Goal: Task Accomplishment & Management: Manage account settings

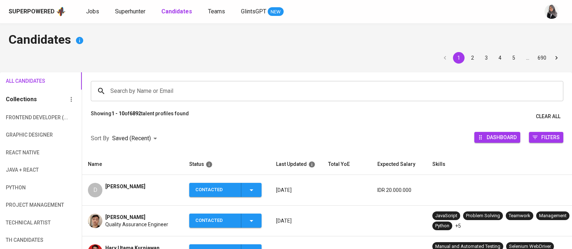
scroll to position [58, 0]
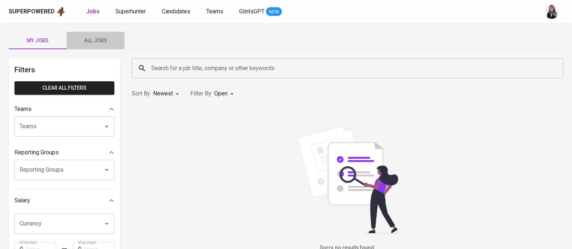
click at [95, 37] on span "All Jobs" at bounding box center [95, 40] width 49 height 9
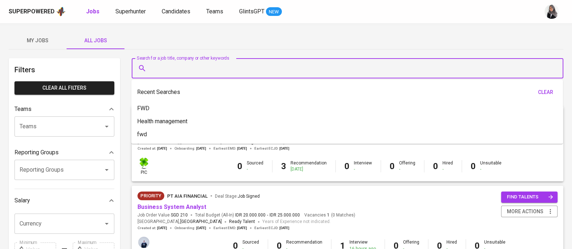
click at [156, 66] on input "Search for a job title, company or other keywords" at bounding box center [349, 69] width 400 height 14
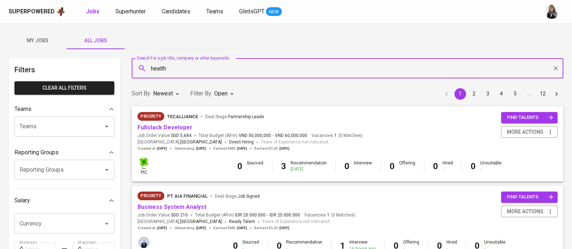
type input "health"
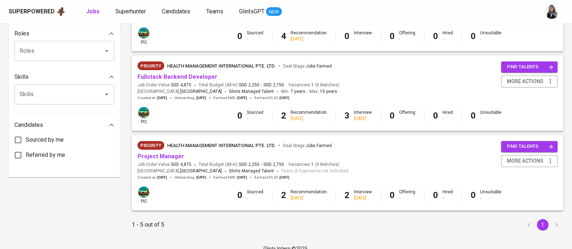
scroll to position [291, 0]
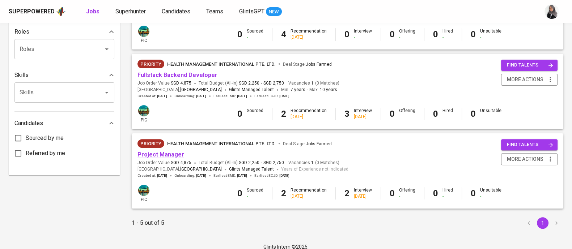
click at [162, 156] on link "Project Manager" at bounding box center [161, 154] width 47 height 7
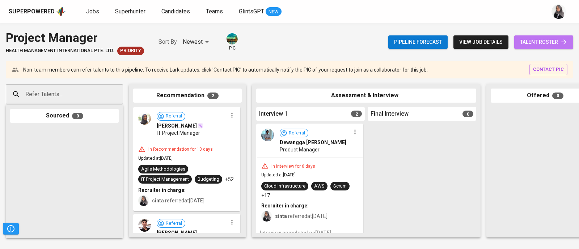
click at [550, 37] on link "talent roster" at bounding box center [543, 41] width 59 height 13
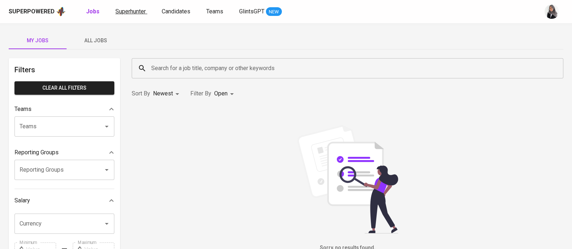
click at [134, 8] on span "Superhunter" at bounding box center [130, 11] width 30 height 7
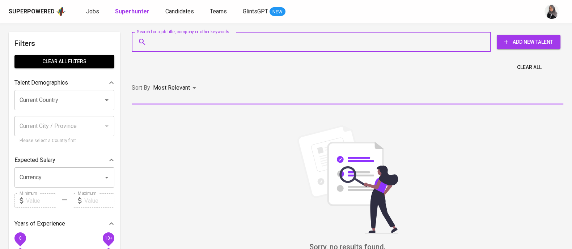
click at [193, 44] on input "Search for a job title, company or other keywords" at bounding box center [313, 42] width 328 height 14
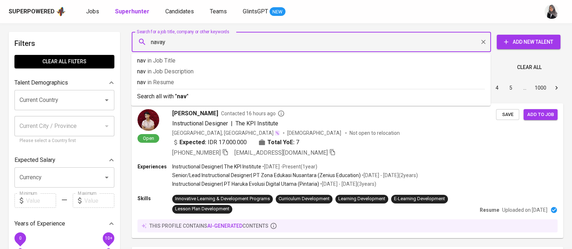
type input "navaya"
click at [191, 95] on div "Most Relevant" at bounding box center [176, 87] width 46 height 13
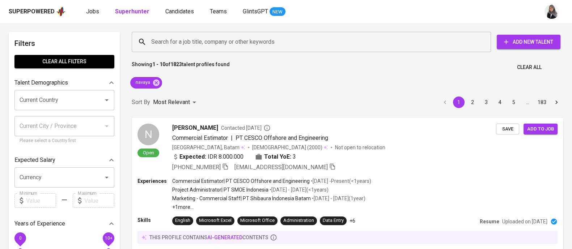
click at [530, 14] on div "Superpowered Jobs Superhunter Candidates Teams GlintsGPT NEW" at bounding box center [275, 11] width 532 height 11
click at [156, 80] on icon at bounding box center [156, 82] width 7 height 7
click at [193, 43] on input "Search for a job title, company or other keywords" at bounding box center [313, 42] width 328 height 14
click at [158, 96] on div "Most Relevant" at bounding box center [176, 102] width 46 height 13
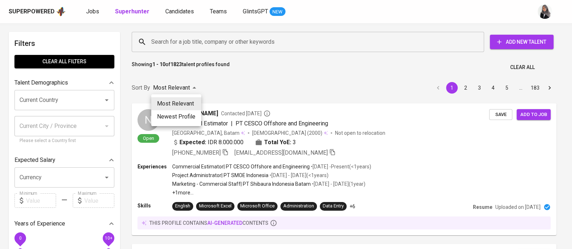
click at [194, 37] on div at bounding box center [286, 124] width 572 height 249
click at [199, 41] on div "Most Relevant Newest Profile" at bounding box center [286, 124] width 572 height 249
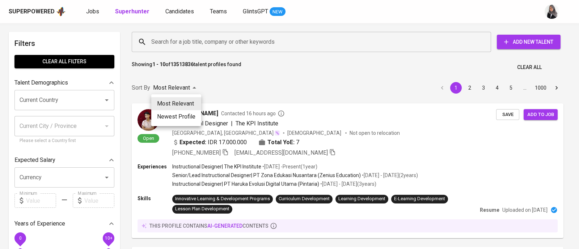
click at [210, 41] on div at bounding box center [289, 124] width 579 height 249
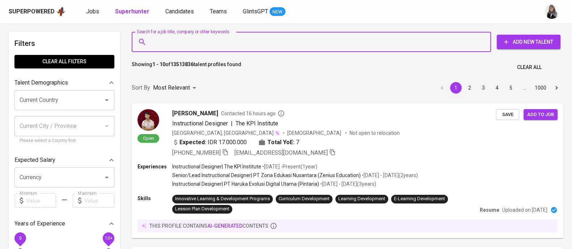
click at [210, 41] on input "Search for a job title, company or other keywords" at bounding box center [313, 42] width 328 height 14
paste input "nevayaalexandria@gmail.com"
type input "nevayaalexandria@gmail.com"
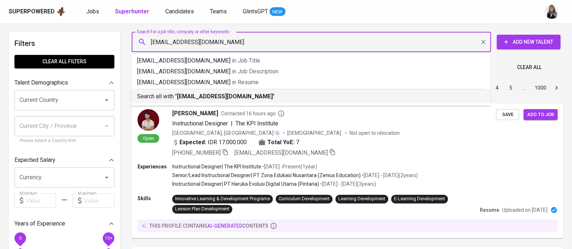
click at [252, 94] on b "nevayaalexandria@gmail.com" at bounding box center [225, 96] width 96 height 7
click at [257, 99] on div "Sort By Most Relevant MOST_RELEVANT 1 2 3 4 5 … 1000" at bounding box center [347, 88] width 440 height 22
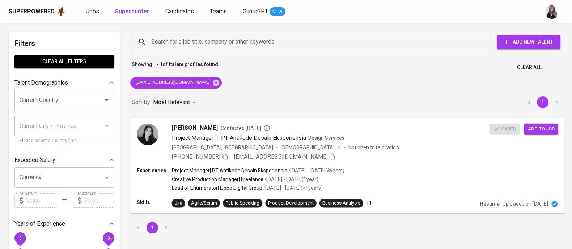
click at [388, 162] on div "Naveya ALENXANDRIA Contacted 3 days ago Project Manager | PT Antikode Desain Ek…" at bounding box center [347, 142] width 433 height 49
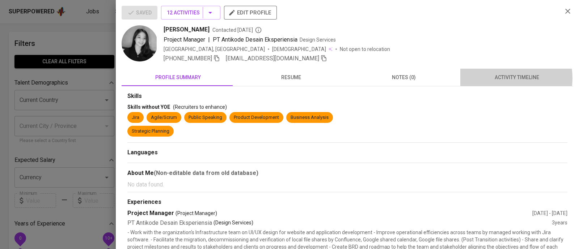
click at [499, 78] on span "activity timeline" at bounding box center [517, 77] width 104 height 9
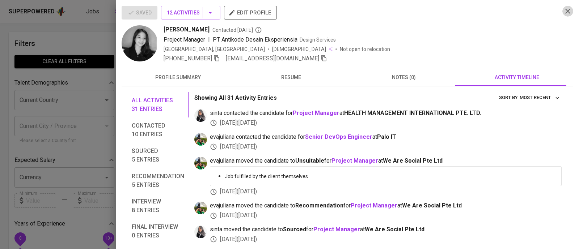
click at [563, 8] on icon "button" at bounding box center [567, 11] width 9 height 9
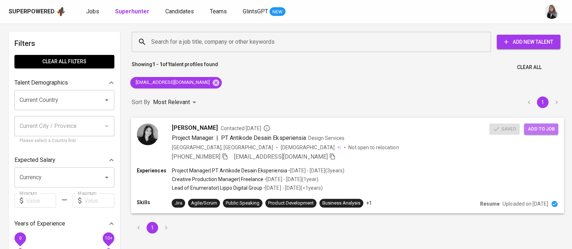
click at [538, 131] on span "Add to job" at bounding box center [541, 129] width 27 height 8
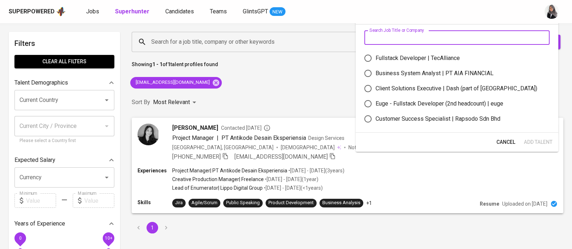
click at [389, 35] on input "text" at bounding box center [456, 37] width 185 height 14
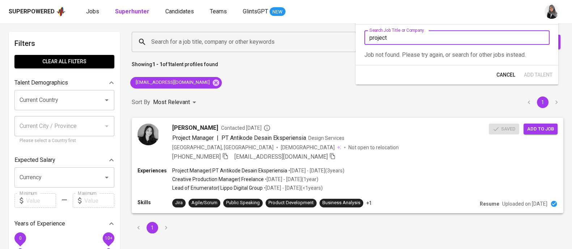
type input "project"
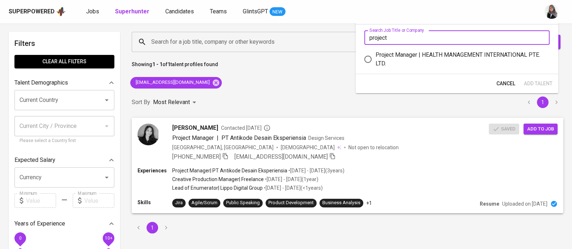
click at [419, 60] on div "Project Manager | HEALTH MANAGEMENT INTERNATIONAL PTE. LTD." at bounding box center [460, 59] width 168 height 17
click at [376, 60] on input "Project Manager | HEALTH MANAGEMENT INTERNATIONAL PTE. LTD." at bounding box center [367, 59] width 15 height 15
radio input "true"
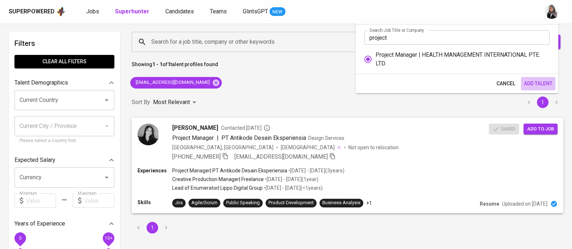
click at [537, 81] on span "Add Talent" at bounding box center [538, 83] width 29 height 9
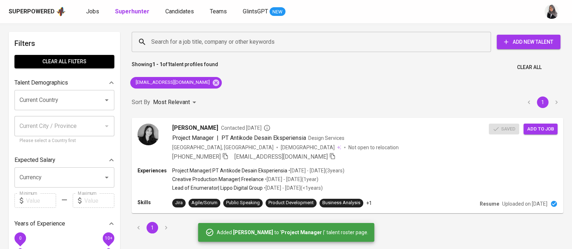
click at [531, 27] on div "Search for a job title, company or other keywords Search for a job title, compa…" at bounding box center [346, 42] width 440 height 32
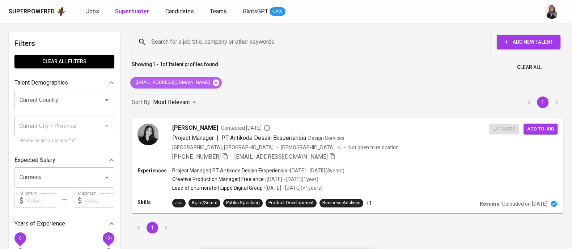
click at [212, 83] on icon at bounding box center [216, 83] width 8 height 8
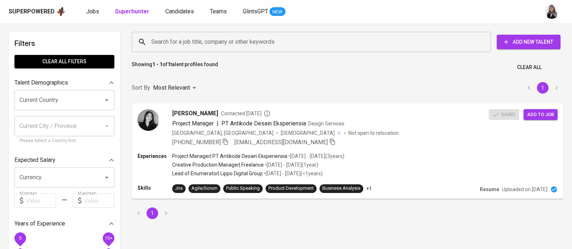
click at [199, 44] on input "Search for a job title, company or other keywords" at bounding box center [313, 42] width 328 height 14
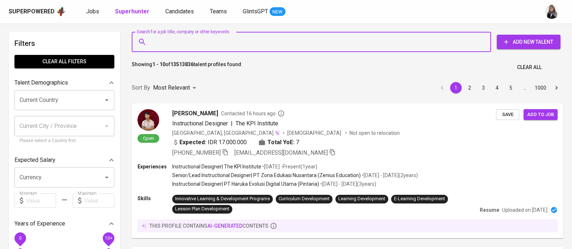
paste input "0 | muhammads1994@gmail.com |"
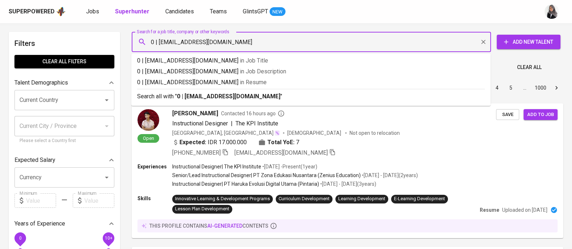
click at [157, 39] on input "0 | muhammads1994@gmail.com" at bounding box center [313, 42] width 328 height 14
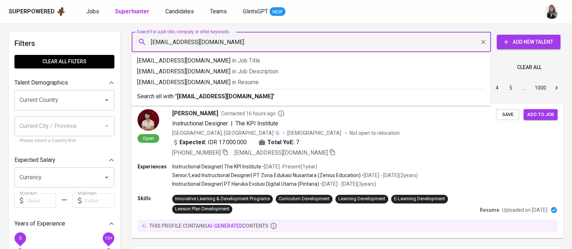
type input "muhammads1994@gmail.com"
drag, startPoint x: 264, startPoint y: 95, endPoint x: 373, endPoint y: 247, distance: 187.3
click at [264, 95] on p "Search all with " muhammads1994@gmail.com "" at bounding box center [311, 96] width 348 height 9
click at [264, 95] on div "Sort By Most Relevant MOST_RELEVANT 1 2 3 4 5 … 1000" at bounding box center [347, 88] width 440 height 22
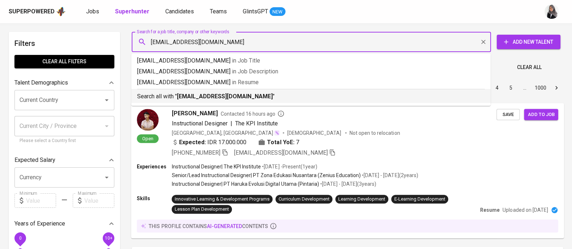
click at [264, 95] on div "Sort By Most Relevant MOST_RELEVANT 1 2 3 4 5 … 1000" at bounding box center [347, 88] width 440 height 22
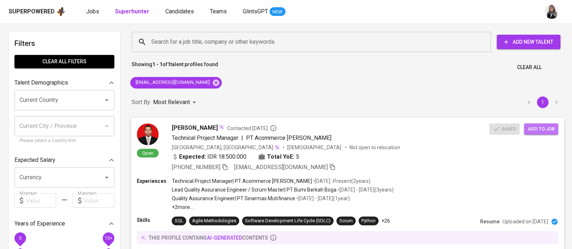
click at [548, 129] on span "Add to job" at bounding box center [541, 129] width 27 height 8
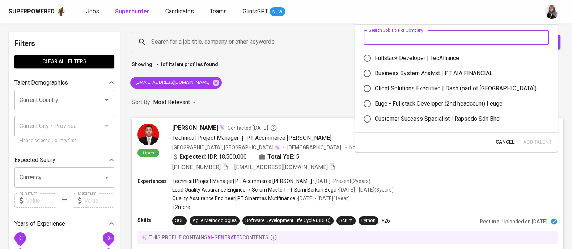
click at [389, 35] on input "text" at bounding box center [456, 37] width 185 height 14
type input "project manager"
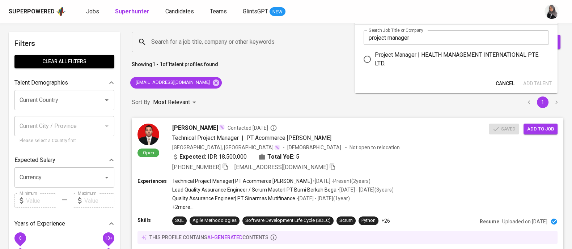
click at [429, 58] on div "Project Manager | HEALTH MANAGEMENT INTERNATIONAL PTE. LTD." at bounding box center [459, 59] width 168 height 17
click at [375, 58] on input "Project Manager | HEALTH MANAGEMENT INTERNATIONAL PTE. LTD." at bounding box center [367, 59] width 15 height 15
radio input "true"
click at [527, 82] on span "Add Talent" at bounding box center [537, 83] width 29 height 9
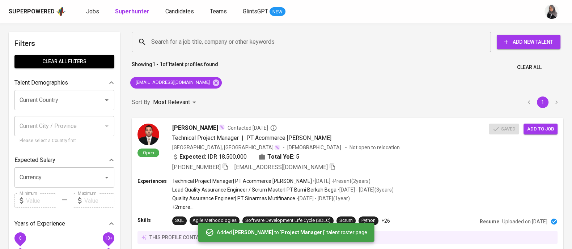
click at [563, 62] on div "Showing 1 - 1 of 1 talent profiles found Clear All" at bounding box center [347, 65] width 440 height 18
click at [213, 85] on icon at bounding box center [216, 82] width 7 height 7
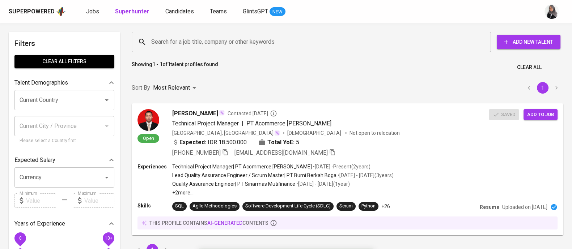
click at [217, 41] on input "Search for a job title, company or other keywords" at bounding box center [313, 42] width 328 height 14
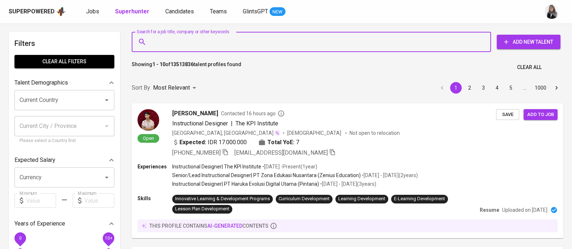
paste input "DIONYSIUS SENTAUSA dionsentausa@gmail.com |"
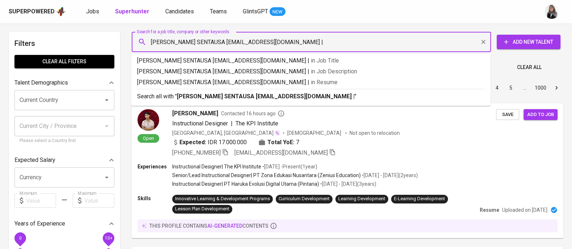
click at [211, 43] on input "DIONYSIUS SENTAUSA dionsentausa@gmail.com |" at bounding box center [313, 42] width 328 height 14
drag, startPoint x: 211, startPoint y: 43, endPoint x: 151, endPoint y: 46, distance: 60.9
click at [151, 46] on input "DIONYSIUS SENTAUSA dionsentausa@gmail.com |" at bounding box center [313, 42] width 328 height 14
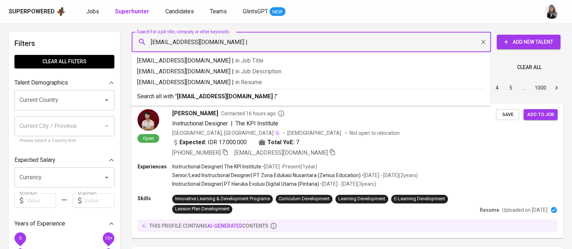
click at [230, 40] on input "dionsentausa@gmail.com |" at bounding box center [313, 42] width 328 height 14
type input "[EMAIL_ADDRESS][DOMAIN_NAME]"
click at [228, 92] on p "Search all with " dionsentausa@gmail.com "" at bounding box center [311, 96] width 348 height 9
click at [228, 92] on div "Sort By Most Relevant MOST_RELEVANT 1 2 3 4 5 … 1000" at bounding box center [347, 88] width 440 height 22
click at [254, 92] on div "Sort By Most Relevant MOST_RELEVANT 1 2 3 4 5 … 1000" at bounding box center [347, 88] width 440 height 22
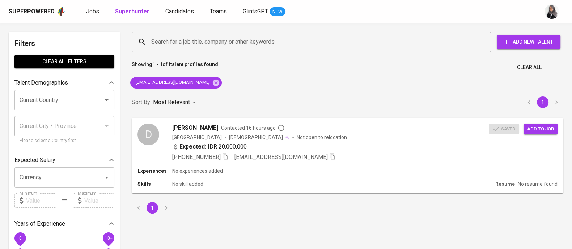
click at [562, 78] on div "Search for a job title, company or other keywords Search for a job title, compa…" at bounding box center [347, 123] width 440 height 191
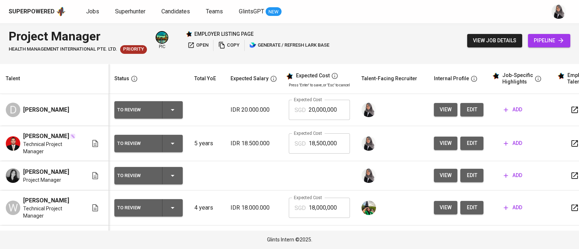
click at [8, 110] on div "D" at bounding box center [13, 110] width 14 height 14
click at [471, 106] on span "edit" at bounding box center [472, 109] width 12 height 9
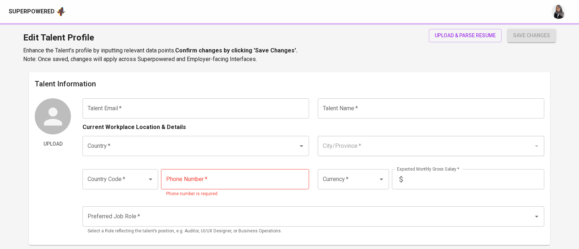
type input "[EMAIL_ADDRESS][DOMAIN_NAME]"
type input "[PERSON_NAME]"
type input "[GEOGRAPHIC_DATA]"
type input "+62"
type input "[PHONE_NUMBER]"
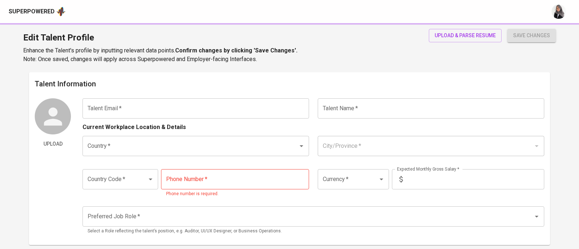
type input "IDR"
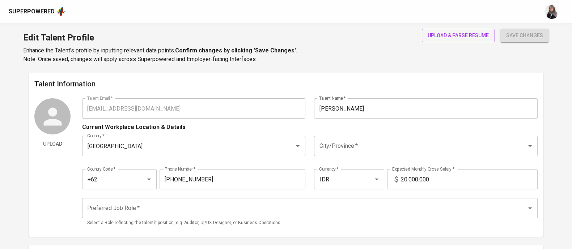
click at [66, 110] on icon at bounding box center [52, 116] width 27 height 27
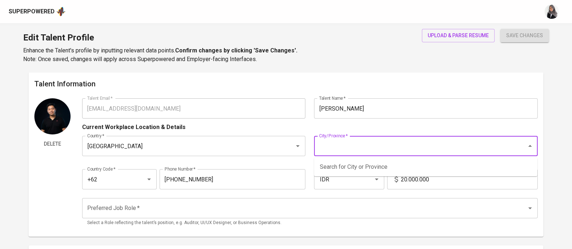
click at [359, 143] on input "City/Province   *" at bounding box center [415, 146] width 197 height 14
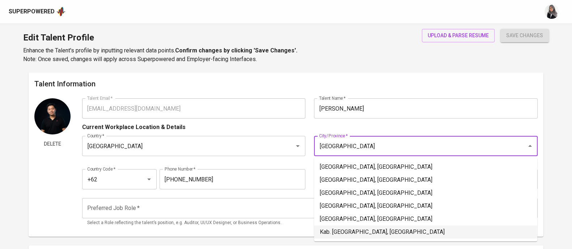
type input "[GEOGRAPHIC_DATA]"
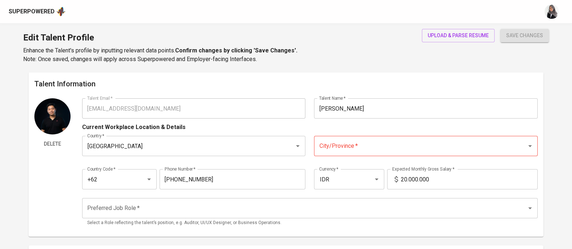
click at [358, 70] on div "Edit Talent Profile Enhance the Talent's profile by inputting relevant data poi…" at bounding box center [286, 47] width 572 height 49
click at [347, 141] on input "City/Province   *" at bounding box center [415, 146] width 197 height 14
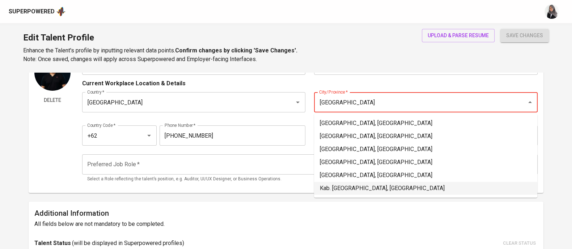
scroll to position [16, 0]
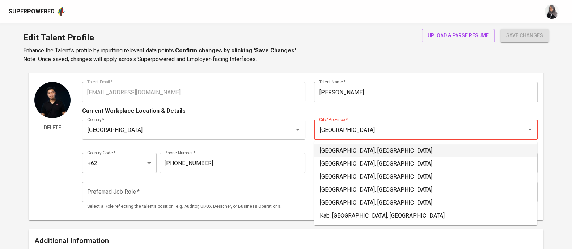
click at [379, 147] on li "[GEOGRAPHIC_DATA], [GEOGRAPHIC_DATA]" at bounding box center [425, 150] width 223 height 13
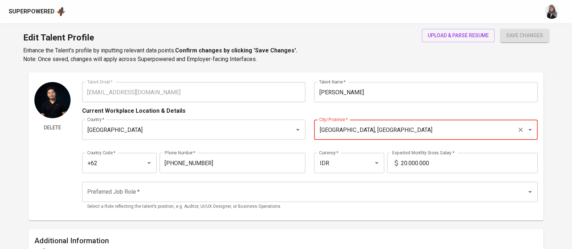
type input "[GEOGRAPHIC_DATA], [GEOGRAPHIC_DATA]"
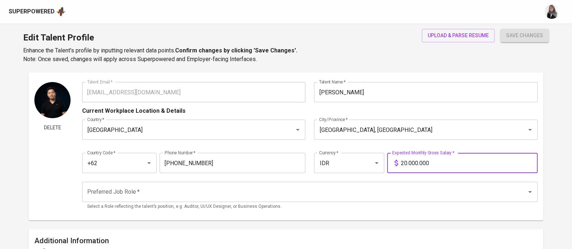
click at [406, 162] on input "20.000.000" at bounding box center [469, 163] width 137 height 20
type input "25.000.000"
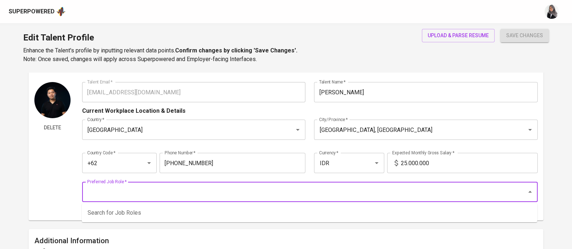
click at [237, 190] on input "Preferred Job Role   *" at bounding box center [299, 192] width 429 height 14
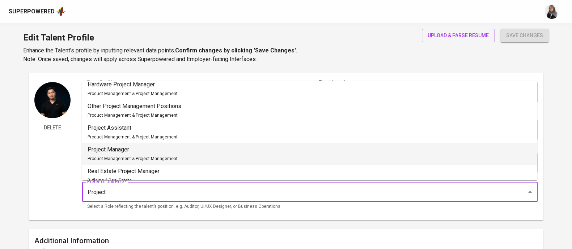
scroll to position [123, 0]
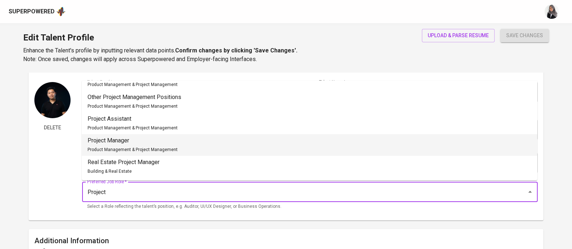
click at [159, 146] on div "Project Manager Product Management & Project Management" at bounding box center [133, 144] width 90 height 17
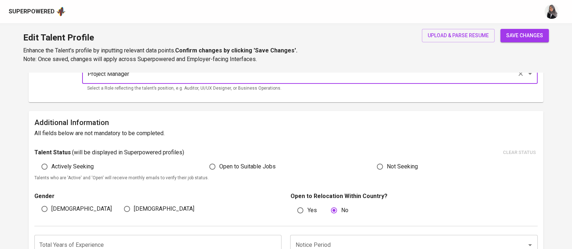
scroll to position [135, 0]
type input "Project Manager"
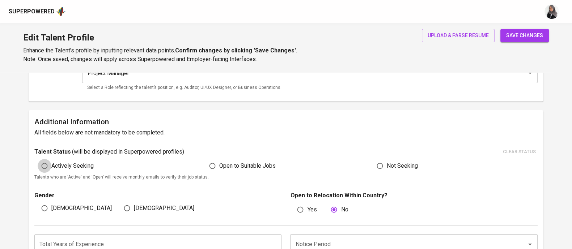
click at [45, 164] on input "Actively Seeking" at bounding box center [45, 166] width 14 height 14
radio input "true"
click at [41, 210] on input "[DEMOGRAPHIC_DATA]" at bounding box center [45, 209] width 14 height 14
radio input "true"
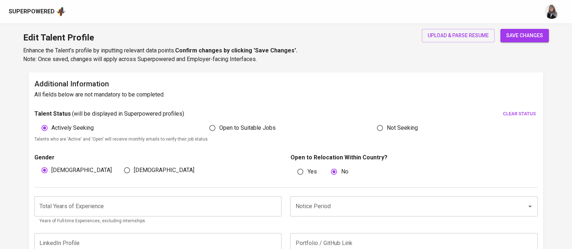
scroll to position [176, 0]
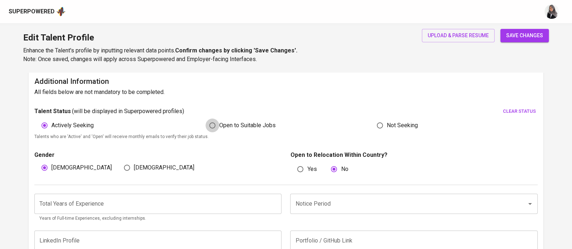
click at [210, 123] on input "Open to Suitable Jobs" at bounding box center [213, 126] width 14 height 14
radio input "true"
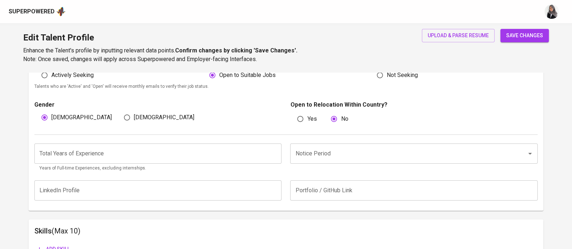
click at [188, 152] on input "number" at bounding box center [157, 154] width 247 height 20
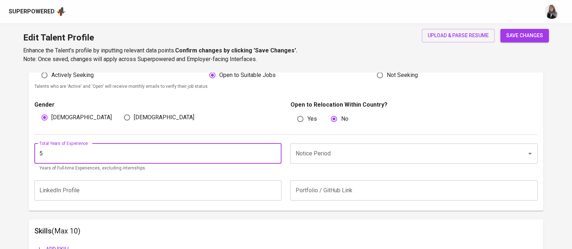
type input "5"
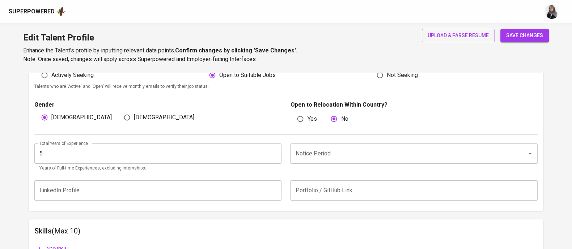
click at [333, 55] on div "Edit Talent Profile Enhance the Talent's profile by inputting relevant data poi…" at bounding box center [286, 47] width 572 height 49
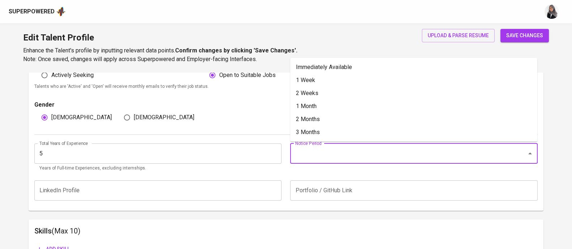
click at [346, 156] on input "Notice Period" at bounding box center [403, 154] width 220 height 14
click at [334, 69] on li "Immediately Available" at bounding box center [413, 67] width 247 height 13
click at [347, 155] on input "Immediately Available" at bounding box center [403, 154] width 220 height 14
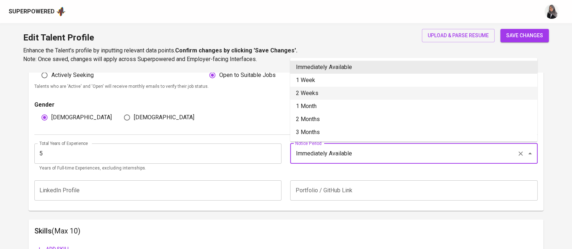
click at [342, 90] on li "2 Weeks" at bounding box center [413, 93] width 247 height 13
type input "2 Weeks"
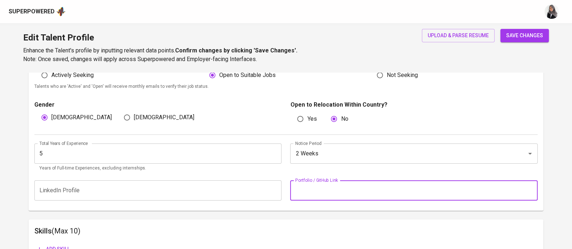
click at [334, 188] on input "text" at bounding box center [413, 191] width 247 height 20
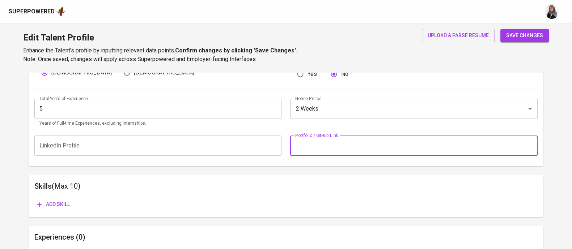
scroll to position [272, 0]
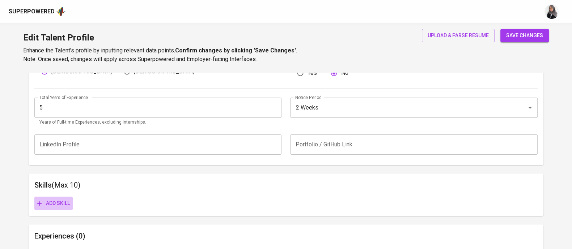
click at [55, 203] on span "Add skill" at bounding box center [53, 203] width 33 height 9
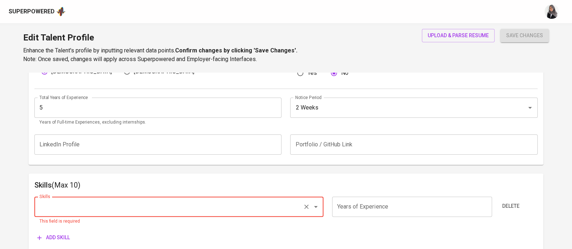
click at [541, 64] on div "Edit Talent Profile Enhance the Talent's profile by inputting relevant data poi…" at bounding box center [286, 47] width 572 height 49
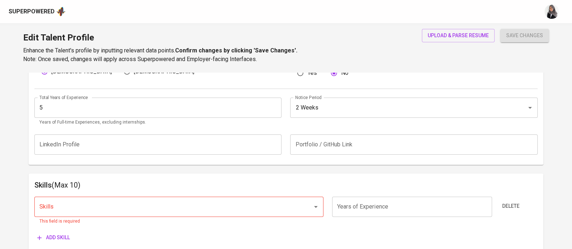
scroll to position [330, 0]
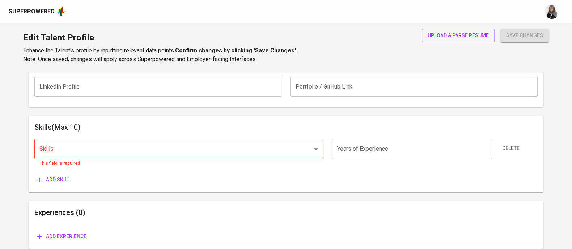
click at [387, 46] on div "Edit Talent Profile Enhance the Talent's profile by inputting relevant data poi…" at bounding box center [286, 47] width 572 height 49
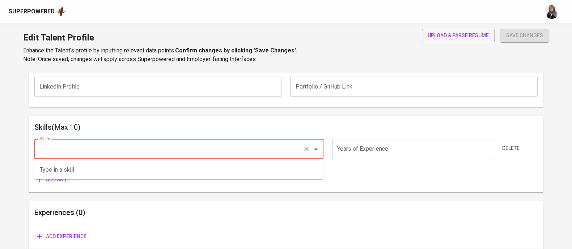
click at [130, 144] on input "Skills" at bounding box center [169, 149] width 262 height 14
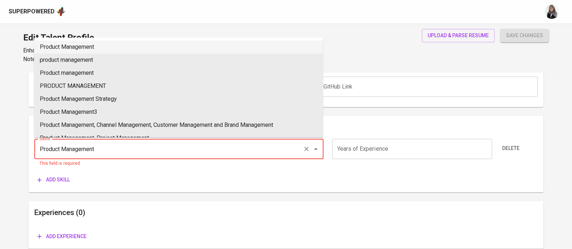
click at [139, 44] on li "Product Management" at bounding box center [178, 47] width 289 height 13
type input "Product Management"
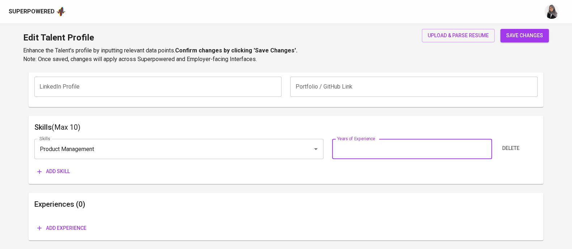
click at [372, 147] on input "number" at bounding box center [412, 149] width 160 height 20
type input "5"
click at [60, 176] on button "Add skill" at bounding box center [53, 171] width 38 height 13
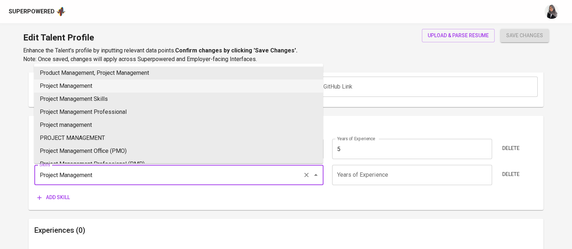
click at [126, 85] on li "Project Management" at bounding box center [178, 86] width 289 height 13
type input "Project Management"
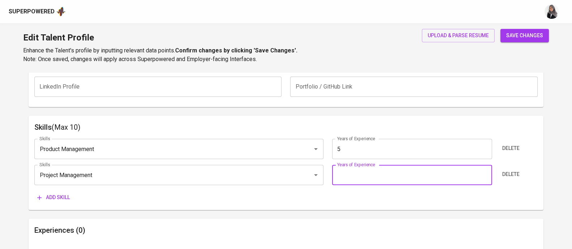
click at [363, 180] on input "number" at bounding box center [412, 175] width 160 height 20
type input "5"
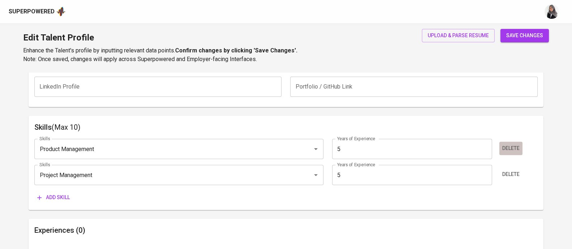
click at [507, 151] on span "Delete" at bounding box center [510, 148] width 17 height 9
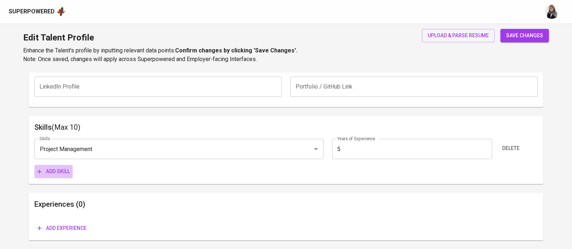
click at [58, 178] on button "Add skill" at bounding box center [53, 171] width 38 height 13
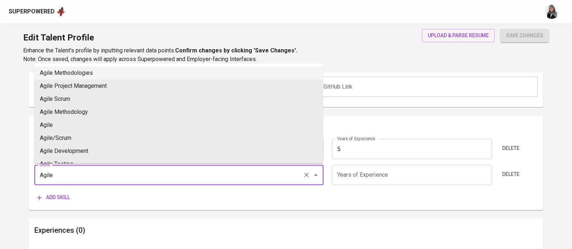
click at [98, 68] on li "Agile Methodologies" at bounding box center [178, 73] width 289 height 13
type input "Agile Methodologies"
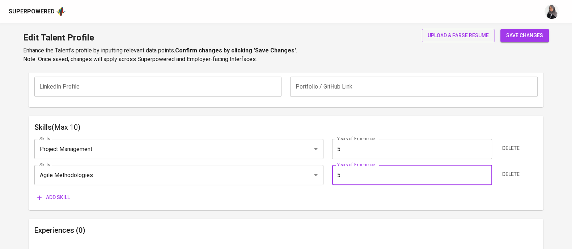
click at [354, 168] on input "5" at bounding box center [412, 175] width 160 height 20
type input "5"
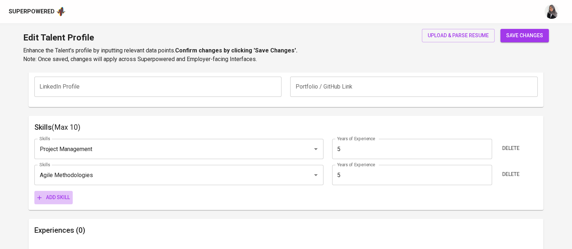
click at [49, 196] on span "Add skill" at bounding box center [53, 197] width 33 height 9
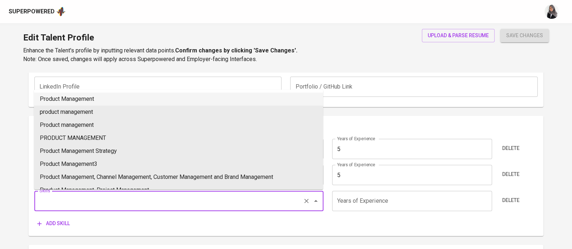
click at [71, 198] on input "Skills" at bounding box center [169, 201] width 262 height 14
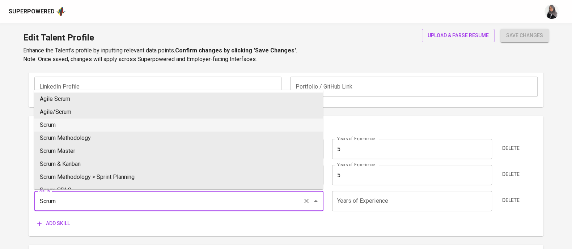
click at [96, 125] on li "Scrum" at bounding box center [178, 125] width 289 height 13
type input "Scrum"
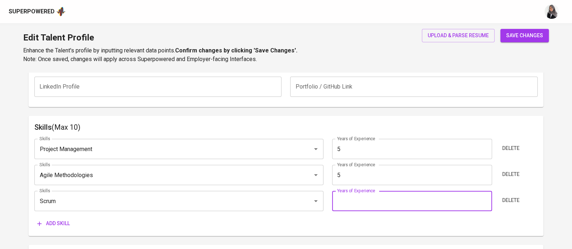
click at [349, 198] on input "number" at bounding box center [412, 201] width 160 height 20
type input "5"
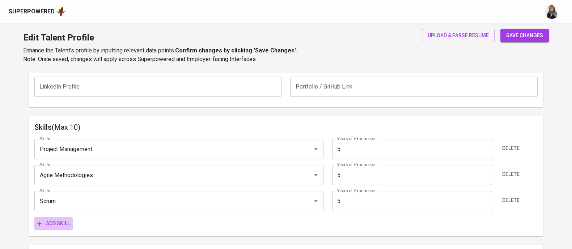
click at [50, 223] on span "Add skill" at bounding box center [53, 223] width 33 height 9
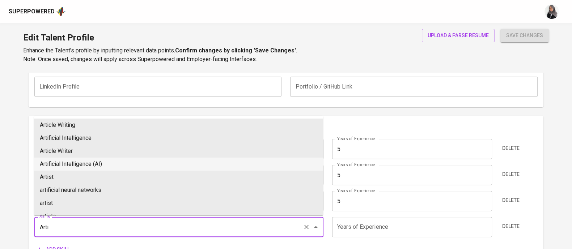
click at [106, 163] on li "Artificial Intelligence (AI)" at bounding box center [178, 164] width 289 height 13
type input "Artificial Intelligence (AI)"
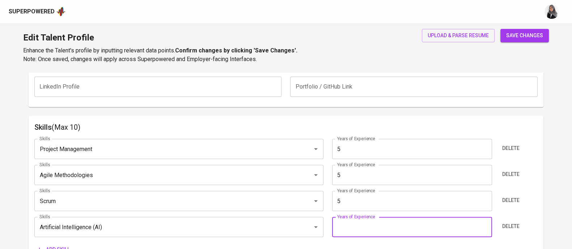
click at [382, 223] on input "number" at bounding box center [412, 227] width 160 height 20
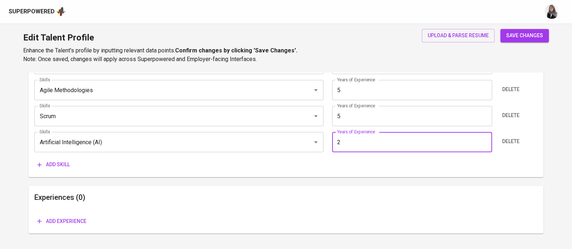
scroll to position [417, 0]
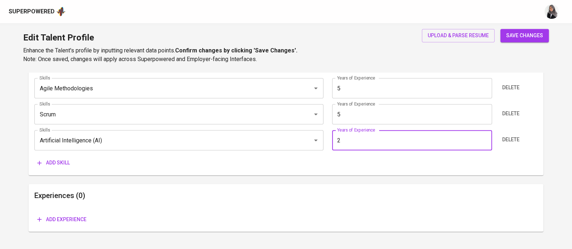
type input "2"
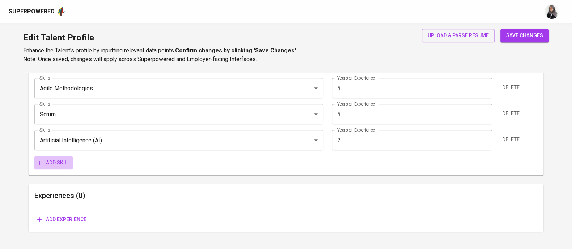
click at [69, 160] on span "Add skill" at bounding box center [53, 163] width 33 height 9
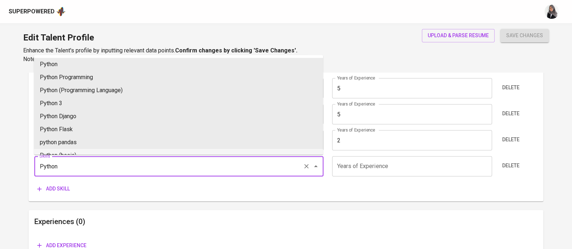
type input "Python"
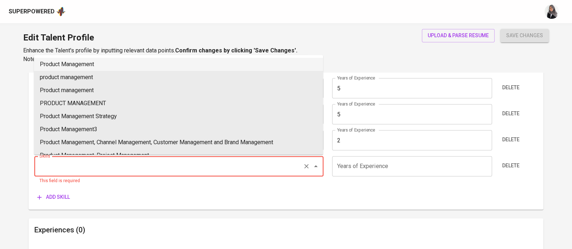
click at [110, 165] on input "Skills" at bounding box center [169, 167] width 262 height 14
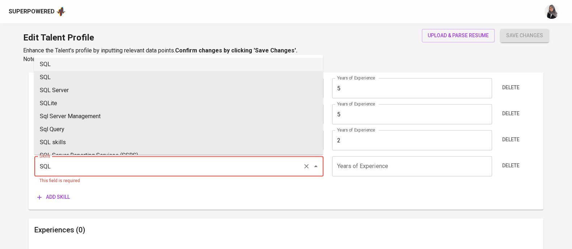
click at [83, 60] on li "SQL" at bounding box center [178, 64] width 289 height 13
type input "SQL"
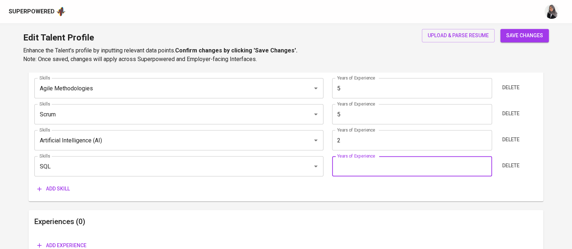
click at [353, 169] on input "number" at bounding box center [412, 166] width 160 height 20
type input "3"
click at [53, 187] on span "Add skill" at bounding box center [53, 189] width 33 height 9
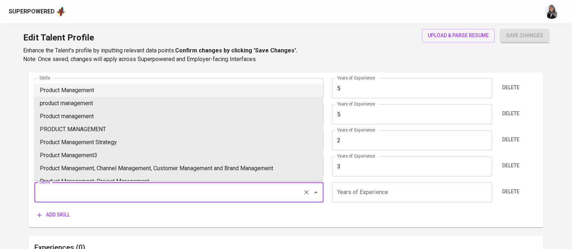
click at [96, 191] on input "Skills" at bounding box center [169, 193] width 262 height 14
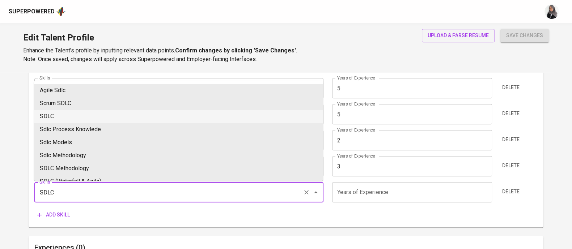
click at [102, 112] on li "SDLC" at bounding box center [178, 116] width 289 height 13
type input "SDLC"
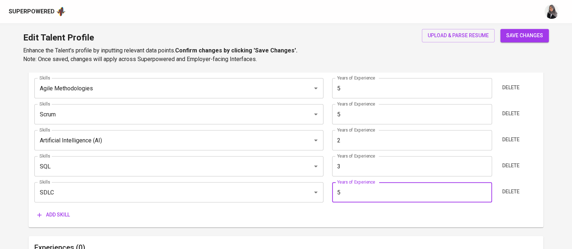
click at [372, 197] on input "5" at bounding box center [412, 192] width 160 height 20
type input "5"
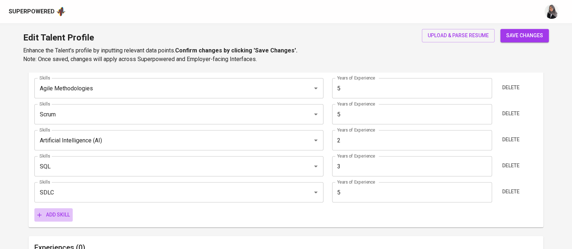
click at [49, 214] on span "Add skill" at bounding box center [53, 215] width 33 height 9
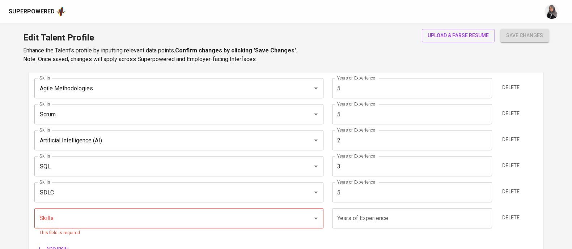
click at [383, 29] on div "Edit Talent Profile Enhance the Talent's profile by inputting relevant data poi…" at bounding box center [286, 47] width 572 height 49
click at [377, 21] on div "Superpowered" at bounding box center [286, 11] width 572 height 23
click at [402, 35] on div "Edit Talent Profile Enhance the Talent's profile by inputting relevant data poi…" at bounding box center [286, 47] width 572 height 49
click at [360, 31] on div "Edit Talent Profile Enhance the Talent's profile by inputting relevant data poi…" at bounding box center [286, 47] width 572 height 49
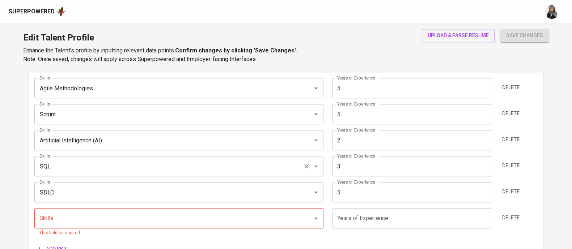
scroll to position [518, 0]
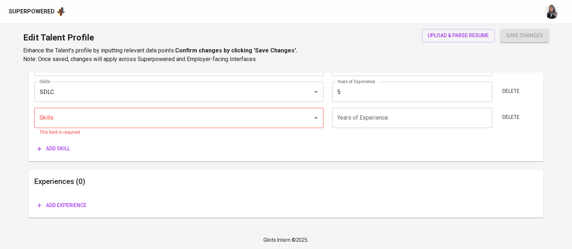
click at [97, 148] on div "Add skill" at bounding box center [76, 148] width 84 height 13
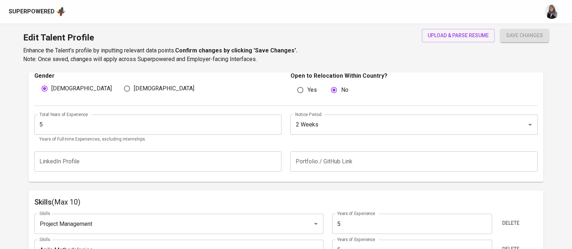
scroll to position [231, 0]
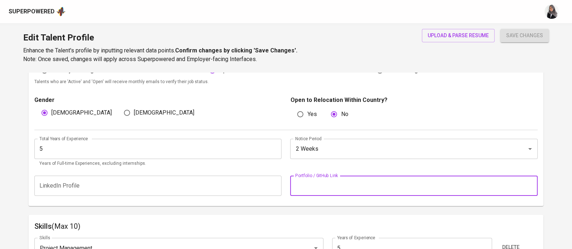
click at [313, 180] on input "text" at bounding box center [413, 186] width 247 height 20
paste input "https://glints.sg.larksuite.com/file/MFXtb001IoDDzixExWllGUOTgVf"
type input "https://glints.sg.larksuite.com/file/MFXtb001IoDDzixExWllGUOTgVf"
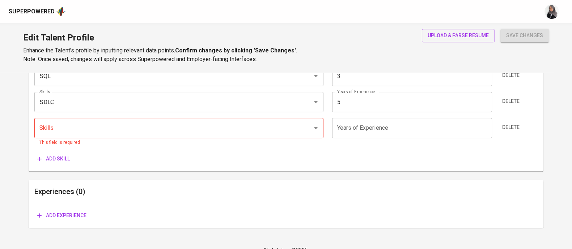
scroll to position [508, 0]
click at [131, 160] on div "Add skill" at bounding box center [285, 158] width 503 height 13
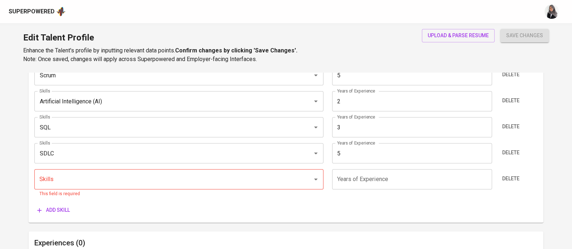
scroll to position [455, 0]
click at [380, 219] on div "Skills (Max 10) Skills Project Management Skills Years of Experience 5 Years of…" at bounding box center [286, 107] width 515 height 233
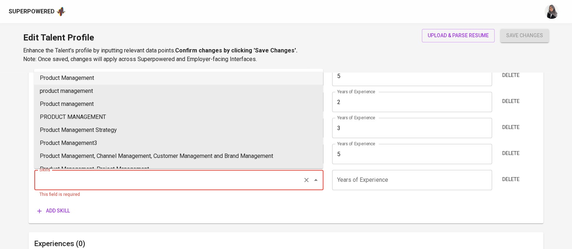
click at [111, 181] on input "Skills" at bounding box center [169, 180] width 262 height 14
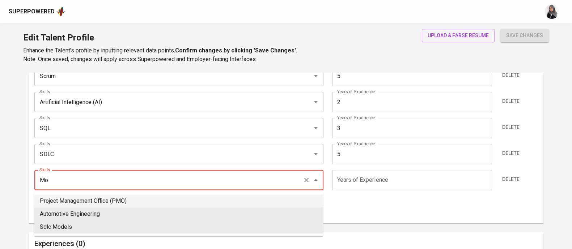
type input "M"
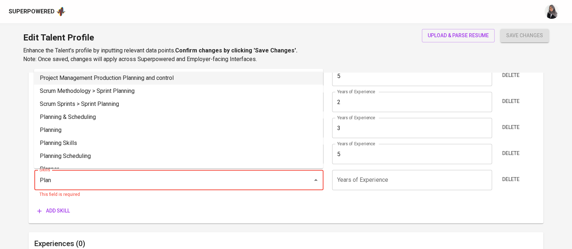
click at [118, 82] on li "Project Management Production Planning and control" at bounding box center [178, 78] width 289 height 13
type input "Project Management Production Planning and control"
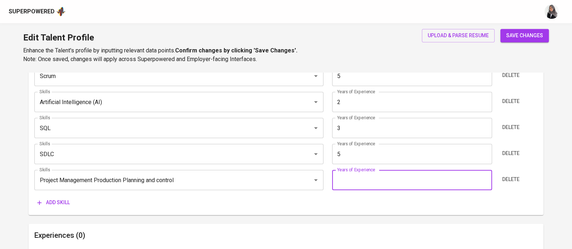
click at [351, 182] on input "number" at bounding box center [412, 180] width 160 height 20
type input "5"
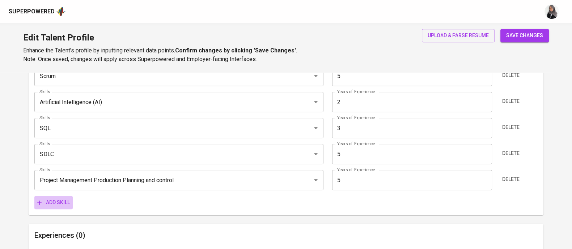
click at [55, 200] on span "Add skill" at bounding box center [53, 202] width 33 height 9
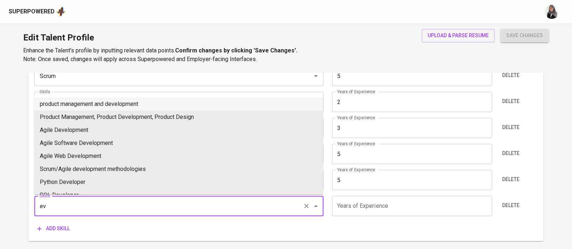
type input "e"
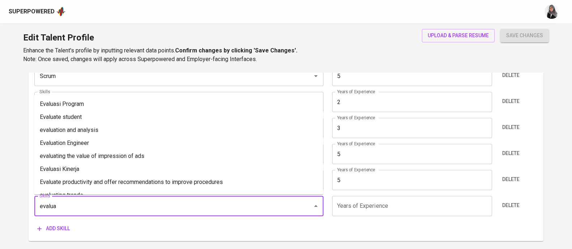
scroll to position [0, 0]
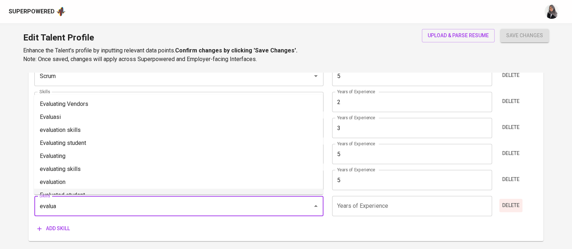
type input "evalua"
click at [511, 206] on span "Delete" at bounding box center [510, 205] width 17 height 9
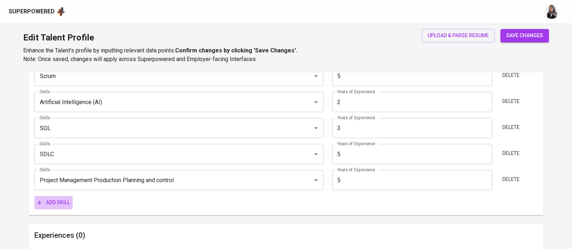
click at [56, 199] on span "Add skill" at bounding box center [53, 202] width 33 height 9
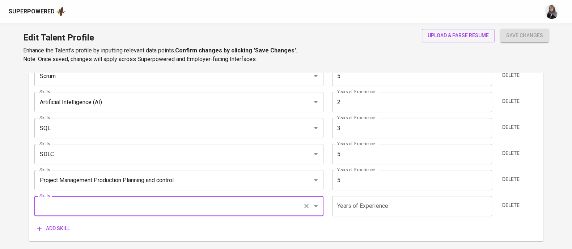
click at [80, 204] on input "Skills" at bounding box center [169, 206] width 262 height 14
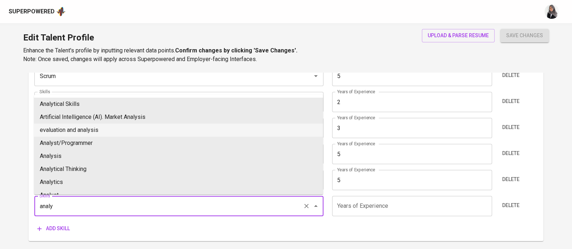
click at [98, 125] on li "evaluation and analysis" at bounding box center [178, 130] width 289 height 13
type input "evaluation and analysis"
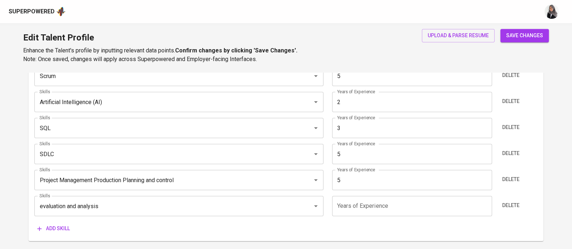
click at [367, 203] on input "number" at bounding box center [412, 206] width 160 height 20
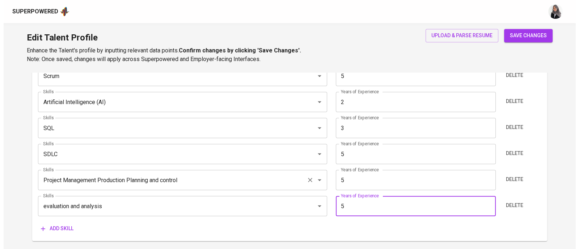
scroll to position [535, 0]
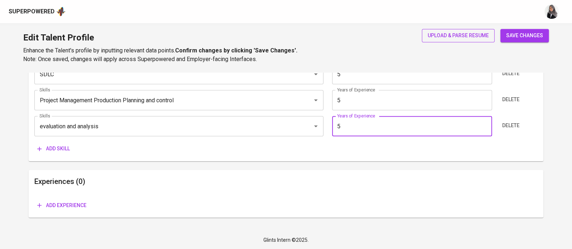
type input "5"
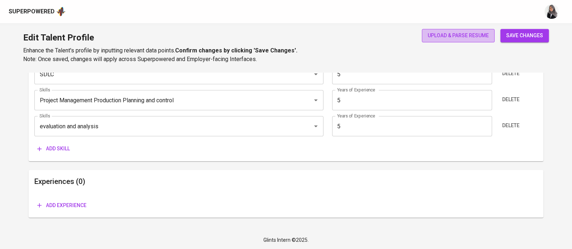
click at [472, 36] on span "upload & parse resume" at bounding box center [458, 35] width 61 height 9
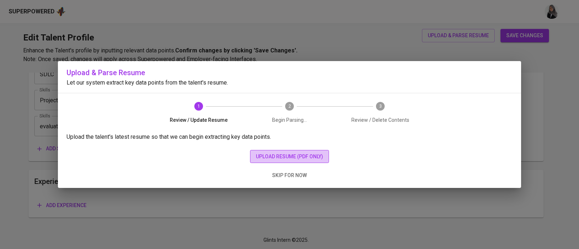
click at [275, 155] on span "upload resume (pdf only)" at bounding box center [289, 156] width 67 height 9
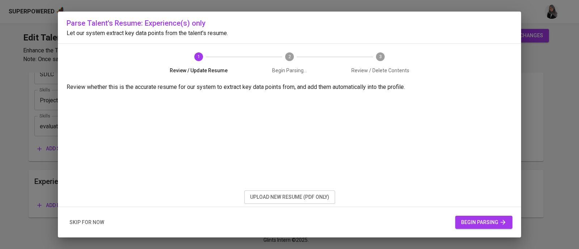
click at [473, 62] on div "Parse Talent's Resume: Experience(s) only Let our system extract key data point…" at bounding box center [289, 125] width 463 height 226
click at [483, 225] on span "begin parsing" at bounding box center [484, 222] width 46 height 9
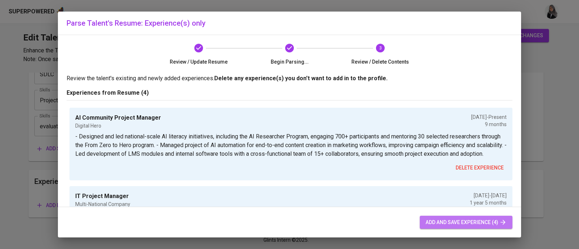
click at [481, 229] on button "add and save experience (4)" at bounding box center [466, 222] width 93 height 13
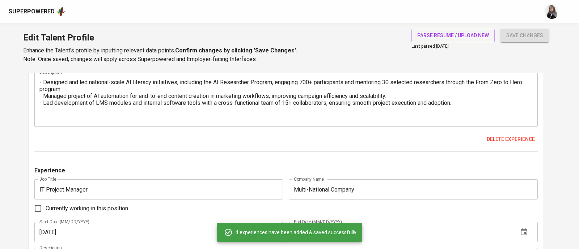
radio input "false"
type input "20.000.000"
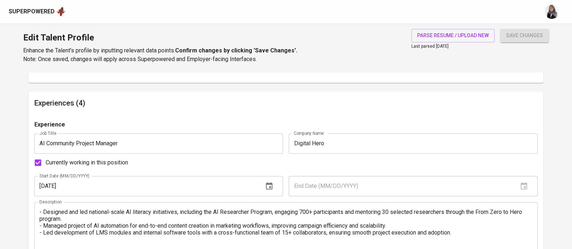
scroll to position [455, 0]
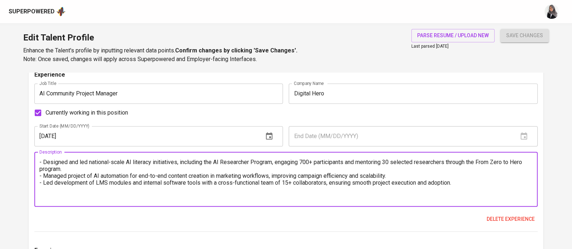
click at [352, 183] on textarea "- Designed and led national-scale AI literacy initiatives, including the AI Res…" at bounding box center [285, 179] width 493 height 41
click at [41, 162] on textarea "- Designed and led national-scale AI literacy initiatives, including the AI Res…" at bounding box center [285, 179] width 493 height 41
drag, startPoint x: 464, startPoint y: 188, endPoint x: 27, endPoint y: 158, distance: 438.2
click at [27, 158] on main "Talent Information Upload Talent Email   * dionsentausa@gmail.com Talent Email …" at bounding box center [286, 210] width 572 height 1187
click at [88, 168] on textarea "- Designed and led national-scale AI literacy initiatives, including the AI Res…" at bounding box center [285, 179] width 493 height 41
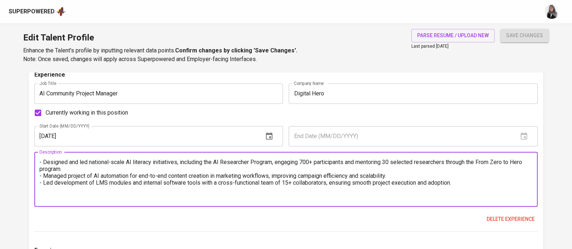
click at [41, 162] on textarea "- Designed and led national-scale AI literacy initiatives, including the AI Res…" at bounding box center [285, 179] width 493 height 41
click at [41, 175] on textarea "1. Designed and led national-scale AI literacy initiatives, including the AI Re…" at bounding box center [285, 179] width 493 height 41
click at [41, 183] on textarea "1. Designed and led national-scale AI literacy initiatives, including the AI Re…" at bounding box center [285, 179] width 493 height 41
drag, startPoint x: 46, startPoint y: 162, endPoint x: 67, endPoint y: 166, distance: 21.8
click at [67, 166] on textarea "1. Designed and led national-scale AI literacy initiatives, including the AI Re…" at bounding box center [285, 179] width 493 height 41
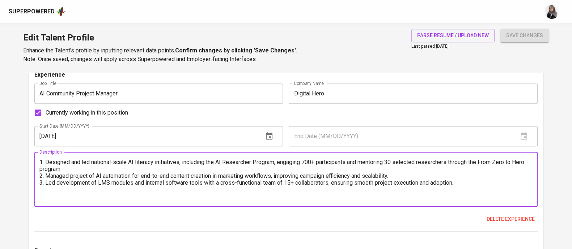
paste textarea "Spearheaded initiatives to strengthen the AI community in Indonesia, with a pri…"
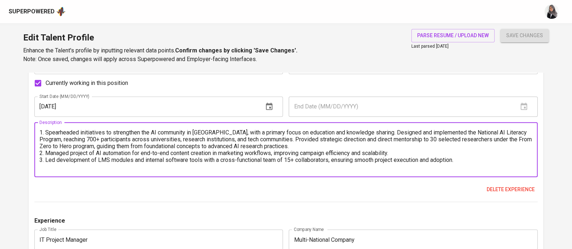
scroll to position [487, 0]
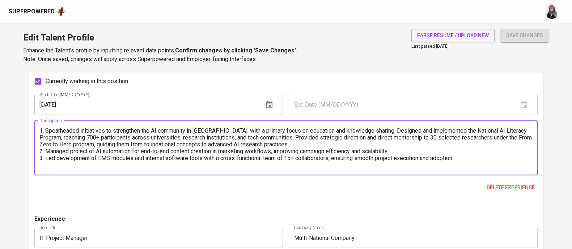
click at [467, 159] on textarea "1. Spearheaded initiatives to strengthen the AI community in Indonesia, with a …" at bounding box center [285, 147] width 493 height 41
paste textarea "Acted as the bridge between technical and non-technical stakeholders, translati…"
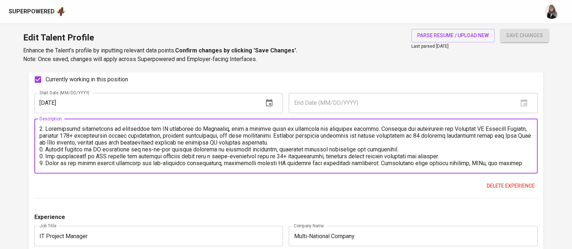
scroll to position [7, 0]
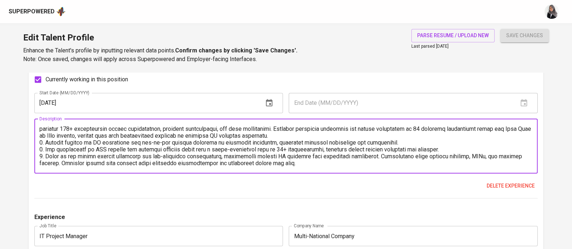
click at [331, 164] on textarea at bounding box center [285, 146] width 493 height 41
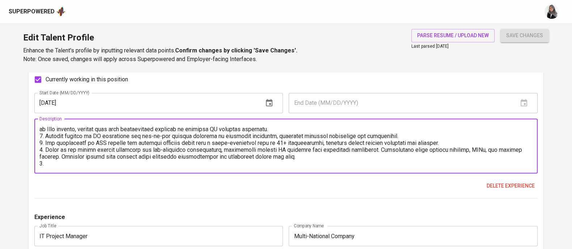
paste textarea "His projects not only enhanced AI literacy and capacity building but also impro…"
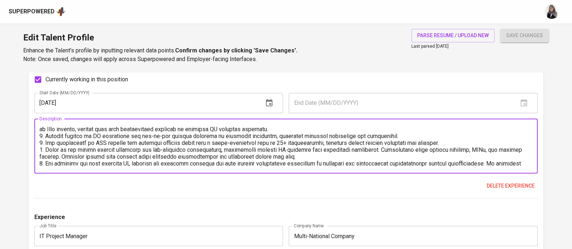
scroll to position [20, 0]
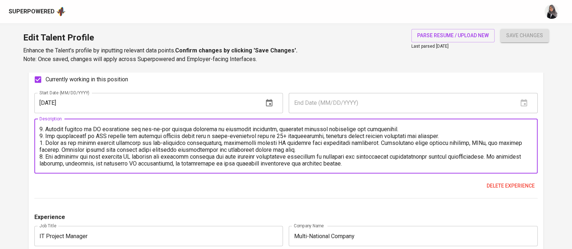
click at [77, 158] on textarea at bounding box center [285, 146] width 493 height 41
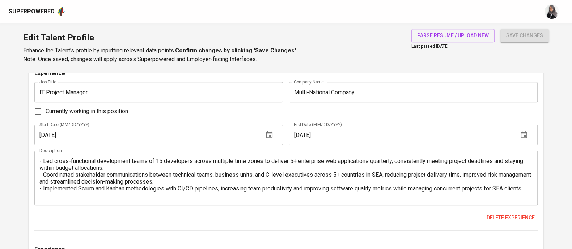
scroll to position [634, 0]
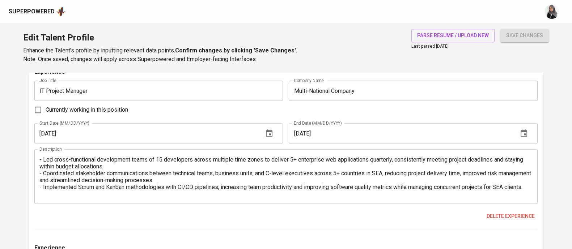
type textarea "1. Spearheaded initiatives to strengthen the AI community in Indonesia, with a …"
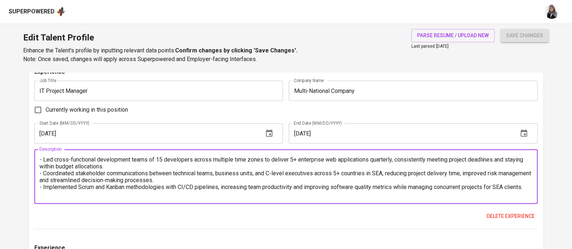
click at [335, 175] on textarea "- Led cross-functional development teams of 15 developers across multiple time …" at bounding box center [285, 176] width 493 height 41
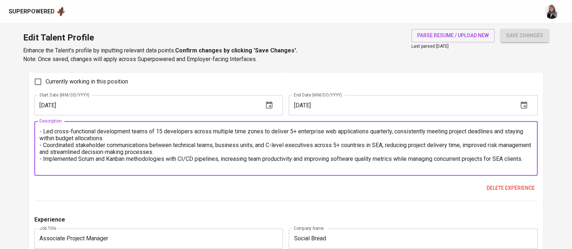
drag, startPoint x: 532, startPoint y: 157, endPoint x: 41, endPoint y: 142, distance: 492.0
click at [41, 142] on textarea "- Led cross-functional development teams of 15 developers across multiple time …" at bounding box center [285, 148] width 493 height 41
drag, startPoint x: 40, startPoint y: 130, endPoint x: 533, endPoint y: 160, distance: 494.1
click at [533, 160] on div "- Led cross-functional development teams of 15 developers across multiple time …" at bounding box center [285, 148] width 503 height 55
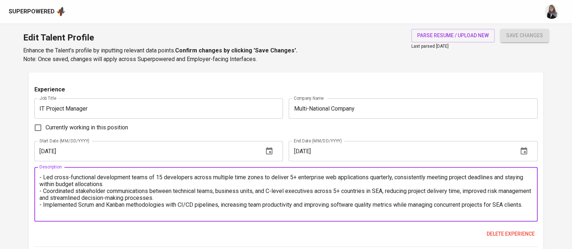
scroll to position [618, 0]
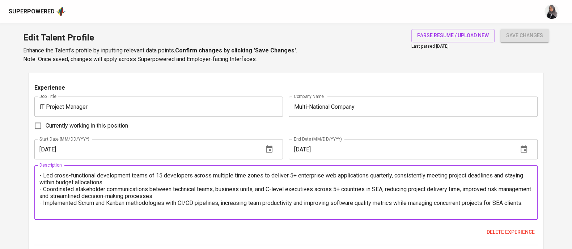
click at [165, 185] on textarea "- Led cross-functional development teams of 15 developers across multiple time …" at bounding box center [285, 192] width 493 height 41
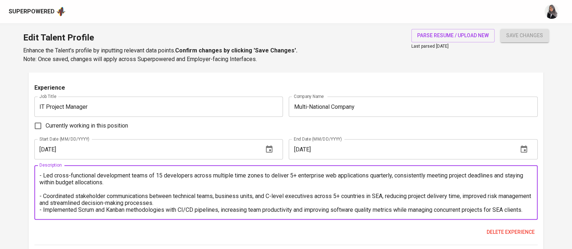
paste textarea "Directed cross-functional teams of 15+ developers across multiple time zones, o…"
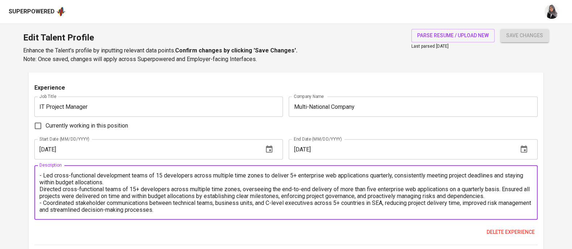
click at [42, 188] on textarea "- Led cross-functional development teams of 15 developers across multiple time …" at bounding box center [285, 192] width 493 height 41
drag, startPoint x: 263, startPoint y: 174, endPoint x: 392, endPoint y: 175, distance: 129.2
click at [392, 175] on textarea "- Led cross-functional development teams of 15 developers across multiple time …" at bounding box center [285, 192] width 493 height 41
click at [247, 190] on textarea "- Led cross-functional development teams of 15 developers across multiple time …" at bounding box center [285, 192] width 493 height 41
paste textarea "to deliver 5+ enterprise web applications quarterly,"
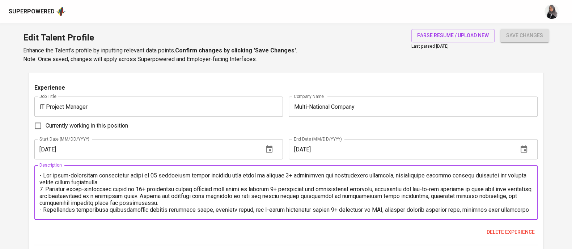
drag, startPoint x: 378, startPoint y: 187, endPoint x: 163, endPoint y: 196, distance: 214.8
click at [163, 196] on textarea at bounding box center [285, 192] width 493 height 41
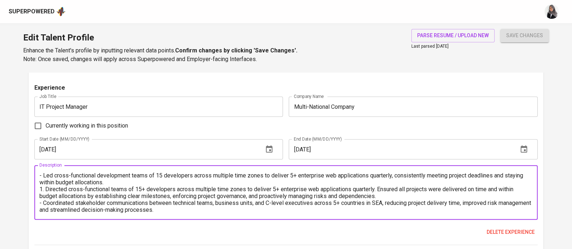
click at [218, 194] on textarea "- Led cross-functional development teams of 15 developers across multiple time …" at bounding box center [285, 192] width 493 height 41
drag, startPoint x: 250, startPoint y: 196, endPoint x: 221, endPoint y: 196, distance: 29.3
click at [221, 196] on textarea "- Led cross-functional development teams of 15 developers across multiple time …" at bounding box center [285, 192] width 493 height 41
drag, startPoint x: 121, startPoint y: 182, endPoint x: 35, endPoint y: 174, distance: 86.1
click at [35, 174] on div "- Led cross-functional development teams of 15 developers across multiple time …" at bounding box center [285, 192] width 503 height 55
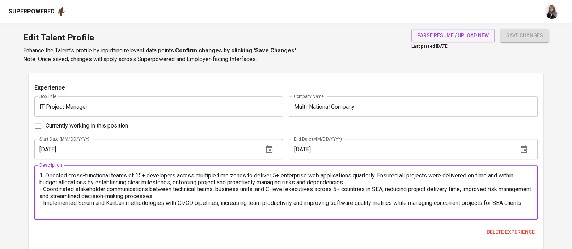
drag, startPoint x: 39, startPoint y: 189, endPoint x: 193, endPoint y: 196, distance: 154.7
click at [193, 196] on textarea "1. Directed cross-functional teams of 15+ developers across multiple time zones…" at bounding box center [285, 192] width 493 height 41
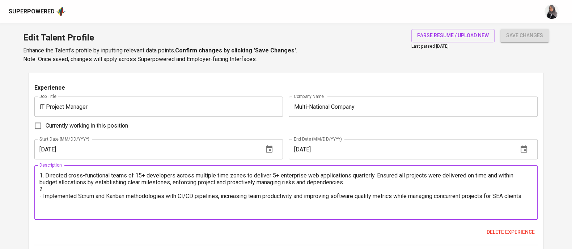
paste textarea "Coordinated stakeholder communications between technical teams, business units,…"
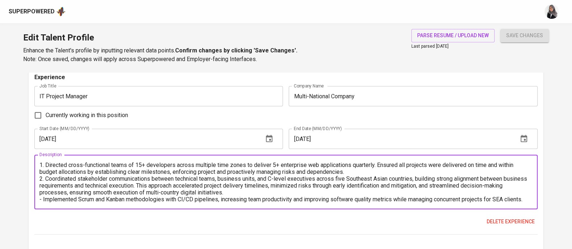
scroll to position [631, 0]
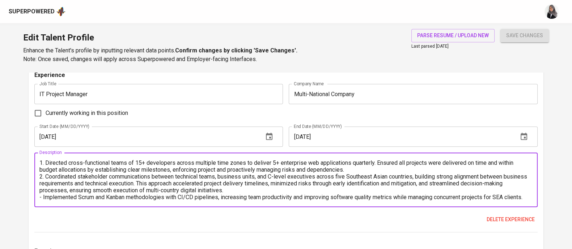
click at [42, 198] on textarea "1. Directed cross-functional teams of 15+ developers across multiple time zones…" at bounding box center [285, 180] width 493 height 41
drag, startPoint x: 46, startPoint y: 196, endPoint x: 480, endPoint y: 202, distance: 434.7
click at [480, 202] on div "1. Directed cross-functional teams of 15+ developers across multiple time zones…" at bounding box center [285, 180] width 503 height 55
paste textarea "Agile methodologies (Scrum and Kanban) in combination with CI/CD pipelines, res…"
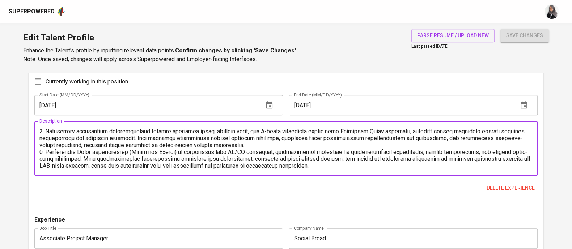
scroll to position [27, 0]
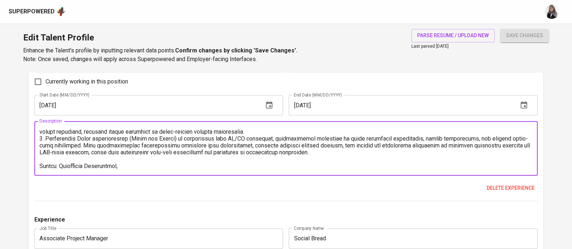
click at [93, 164] on textarea at bounding box center [285, 148] width 493 height 41
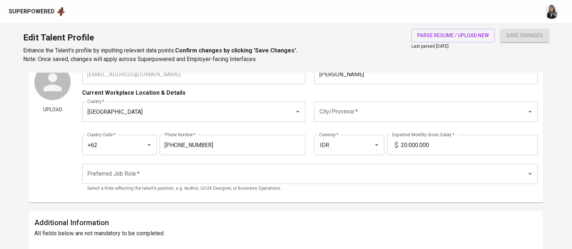
scroll to position [56, 0]
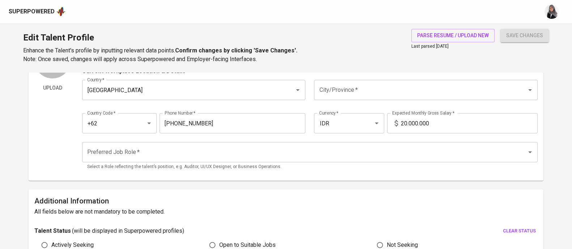
type textarea "1. Directed cross-functional teams of 15+ developers across multiple time zones…"
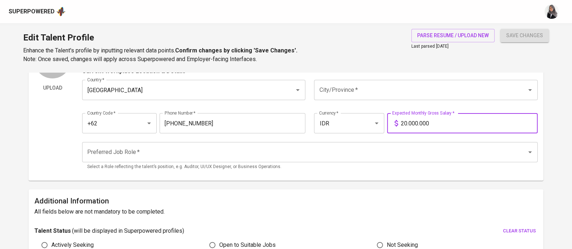
click at [404, 126] on input "20.000.000" at bounding box center [469, 123] width 137 height 20
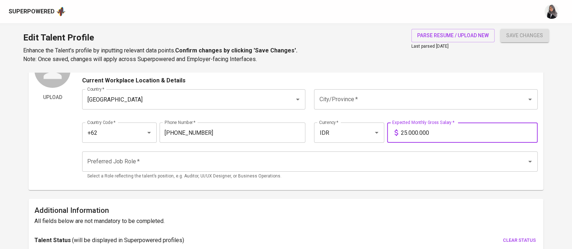
scroll to position [47, 0]
type input "25.000.000"
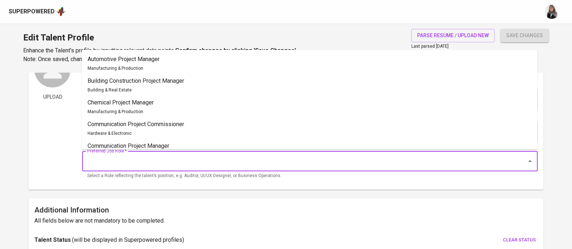
click at [186, 159] on input "Preferred Job Role   *" at bounding box center [299, 162] width 429 height 14
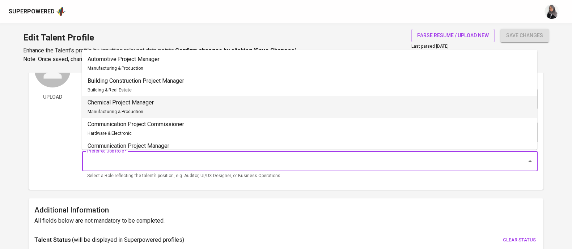
scroll to position [123, 0]
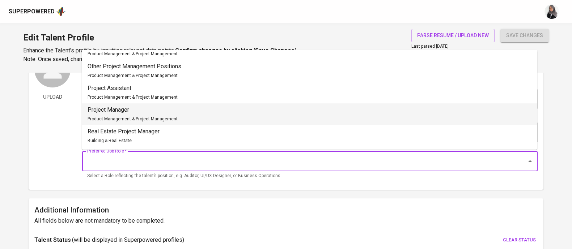
click at [165, 106] on p "Project Manager" at bounding box center [133, 110] width 90 height 9
type input "Project Manager"
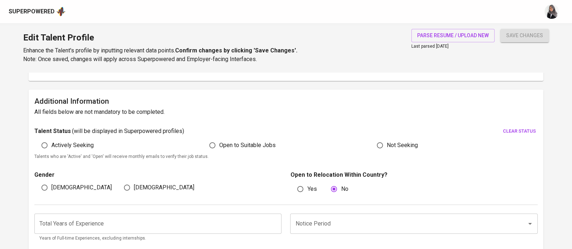
scroll to position [158, 0]
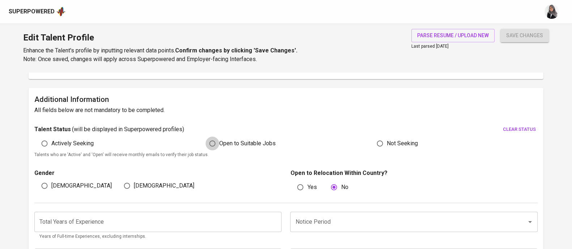
click at [213, 142] on input "Open to Suitable Jobs" at bounding box center [213, 144] width 14 height 14
radio input "true"
click at [46, 184] on input "[DEMOGRAPHIC_DATA]" at bounding box center [45, 186] width 14 height 14
radio input "true"
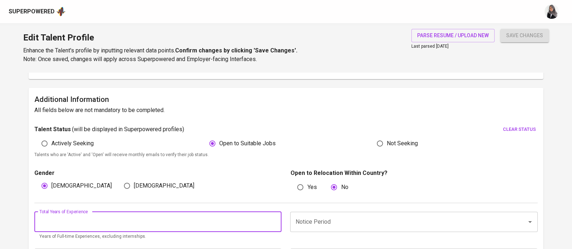
click at [145, 218] on input "number" at bounding box center [157, 222] width 247 height 20
type input "5"
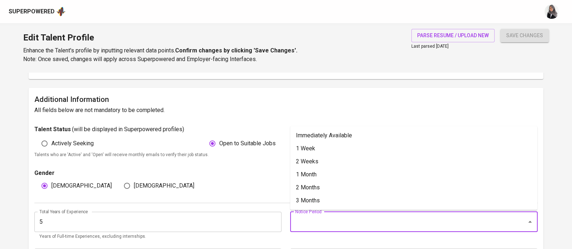
click at [360, 217] on input "Notice Period" at bounding box center [403, 222] width 220 height 14
click at [351, 159] on li "2 Weeks" at bounding box center [413, 161] width 247 height 13
type input "2 Weeks"
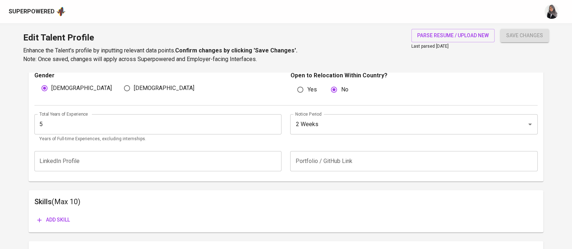
scroll to position [281, 0]
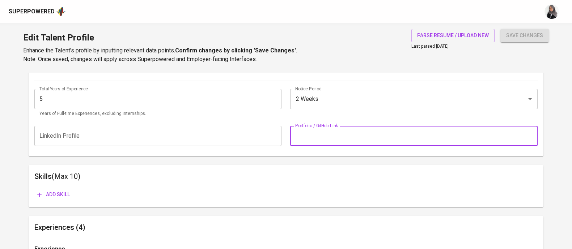
click at [335, 138] on input "text" at bounding box center [413, 136] width 247 height 20
paste input "https://glints.sg.larksuite.com/file/MFXtb001IoDDzixExWllGUOTgVf?from=from_copy…"
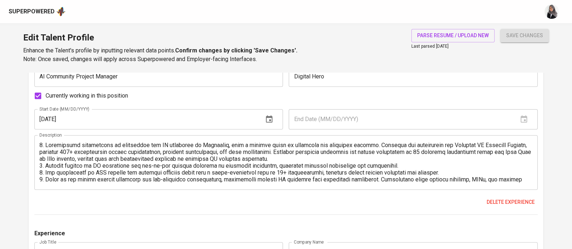
scroll to position [20, 0]
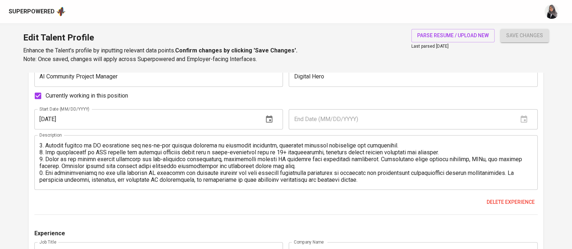
type input "https://glints.sg.larksuite.com/file/MFXtb001IoDDzixExWllGUOTgVf?from=from_copy…"
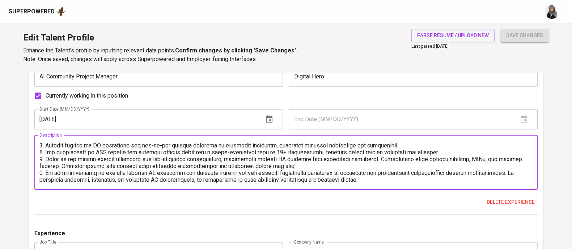
click at [417, 178] on textarea at bounding box center [285, 162] width 493 height 41
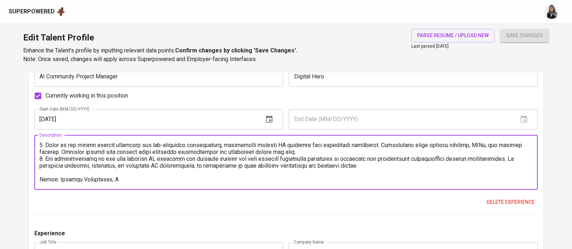
click at [45, 182] on textarea at bounding box center [285, 162] width 493 height 41
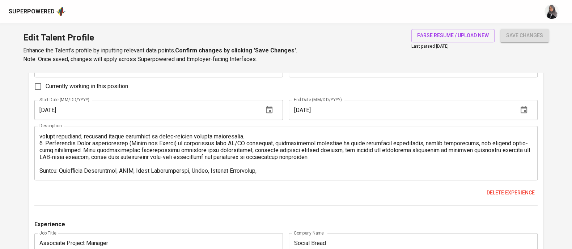
scroll to position [663, 0]
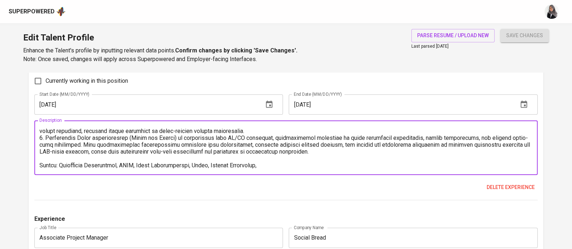
drag, startPoint x: 57, startPoint y: 164, endPoint x: 104, endPoint y: 165, distance: 47.1
click at [104, 165] on textarea at bounding box center [285, 147] width 493 height 41
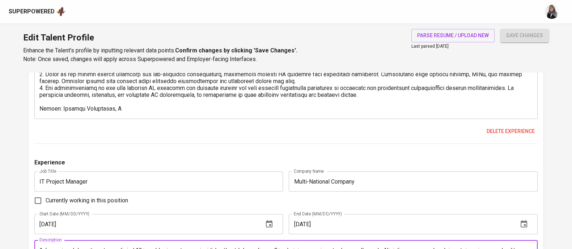
scroll to position [543, 0]
click at [126, 110] on textarea at bounding box center [285, 91] width 493 height 41
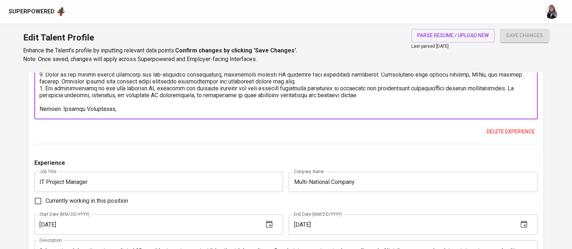
paste textarea "Artificial Intelligent"
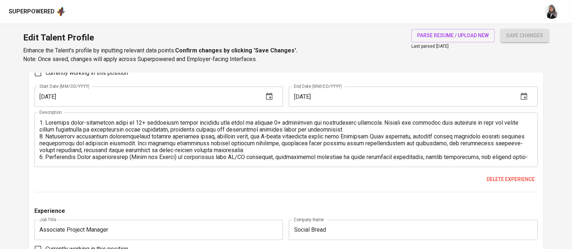
scroll to position [27, 0]
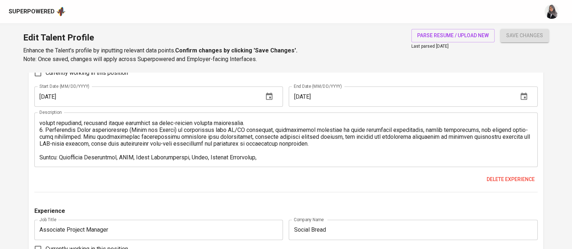
type textarea "1. Spearheaded initiatives to strengthen the AI community in Indonesia, with a …"
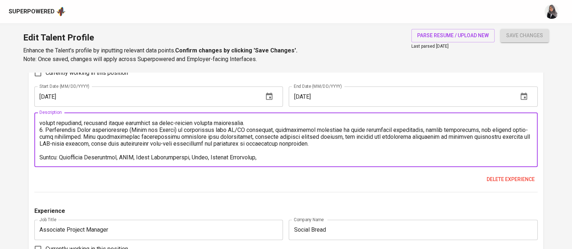
click at [261, 156] on textarea at bounding box center [285, 139] width 493 height 41
click at [283, 120] on textarea at bounding box center [285, 139] width 493 height 41
type textarea "1. Directed cross-functional teams of 15+ developers across multiple time zones…"
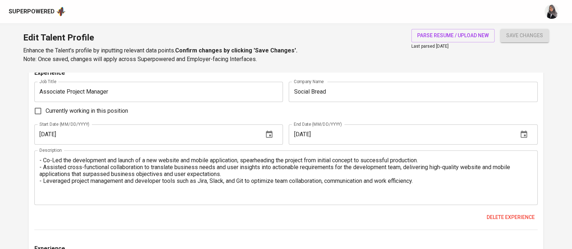
scroll to position [811, 0]
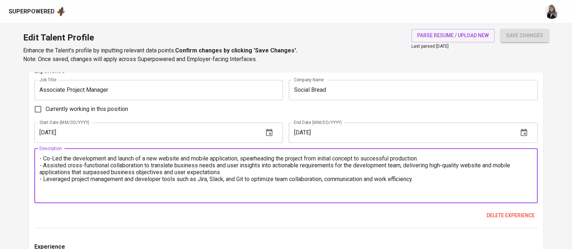
drag, startPoint x: 428, startPoint y: 179, endPoint x: 8, endPoint y: 156, distance: 421.2
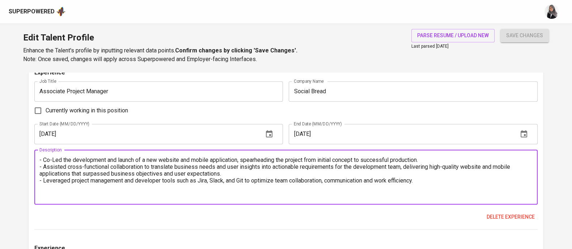
click at [40, 159] on textarea "- Co-Led the development and launch of a new website and mobile application, sp…" at bounding box center [285, 177] width 493 height 41
paste textarea "As an IT Project Manager at Social.Bread, he played a pivotal role in driving t…"
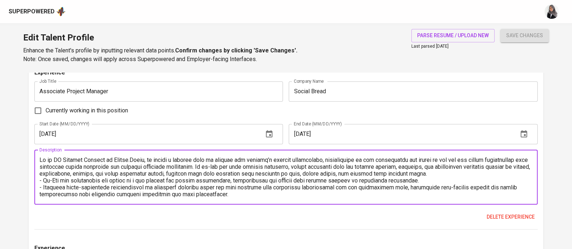
click at [40, 159] on textarea at bounding box center [285, 177] width 493 height 41
click at [42, 182] on textarea at bounding box center [285, 177] width 493 height 41
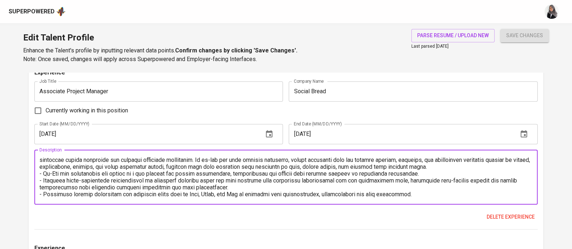
drag, startPoint x: 39, startPoint y: 174, endPoint x: 433, endPoint y: 194, distance: 394.6
click at [433, 194] on textarea at bounding box center [285, 177] width 493 height 41
click at [455, 167] on textarea at bounding box center [285, 177] width 493 height 41
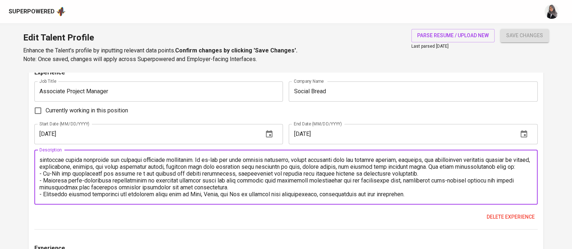
drag, startPoint x: 39, startPoint y: 180, endPoint x: 437, endPoint y: 198, distance: 398.1
click at [437, 198] on div "Description" at bounding box center [285, 177] width 503 height 55
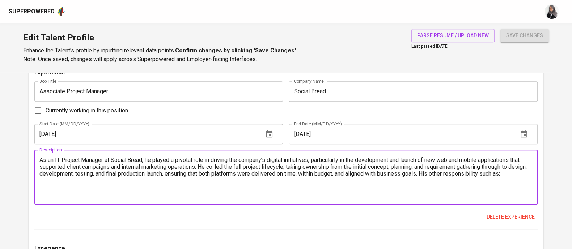
scroll to position [0, 0]
paste textarea "He actively facilitated cross-functional collaboration by bridging the gap betw…"
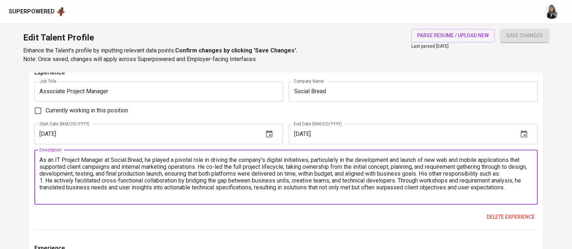
click at [203, 166] on textarea "As an IT Project Manager at Social.Bread, he played a pivotal role in driving t…" at bounding box center [285, 177] width 493 height 41
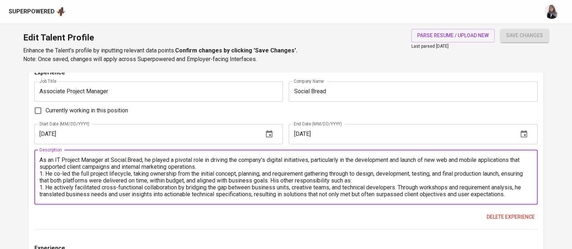
click at [42, 188] on textarea "As an IT Project Manager at Social.Bread, he played a pivotal role in driving t…" at bounding box center [285, 177] width 493 height 41
drag, startPoint x: 297, startPoint y: 180, endPoint x: 386, endPoint y: 180, distance: 88.7
click at [386, 180] on textarea "As an IT Project Manager at Social.Bread, he played a pivotal role in driving t…" at bounding box center [285, 177] width 493 height 41
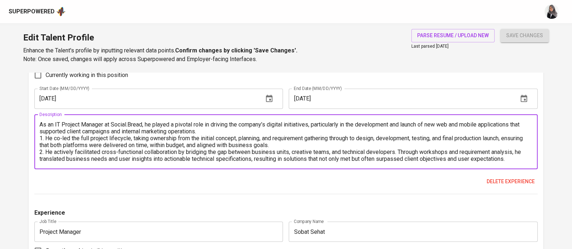
scroll to position [845, 0]
click at [521, 156] on textarea "As an IT Project Manager at Social.Bread, he played a pivotal role in driving t…" at bounding box center [285, 141] width 493 height 41
click at [377, 142] on textarea "As an IT Project Manager at Social.Bread, he played a pivotal role in driving t…" at bounding box center [285, 141] width 493 height 41
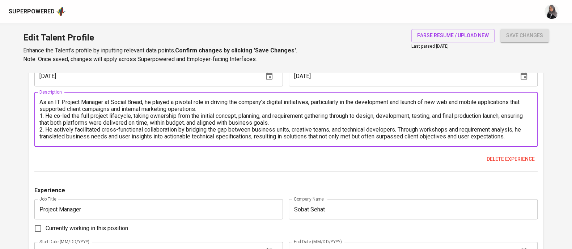
scroll to position [868, 0]
click at [223, 108] on textarea "As an IT Project Manager at Social.Bread, he played a pivotal role in driving t…" at bounding box center [285, 118] width 493 height 41
click at [521, 135] on textarea "As an IT Project Manager at Social.Bread, he played a pivotal role in driving t…" at bounding box center [285, 118] width 493 height 41
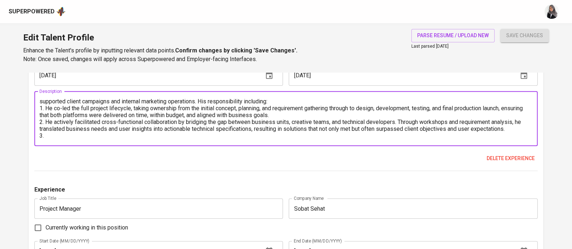
paste textarea "To enhance productivity and maintain seamless collaboration across distributed …"
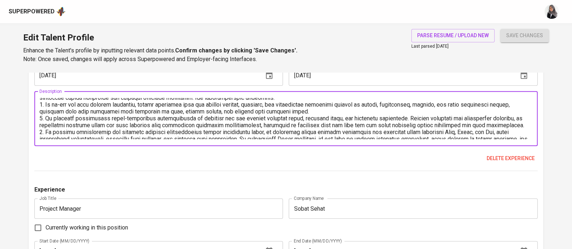
scroll to position [9, 0]
drag, startPoint x: 303, startPoint y: 112, endPoint x: 299, endPoint y: 111, distance: 3.7
click at [299, 111] on textarea at bounding box center [285, 118] width 493 height 41
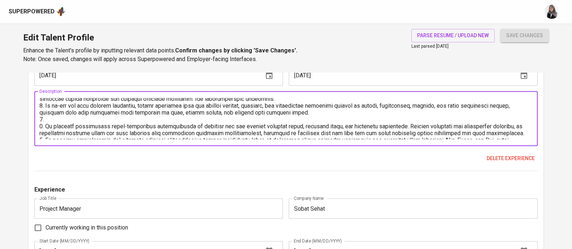
paste textarea "Conducted regular progress reviews and sprint retrospectives, identifying bottl…"
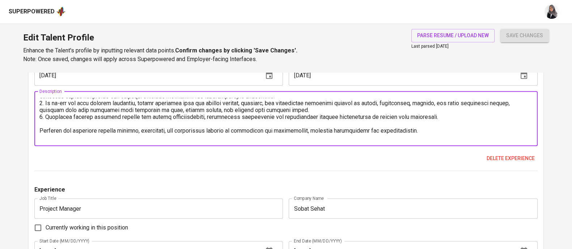
scroll to position [11, 0]
click at [46, 117] on textarea at bounding box center [285, 118] width 493 height 41
click at [457, 116] on textarea at bounding box center [285, 118] width 493 height 41
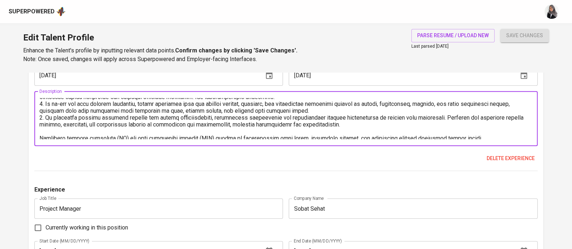
click at [413, 121] on textarea at bounding box center [285, 118] width 493 height 41
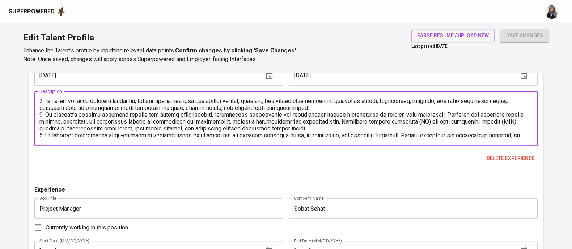
scroll to position [14, 0]
click at [42, 135] on textarea at bounding box center [285, 118] width 493 height 41
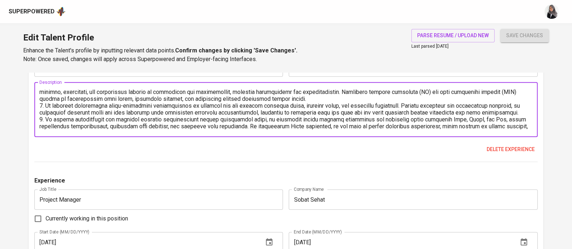
scroll to position [40, 0]
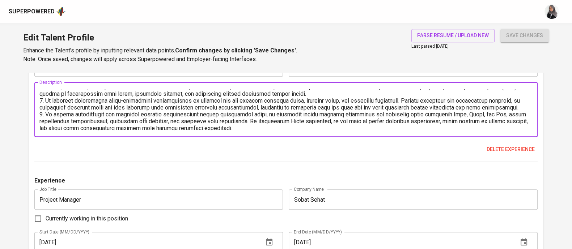
click at [42, 115] on textarea at bounding box center [285, 109] width 493 height 41
click at [262, 128] on textarea at bounding box center [285, 109] width 493 height 41
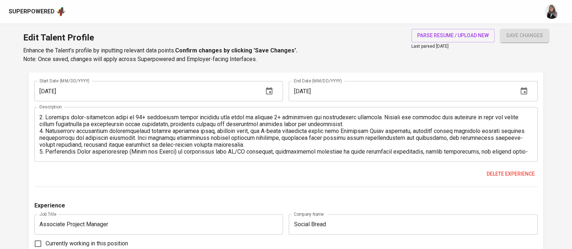
scroll to position [27, 0]
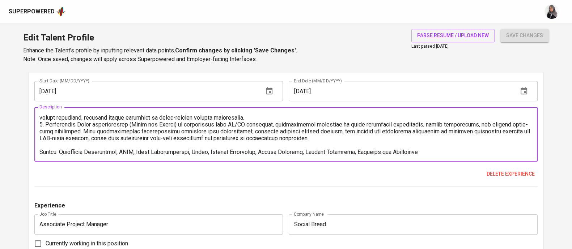
drag, startPoint x: 55, startPoint y: 152, endPoint x: 429, endPoint y: 153, distance: 373.8
click at [429, 153] on textarea at bounding box center [285, 134] width 493 height 41
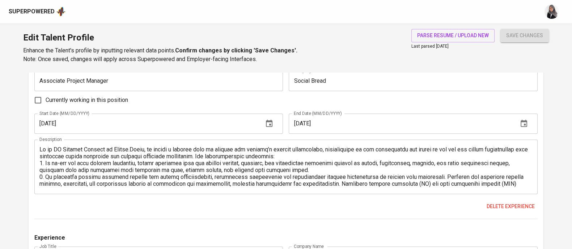
scroll to position [55, 0]
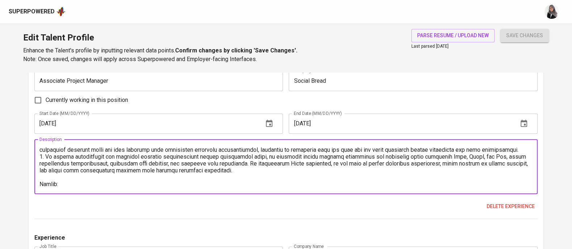
click at [72, 179] on textarea at bounding box center [285, 166] width 493 height 41
click at [67, 185] on textarea at bounding box center [285, 166] width 493 height 41
paste textarea "Artificial Intelligent, SDLC, Agile Methodologies, Scrum, Project Management, B…"
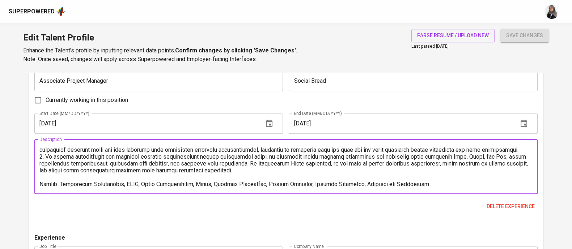
drag, startPoint x: 106, startPoint y: 183, endPoint x: 55, endPoint y: 185, distance: 51.4
click at [55, 185] on textarea at bounding box center [285, 166] width 493 height 41
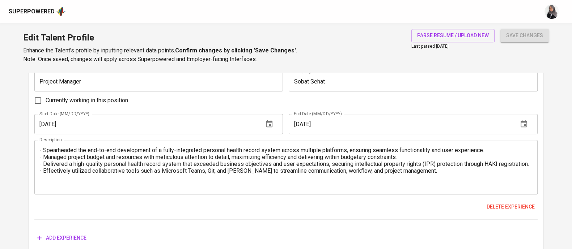
scroll to position [1028, 0]
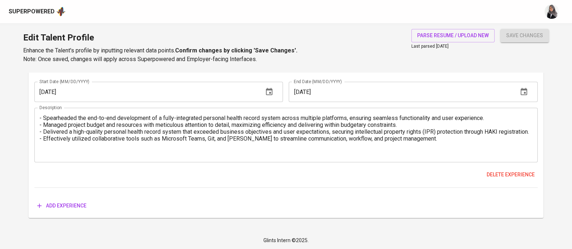
type textarea "As an IT Project Manager at Social.Bread, he played a pivotal role in driving t…"
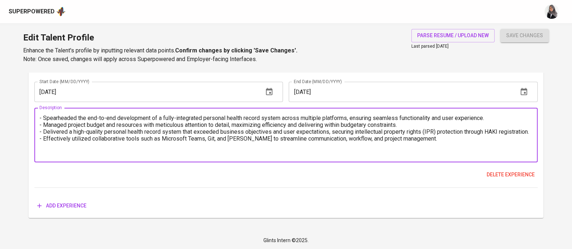
drag, startPoint x: 417, startPoint y: 148, endPoint x: 34, endPoint y: 112, distance: 383.8
click at [34, 112] on div "- Spearheaded the end-to-end development of a fully-integrated personal health …" at bounding box center [285, 135] width 503 height 55
paste textarea "As an IT Project Manager, he spearheaded the end-to-end development of a fully …"
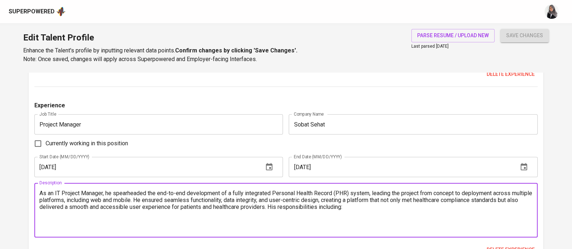
scroll to position [954, 0]
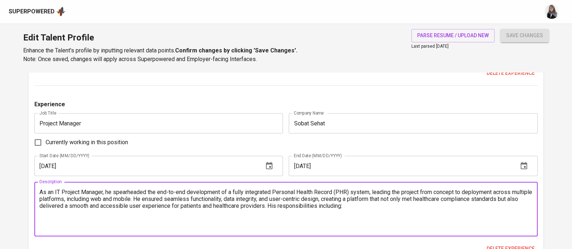
type textarea "As an IT Project Manager, he spearheaded the end-to-end development of a fully …"
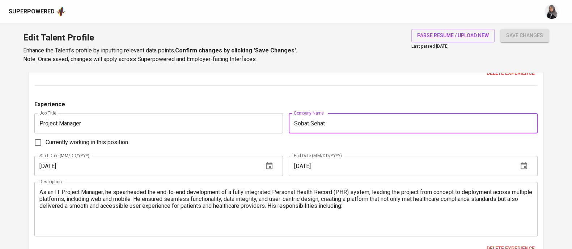
click at [348, 123] on input "Sobat Sehat" at bounding box center [413, 123] width 249 height 20
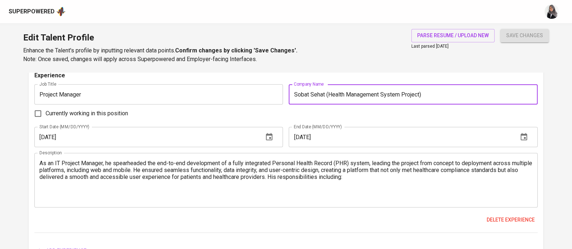
scroll to position [994, 0]
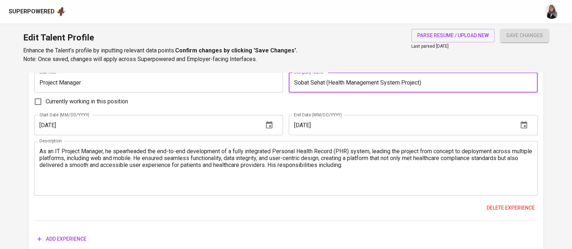
type input "Sobat Sehat (Health Management System Project)"
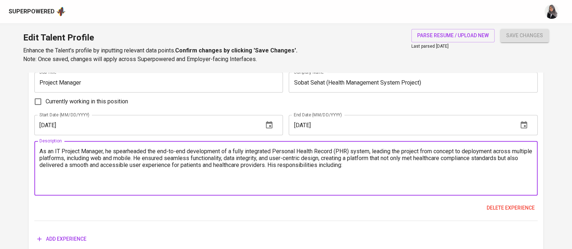
click at [236, 168] on textarea "As an IT Project Manager, he spearheaded the end-to-end development of a fully …" at bounding box center [285, 168] width 493 height 41
click at [330, 165] on textarea "As an IT Project Manager, he spearheaded the end-to-end development of a fully …" at bounding box center [285, 168] width 493 height 41
click at [256, 170] on textarea "As an IT Project Manager, he spearheaded the end-to-end development of a fully …" at bounding box center [285, 168] width 493 height 41
paste textarea "He took ownership of budget and resource management, carefully allocating fundi…"
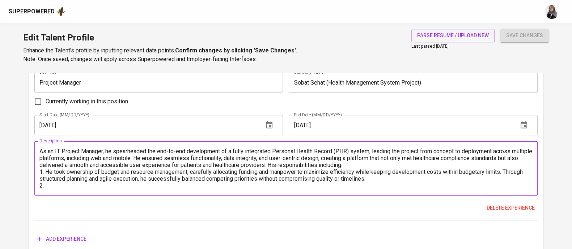
paste textarea "The project resulted in the delivery of a high-quality PHR system that exceeded…"
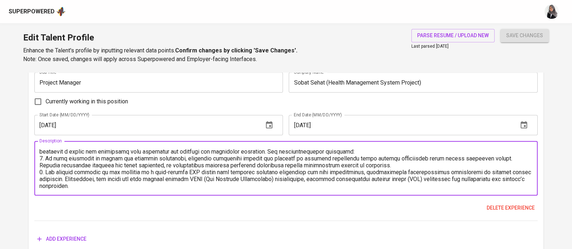
scroll to position [20, 0]
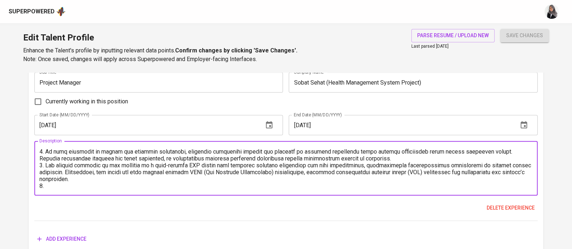
paste textarea "To drive collaboration and maintain productivity across the project team, he le…"
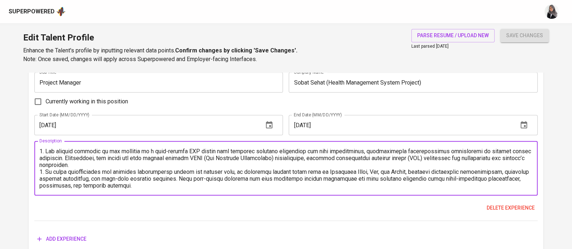
scroll to position [41, 0]
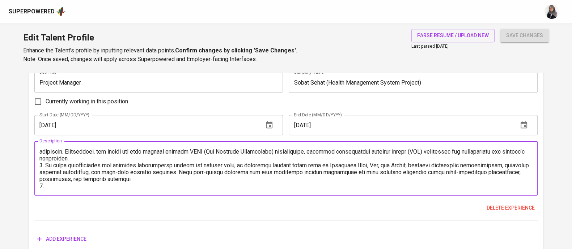
paste textarea "Overall, his leadership in this project showcased his ability to blend technica…"
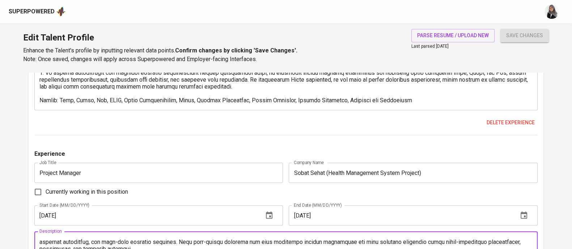
scroll to position [904, 0]
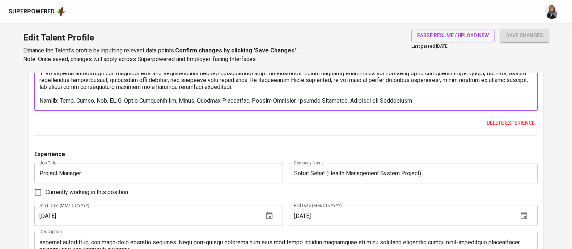
drag, startPoint x: 96, startPoint y: 99, endPoint x: 398, endPoint y: 100, distance: 302.5
click at [398, 100] on textarea at bounding box center [285, 83] width 493 height 41
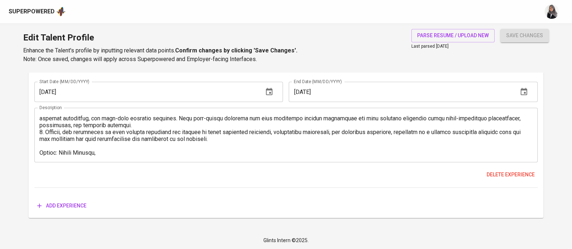
click at [112, 155] on div "Description" at bounding box center [285, 135] width 503 height 55
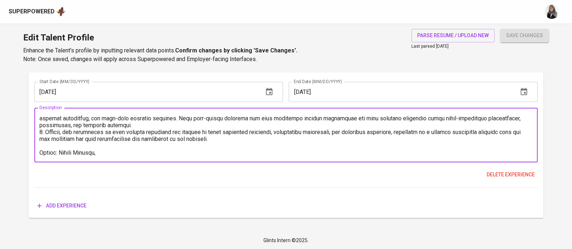
click at [112, 155] on div "Description" at bounding box center [285, 135] width 503 height 55
paste textarea "SDLC, Agile Methodologies, Scrum, Project Management, Budget Planning, Project …"
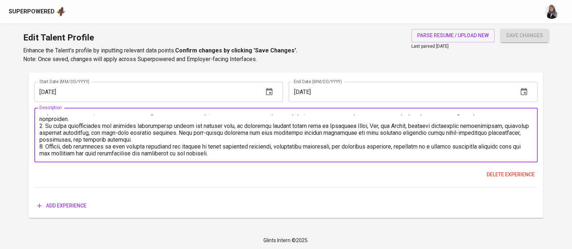
scroll to position [47, 0]
drag, startPoint x: 319, startPoint y: 124, endPoint x: 400, endPoint y: 124, distance: 80.3
click at [400, 124] on textarea at bounding box center [285, 135] width 493 height 41
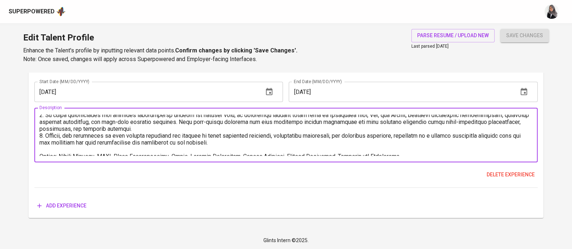
scroll to position [43, 0]
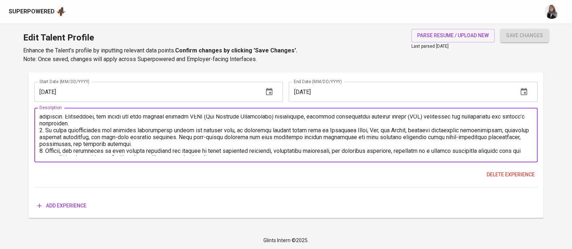
click at [400, 131] on textarea at bounding box center [285, 135] width 493 height 41
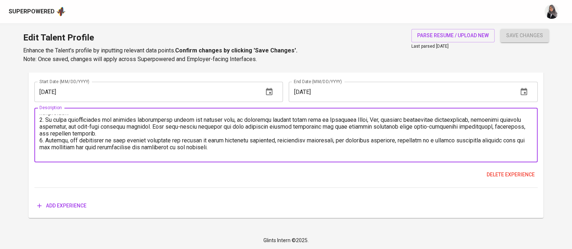
scroll to position [62, 0]
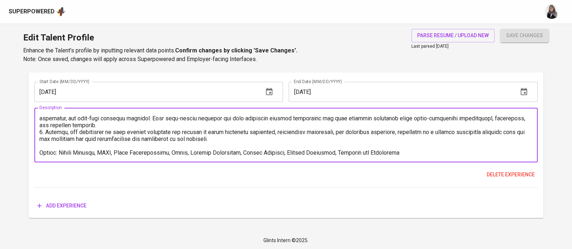
click at [94, 152] on textarea at bounding box center [285, 135] width 493 height 41
paste textarea "Microsoft Teams, Git, and Trello"
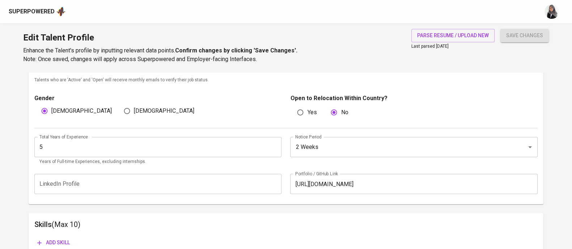
scroll to position [302, 0]
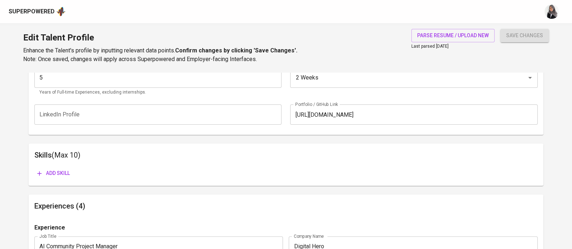
type textarea "As an IT Project Manager, he spearheaded the end-to-end development of a fully …"
click at [62, 169] on span "Add skill" at bounding box center [53, 173] width 33 height 9
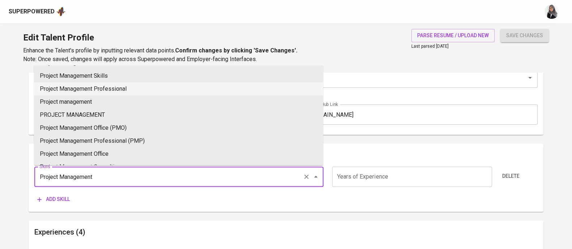
scroll to position [0, 0]
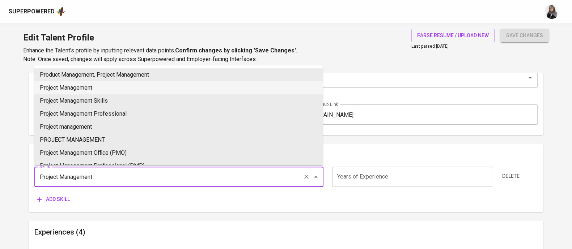
click at [112, 86] on li "Project Management" at bounding box center [178, 87] width 289 height 13
type input "Project Management"
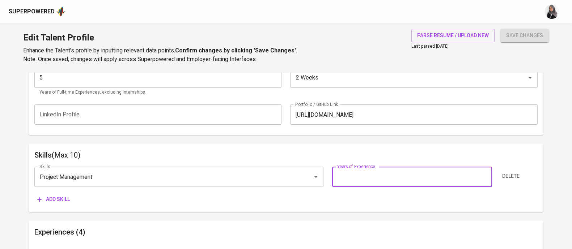
click at [396, 181] on input "number" at bounding box center [412, 177] width 160 height 20
type input "5"
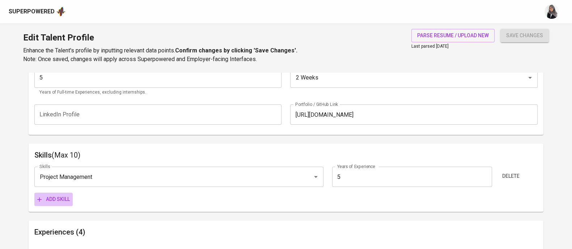
click at [59, 196] on span "Add skill" at bounding box center [53, 199] width 33 height 9
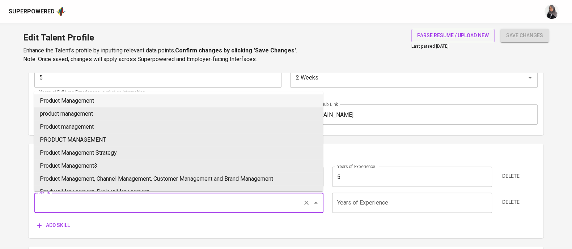
click at [78, 199] on input "Skills" at bounding box center [169, 203] width 262 height 14
type input "I"
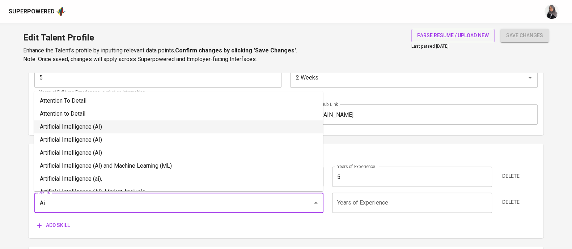
click at [127, 128] on li "Artificial Intelligence (AI)" at bounding box center [178, 127] width 289 height 13
type input "Artificial Intelligence (AI)"
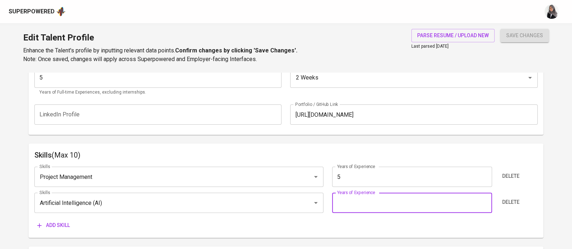
click at [367, 200] on input "number" at bounding box center [412, 203] width 160 height 20
type input "3"
click at [39, 222] on icon "button" at bounding box center [39, 225] width 7 height 7
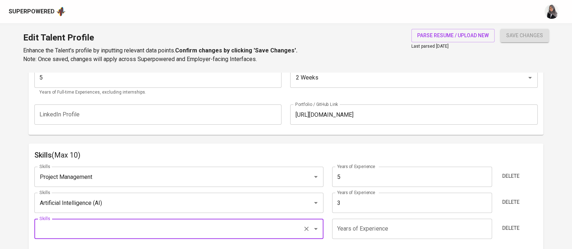
click at [65, 221] on div "Skills" at bounding box center [178, 229] width 289 height 20
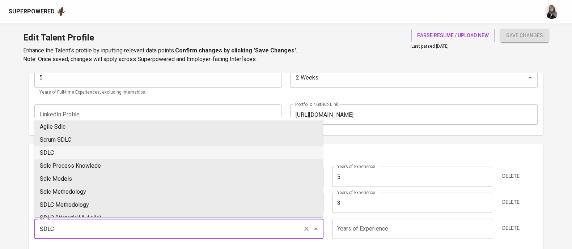
click at [85, 148] on li "SDLC" at bounding box center [178, 153] width 289 height 13
type input "SDLC"
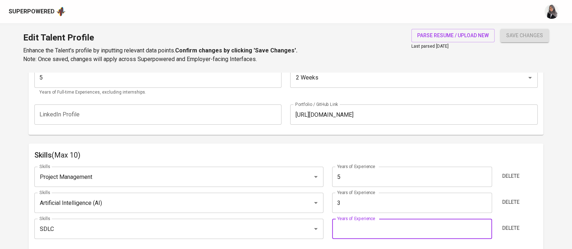
click at [353, 225] on input "number" at bounding box center [412, 229] width 160 height 20
type input "6"
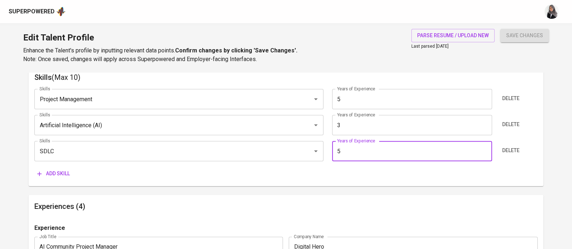
scroll to position [384, 0]
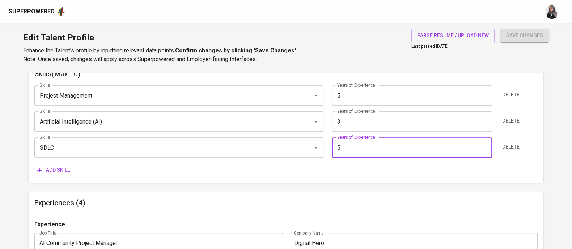
type input "5"
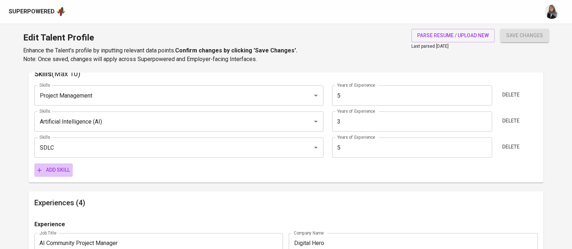
click at [54, 166] on span "Add skill" at bounding box center [53, 170] width 33 height 9
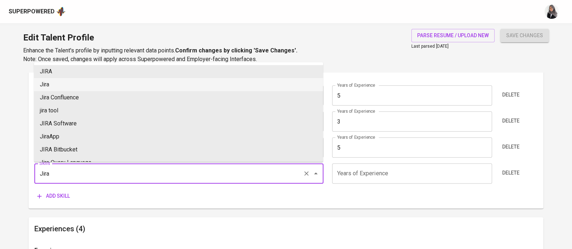
click at [79, 81] on li "Jira" at bounding box center [178, 84] width 289 height 13
type input "Jira"
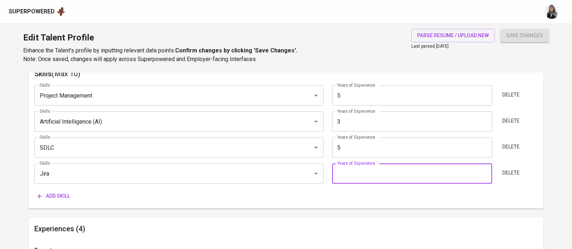
click at [353, 173] on input "number" at bounding box center [412, 174] width 160 height 20
type input "5"
click at [53, 193] on span "Add skill" at bounding box center [53, 196] width 33 height 9
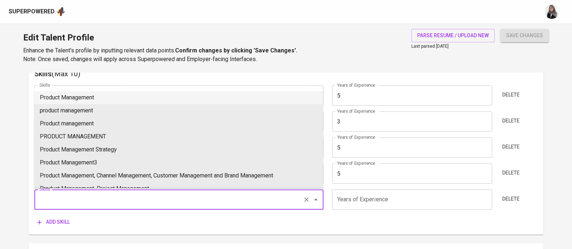
click at [71, 197] on input "Skills" at bounding box center [169, 200] width 262 height 14
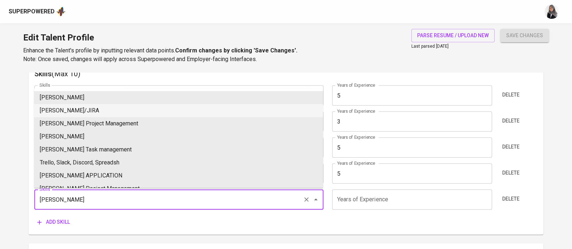
click at [86, 107] on li "Trello/JIRA" at bounding box center [178, 110] width 289 height 13
type input "Trello/JIRA"
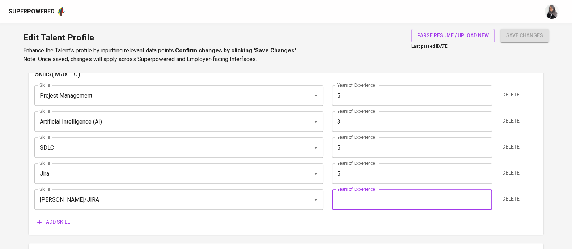
click at [365, 201] on input "number" at bounding box center [412, 200] width 160 height 20
type input "5"
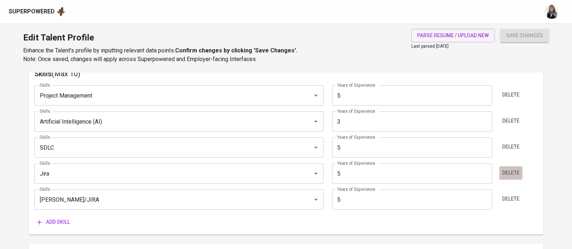
click at [511, 174] on span "Delete" at bounding box center [510, 173] width 17 height 9
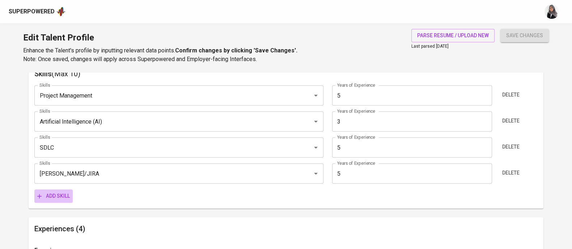
click at [59, 193] on span "Add skill" at bounding box center [53, 196] width 33 height 9
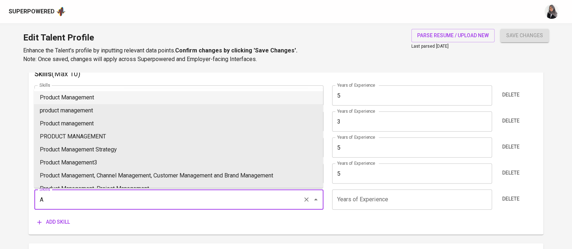
click at [79, 198] on input "A" at bounding box center [169, 200] width 262 height 14
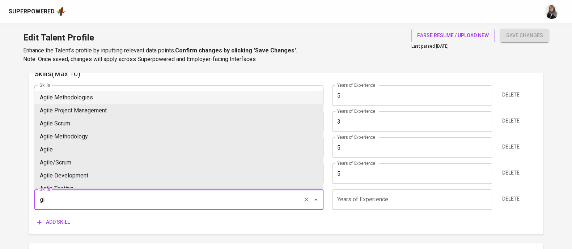
type input "g"
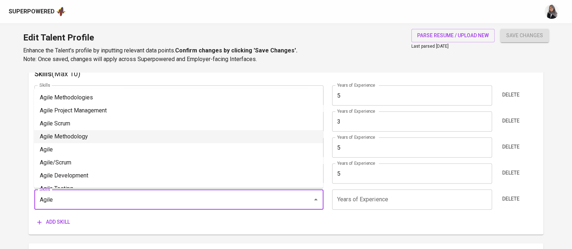
click at [87, 140] on li "Agile Methodology" at bounding box center [178, 136] width 289 height 13
type input "Agile Methodology"
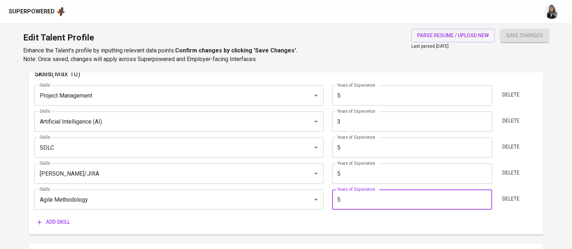
click at [356, 197] on input "5" at bounding box center [412, 200] width 160 height 20
type input "5"
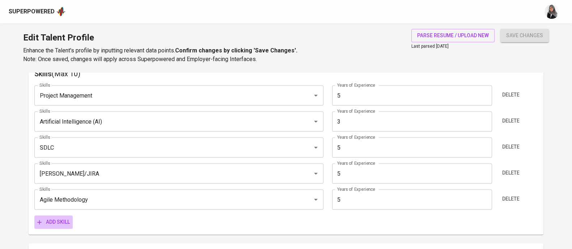
click at [56, 225] on span "Add skill" at bounding box center [53, 222] width 33 height 9
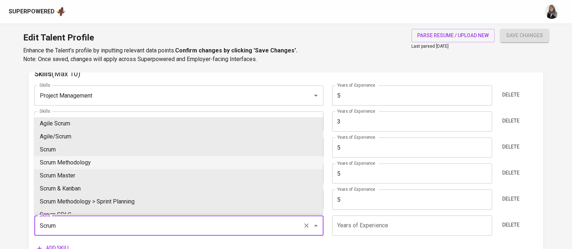
click at [80, 160] on li "Scrum Methodology" at bounding box center [178, 162] width 289 height 13
type input "Scrum Methodology"
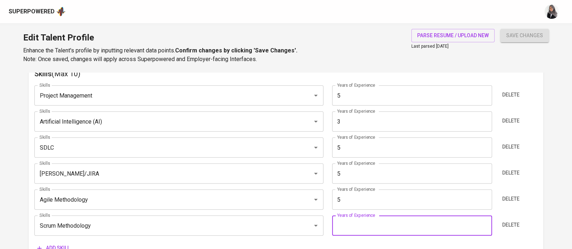
click at [363, 224] on input "number" at bounding box center [412, 226] width 160 height 20
type input "4"
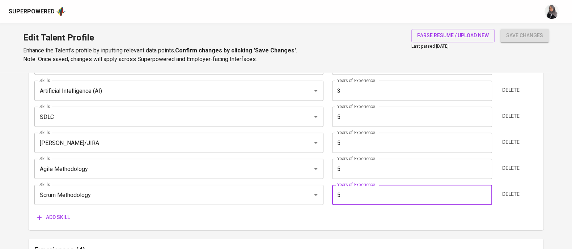
scroll to position [424, 0]
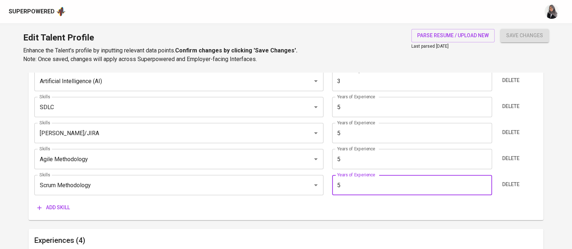
type input "5"
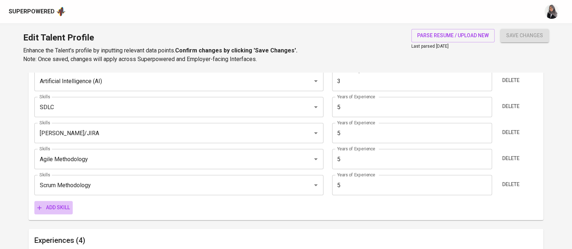
click at [52, 207] on span "Add skill" at bounding box center [53, 207] width 33 height 9
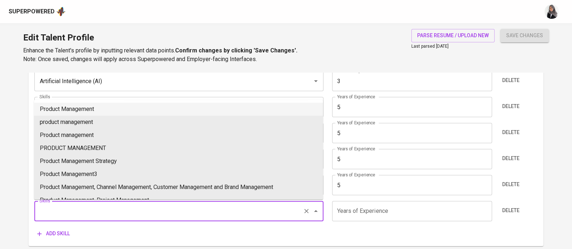
click at [89, 204] on input "Skills" at bounding box center [169, 211] width 262 height 14
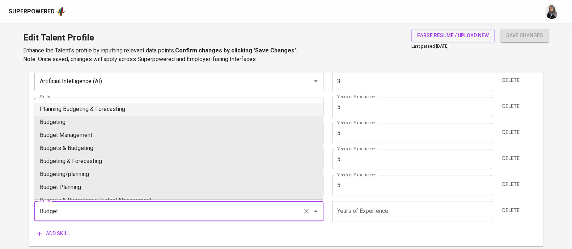
click at [132, 106] on li "Planning Budgeting & Forecasting" at bounding box center [178, 109] width 289 height 13
type input "Planning Budgeting & Forecasting"
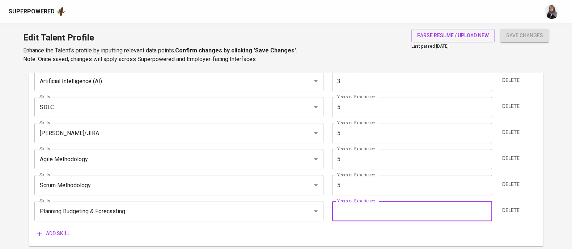
click at [378, 215] on input "number" at bounding box center [412, 211] width 160 height 20
type input "4"
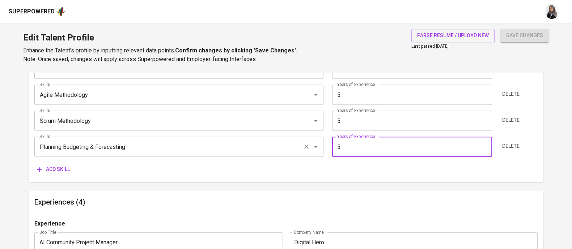
scroll to position [609, 0]
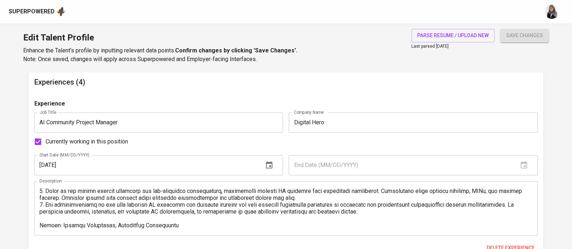
type input "5"
click at [288, 102] on div "Experience" at bounding box center [285, 106] width 503 height 13
click at [535, 34] on span "save changes" at bounding box center [524, 35] width 37 height 9
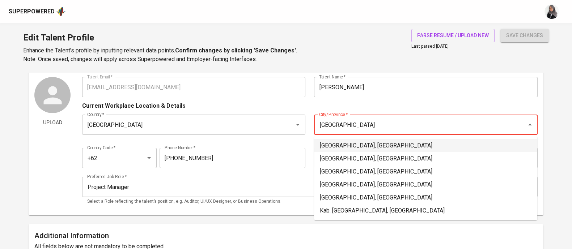
click at [370, 145] on li "Jakarta Selatan, DKI Jakarta" at bounding box center [425, 145] width 223 height 13
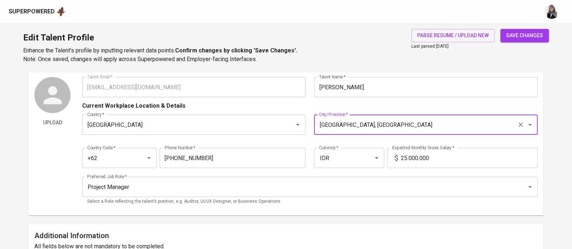
type input "Jakarta Selatan, DKI Jakarta"
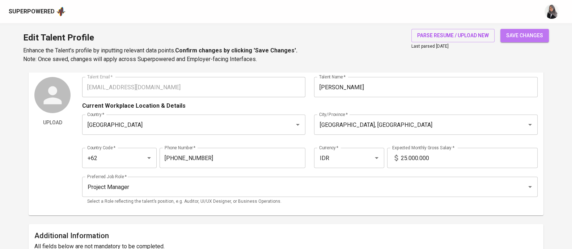
click at [524, 41] on button "save changes" at bounding box center [524, 35] width 48 height 13
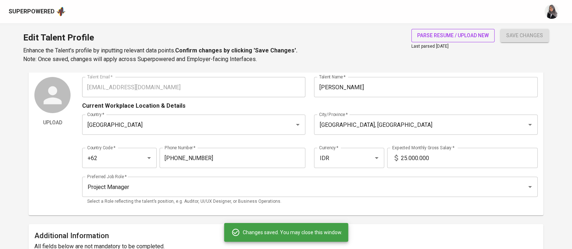
type input "Trello/JIRA"
type input "Scrum"
type input "5"
type input "Agile Software Development"
type input "Planning Budgeting & Forecasting"
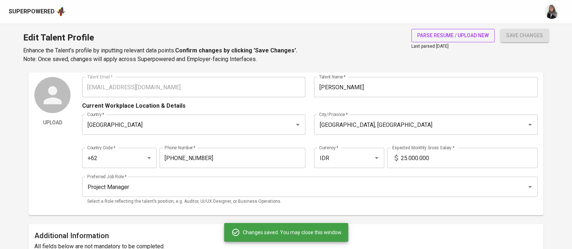
type input "Software Development Lifecycle (SDLC)"
type input "Project Management"
type input "Artificial Intelligence (AI)"
type input "3"
click at [47, 96] on icon at bounding box center [52, 95] width 27 height 27
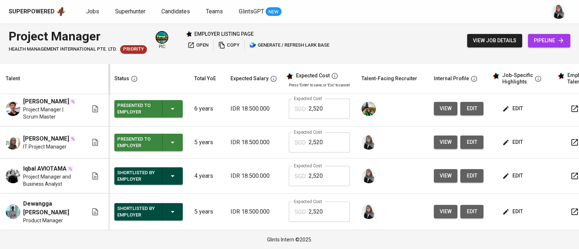
scroll to position [153, 0]
click at [440, 209] on span "view" at bounding box center [446, 211] width 12 height 9
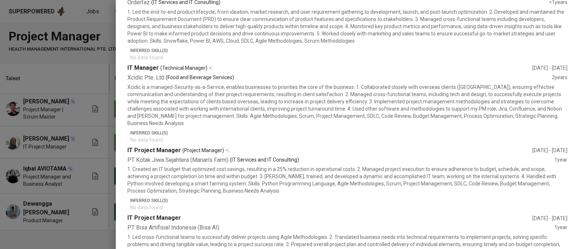
scroll to position [0, 0]
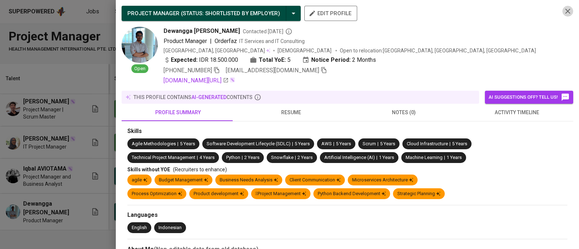
click at [563, 14] on icon "button" at bounding box center [567, 11] width 9 height 9
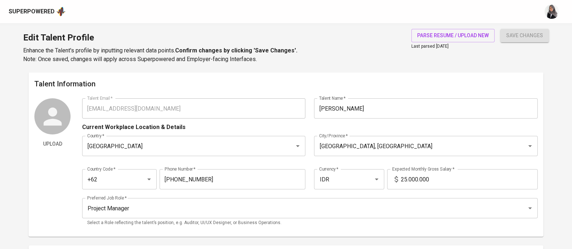
click at [47, 112] on icon at bounding box center [52, 116] width 27 height 27
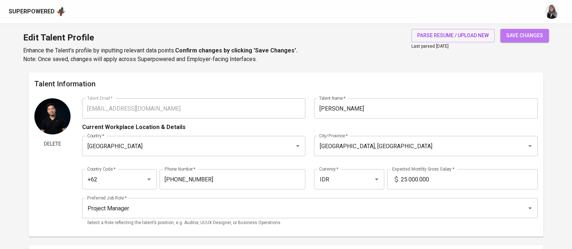
click at [541, 34] on span "save changes" at bounding box center [524, 35] width 37 height 9
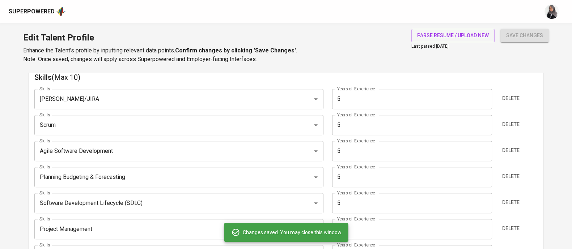
scroll to position [377, 0]
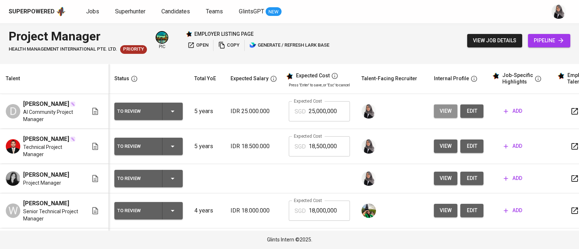
click at [444, 116] on span "view" at bounding box center [446, 111] width 12 height 9
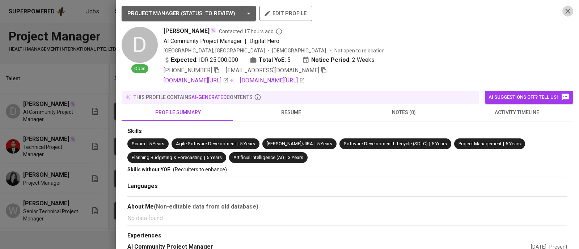
click at [563, 7] on icon "button" at bounding box center [567, 11] width 9 height 9
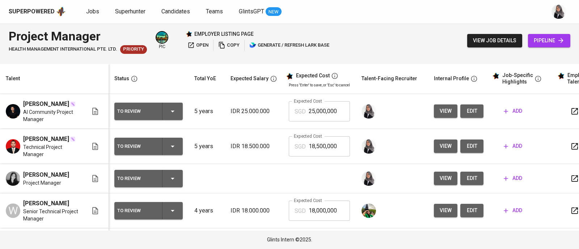
scroll to position [0, 9]
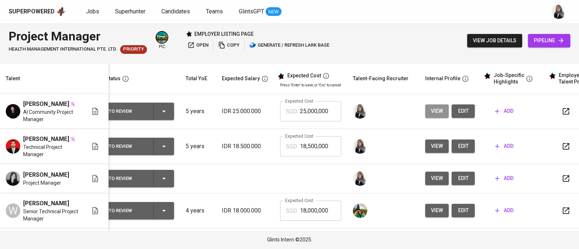
click at [436, 116] on span "view" at bounding box center [437, 111] width 12 height 9
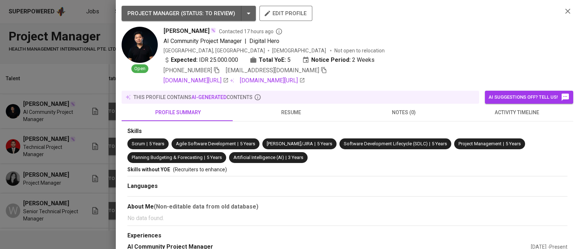
scroll to position [94, 0]
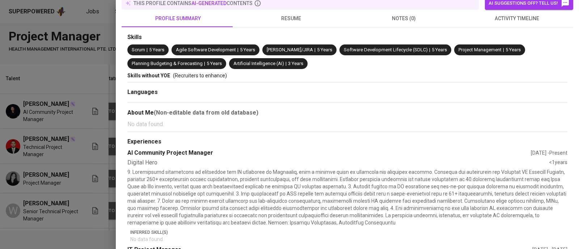
click at [78, 21] on div at bounding box center [289, 124] width 579 height 249
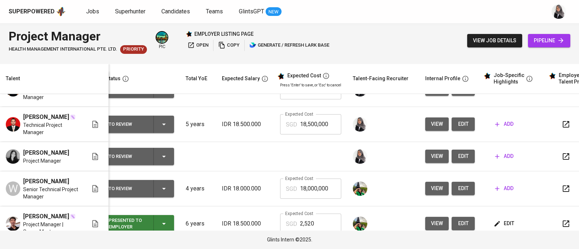
scroll to position [0, 9]
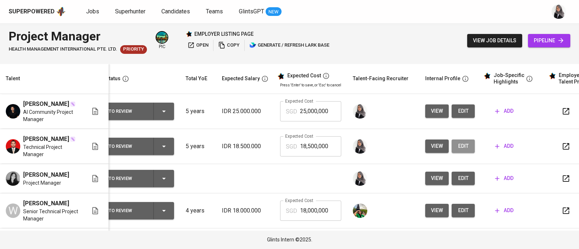
click at [462, 151] on span "edit" at bounding box center [463, 146] width 12 height 9
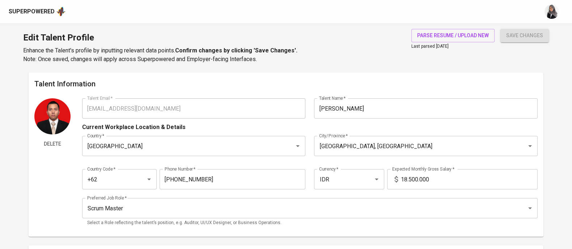
click at [405, 42] on div "parse resume / upload new Last parsed Feb 27, 2025 save changes" at bounding box center [476, 46] width 146 height 35
click at [429, 29] on button "parse resume / upload new" at bounding box center [452, 35] width 83 height 13
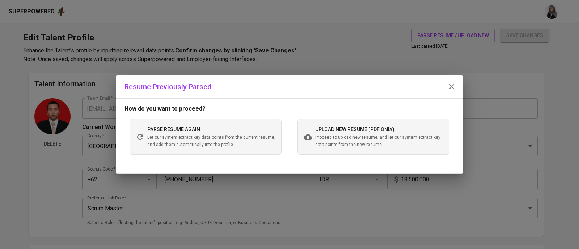
click at [313, 138] on div "upload new resume (pdf only) Proceed to upload new resume, and let our system e…" at bounding box center [373, 136] width 152 height 35
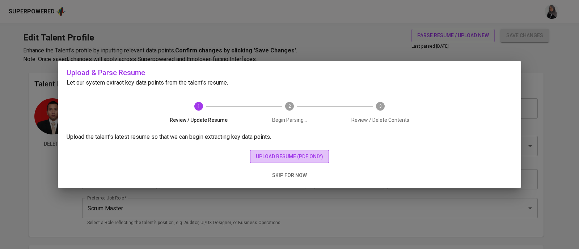
click at [279, 158] on span "upload resume (pdf only)" at bounding box center [289, 156] width 67 height 9
click at [335, 64] on div "Upload & Parse Resume Let our system extract key data points from the talent's …" at bounding box center [289, 77] width 463 height 32
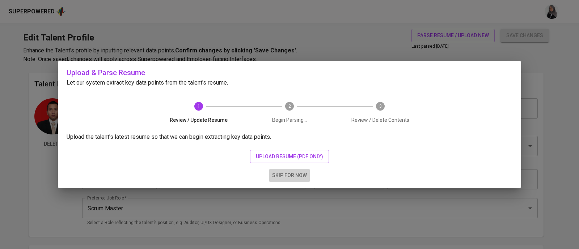
click at [297, 174] on span "skip for now" at bounding box center [289, 175] width 35 height 9
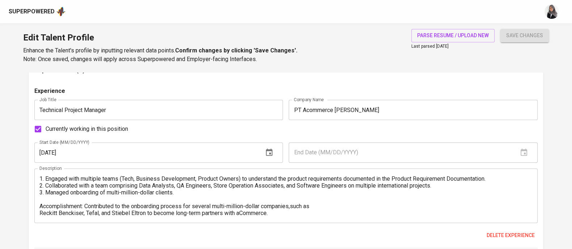
scroll to position [566, 0]
click at [320, 72] on h6 "Experiences (3)" at bounding box center [285, 70] width 503 height 12
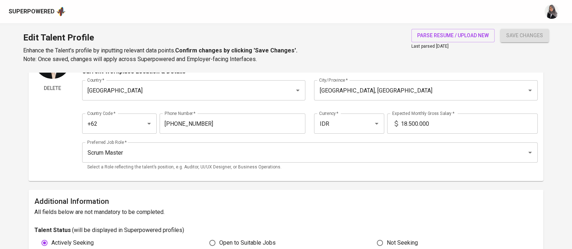
scroll to position [0, 0]
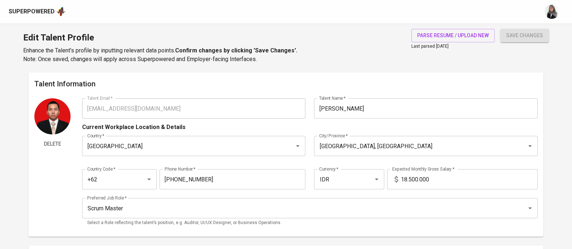
click at [427, 180] on input "18.500.000" at bounding box center [469, 179] width 137 height 20
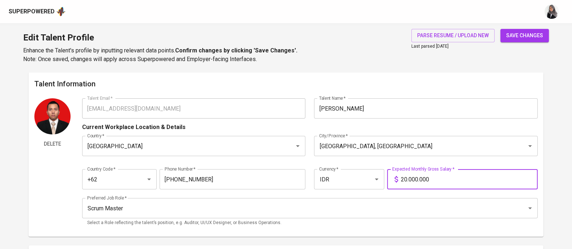
type input "20.000.000"
click at [500, 29] on button "save changes" at bounding box center [524, 35] width 48 height 13
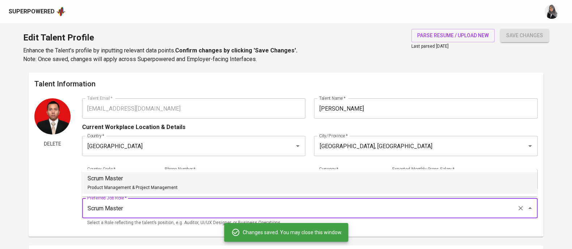
click at [135, 211] on input "Scrum Master" at bounding box center [299, 209] width 429 height 14
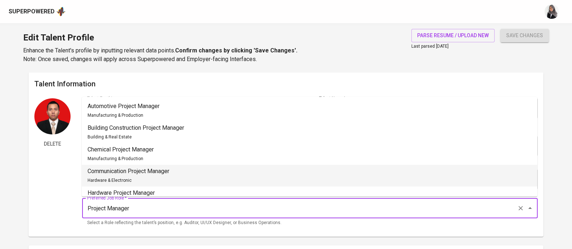
scroll to position [58, 0]
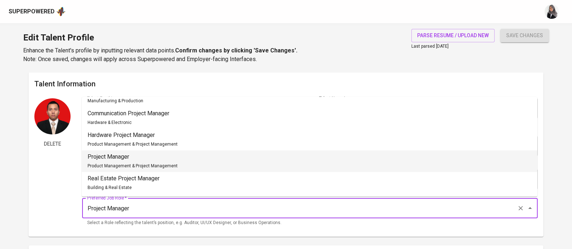
click at [147, 159] on p "Project Manager" at bounding box center [133, 157] width 90 height 9
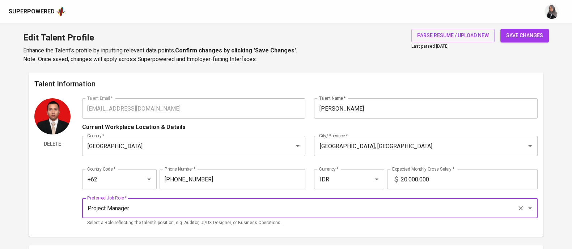
type input "Project Manager"
click at [406, 178] on input "20.000.000" at bounding box center [469, 179] width 137 height 20
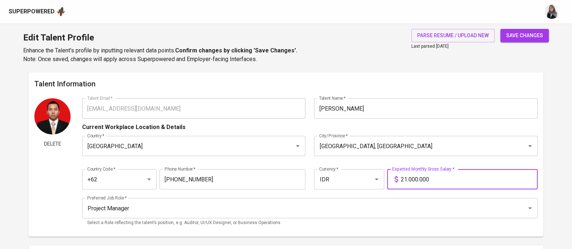
type input "21.000.000"
click at [500, 29] on button "save changes" at bounding box center [524, 35] width 48 height 13
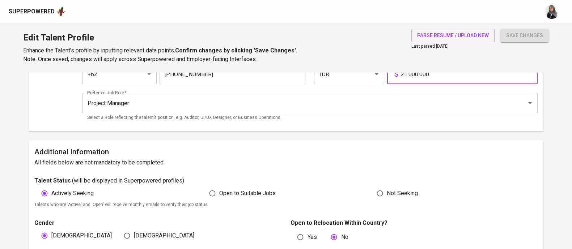
scroll to position [106, 0]
click at [237, 159] on h6 "All fields below are not mandatory to be completed." at bounding box center [285, 162] width 503 height 10
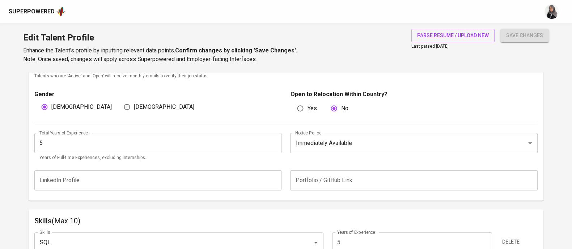
scroll to position [235, 0]
click at [328, 129] on div "Total Years of Experience 5 Total Years of Experience Years of Full-time Experi…" at bounding box center [285, 145] width 503 height 42
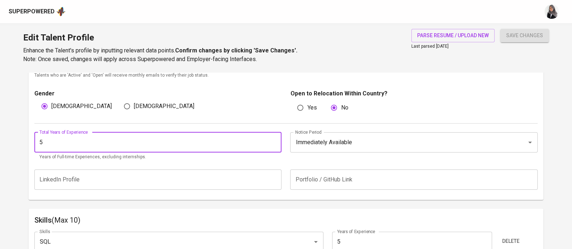
click at [98, 140] on input "5" at bounding box center [157, 142] width 247 height 20
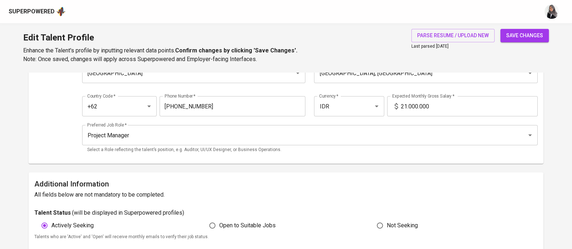
scroll to position [69, 0]
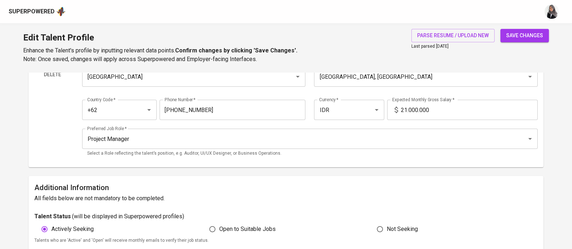
type input "7"
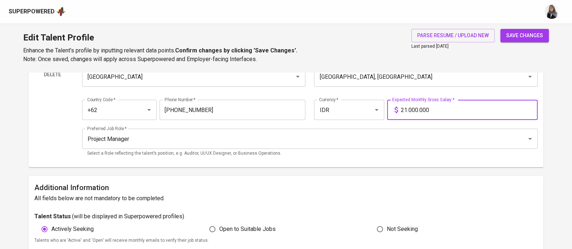
click at [406, 108] on input "21.000.000" at bounding box center [469, 110] width 137 height 20
type input "22.000.000"
click at [500, 29] on button "save changes" at bounding box center [524, 35] width 48 height 13
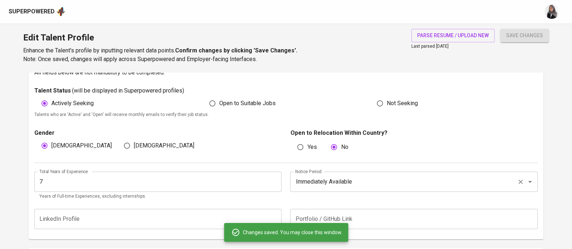
scroll to position [230, 0]
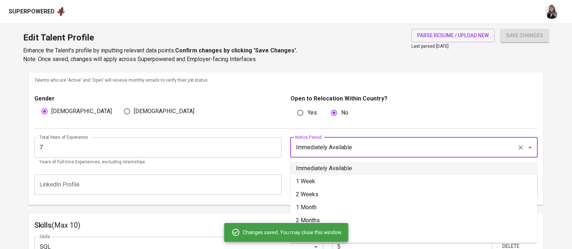
click at [364, 141] on input "Immediately Available" at bounding box center [403, 148] width 220 height 14
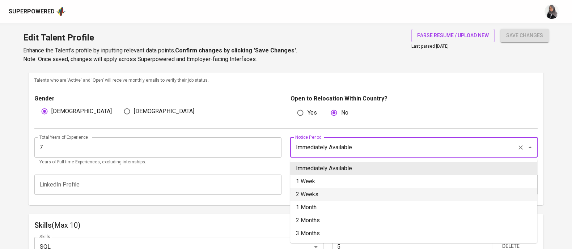
click at [340, 193] on li "2 Weeks" at bounding box center [413, 194] width 247 height 13
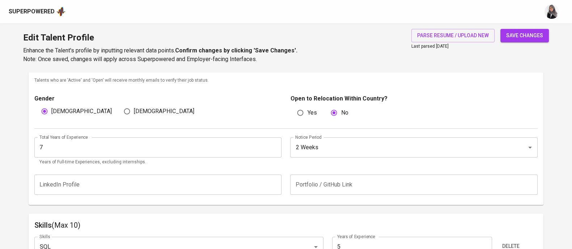
click at [393, 118] on div "Yes No" at bounding box center [417, 113] width 240 height 14
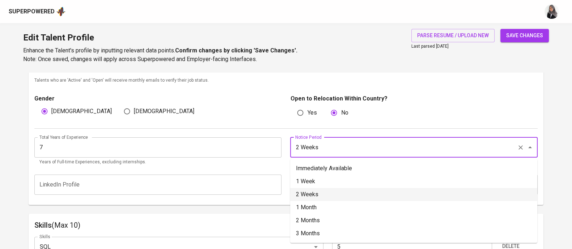
click at [359, 149] on input "2 Weeks" at bounding box center [403, 148] width 220 height 14
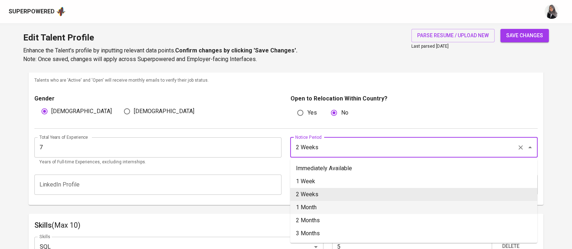
click at [351, 207] on li "1 Month" at bounding box center [413, 207] width 247 height 13
type input "1 Month"
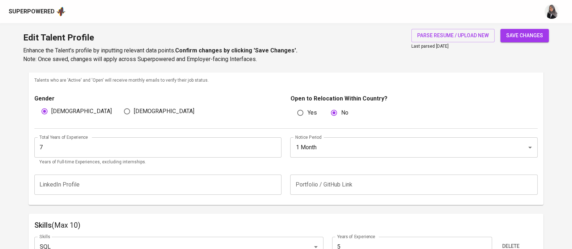
click at [422, 91] on div "Gender Male Female Open to Relocation Within Country? Yes No" at bounding box center [285, 106] width 503 height 44
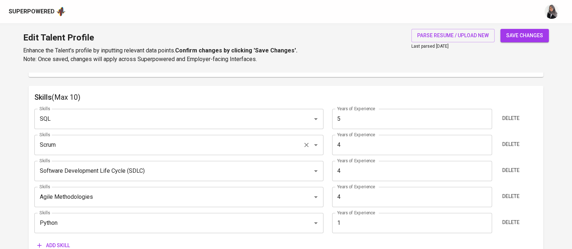
scroll to position [358, 0]
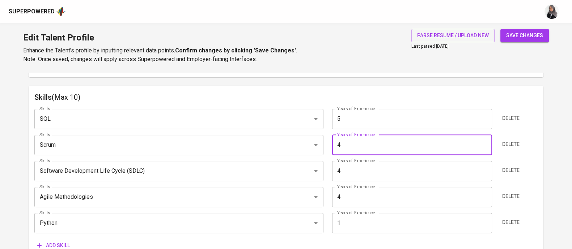
click at [361, 144] on input "4" at bounding box center [412, 145] width 160 height 20
type input "5"
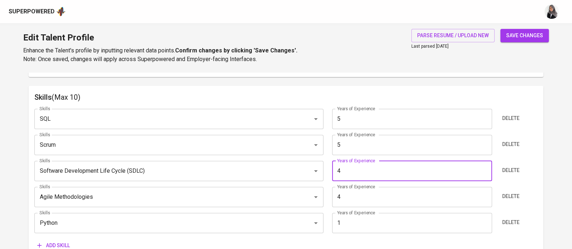
click at [352, 174] on input "4" at bounding box center [412, 171] width 160 height 20
type input "5"
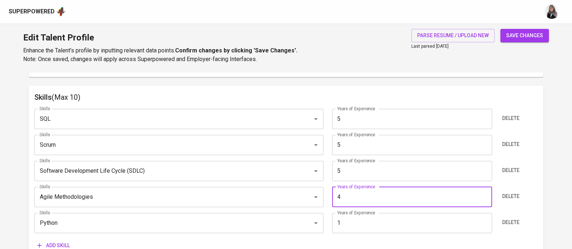
click at [351, 194] on input "4" at bounding box center [412, 197] width 160 height 20
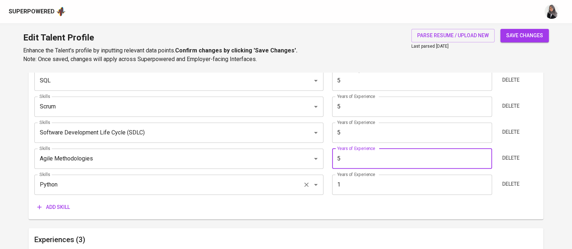
scroll to position [397, 0]
type input "5"
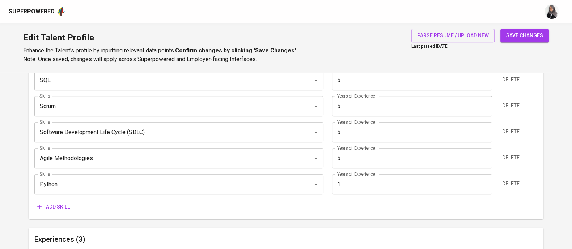
click at [63, 205] on span "Add skill" at bounding box center [53, 207] width 33 height 9
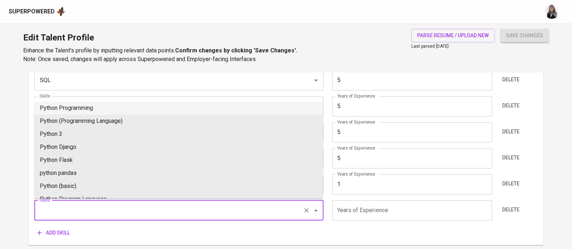
click at [104, 207] on input "Skills" at bounding box center [169, 211] width 262 height 14
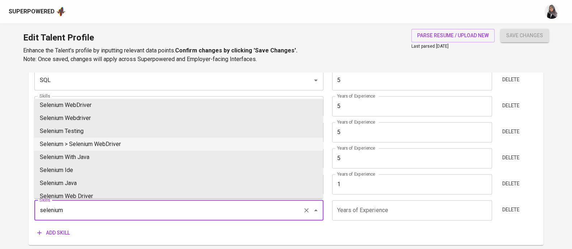
scroll to position [21, 0]
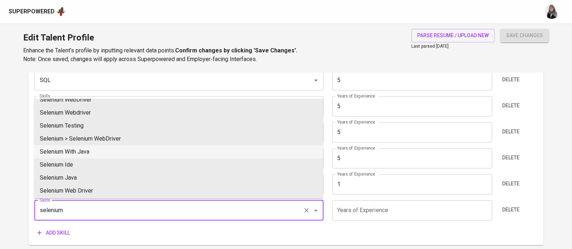
click at [122, 151] on li "Selenium With Java" at bounding box center [178, 151] width 289 height 13
type input "Selenium With Java"
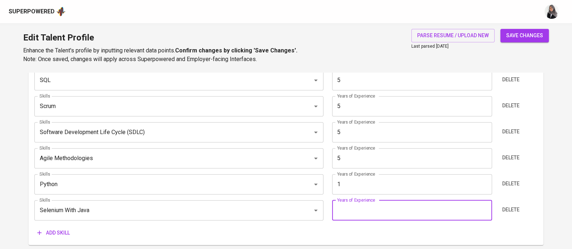
click at [365, 210] on input "number" at bounding box center [412, 210] width 160 height 20
type input "2"
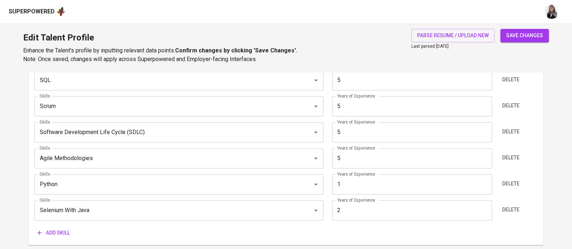
click at [60, 230] on span "Add skill" at bounding box center [53, 233] width 33 height 9
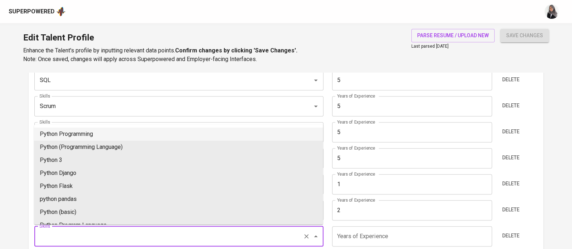
click at [85, 230] on input "Skills" at bounding box center [169, 237] width 262 height 14
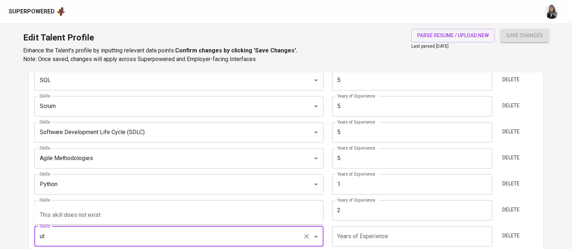
type input "u"
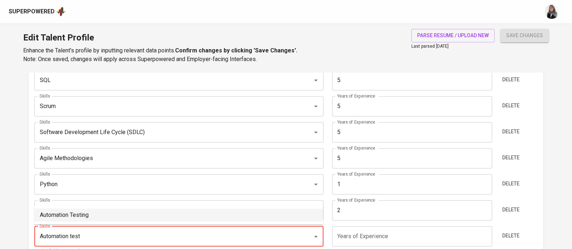
click at [94, 215] on li "Automation Testing" at bounding box center [178, 215] width 289 height 13
type input "Automation Testing"
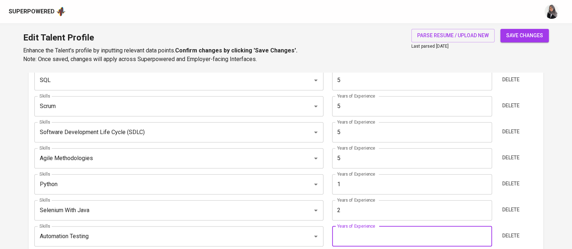
click at [354, 235] on input "number" at bounding box center [412, 237] width 160 height 20
type input "0"
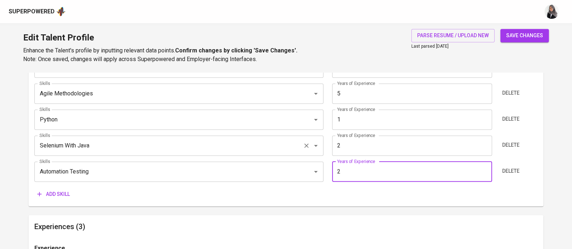
scroll to position [462, 0]
type input "2"
click at [65, 192] on span "Add skill" at bounding box center [53, 194] width 33 height 9
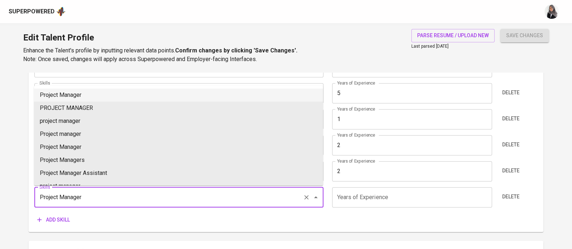
click at [107, 94] on li "Project Manager" at bounding box center [178, 95] width 289 height 13
type input "Project Manager"
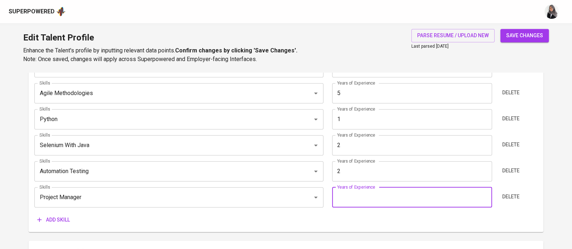
click at [405, 200] on input "number" at bounding box center [412, 197] width 160 height 20
type input "5"
click at [346, 229] on div "Skills (Max 10) Skills SQL Skills Years of Experience 5 Years of Experience Del…" at bounding box center [286, 107] width 515 height 251
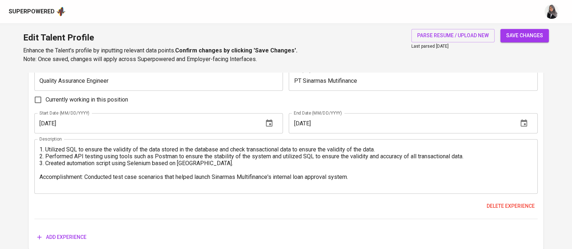
scroll to position [1058, 0]
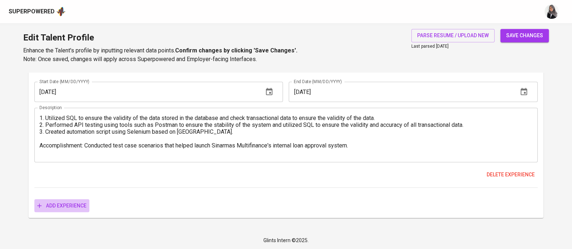
click at [67, 204] on span "Add experience" at bounding box center [61, 206] width 49 height 9
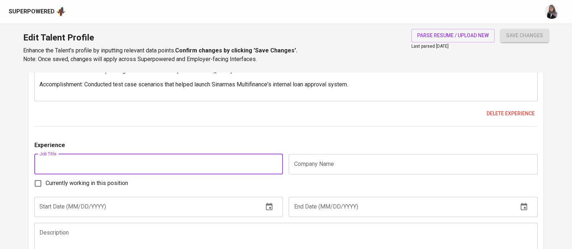
scroll to position [1119, 0]
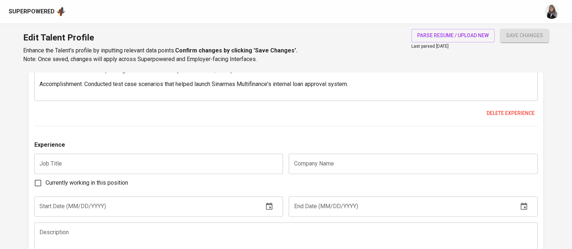
click at [354, 141] on div "Experience" at bounding box center [285, 147] width 503 height 13
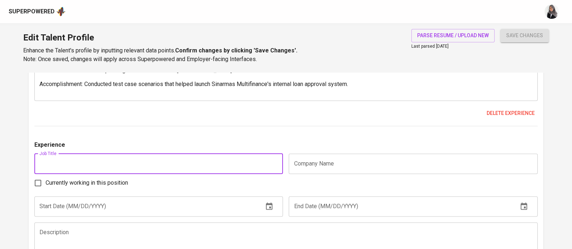
click at [139, 166] on input "text" at bounding box center [158, 164] width 249 height 20
type input "Technical Project Manager"
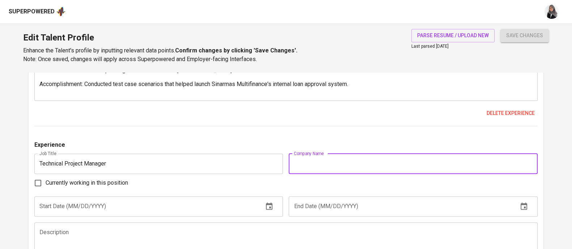
click at [331, 164] on input "text" at bounding box center [413, 164] width 249 height 20
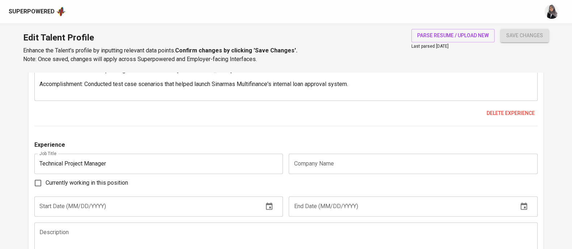
click at [318, 164] on input "text" at bounding box center [413, 164] width 249 height 20
paste input "PT Ayopop Teknologi Indonesia (Ayoconnect)"
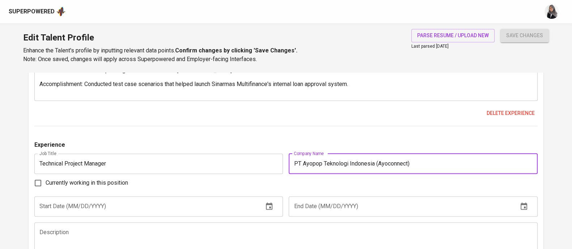
type input "PT Ayopop Teknologi Indonesia (Ayoconnect)"
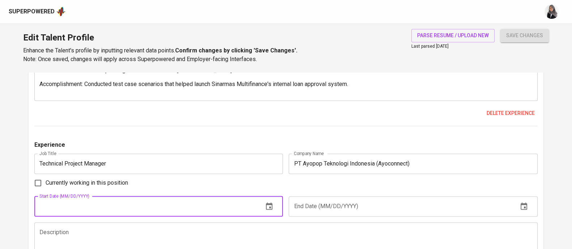
click at [141, 205] on input "text" at bounding box center [145, 207] width 223 height 20
click at [35, 183] on input "Currently working in this position" at bounding box center [37, 183] width 15 height 15
checkbox input "true"
click at [79, 206] on input "text" at bounding box center [145, 207] width 223 height 20
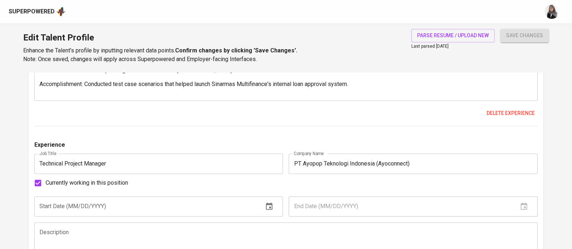
click at [320, 189] on div "Currently working in this position" at bounding box center [285, 183] width 503 height 15
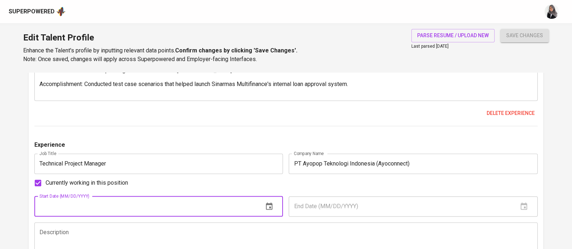
click at [130, 202] on input "text" at bounding box center [145, 207] width 223 height 20
type input "06/01/2024"
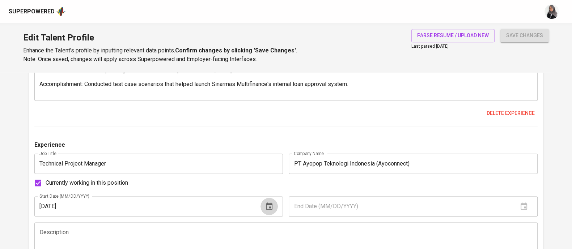
click at [273, 204] on icon "button" at bounding box center [269, 206] width 9 height 9
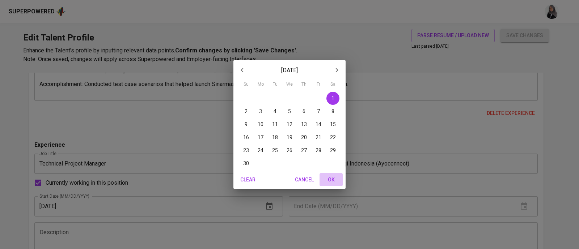
click at [329, 178] on span "OK" at bounding box center [330, 180] width 17 height 9
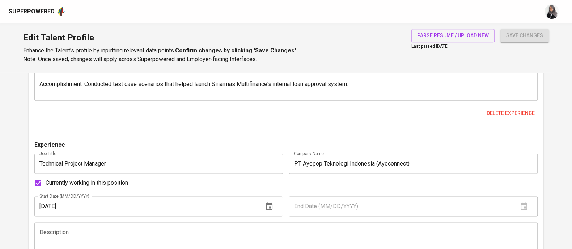
scroll to position [1185, 0]
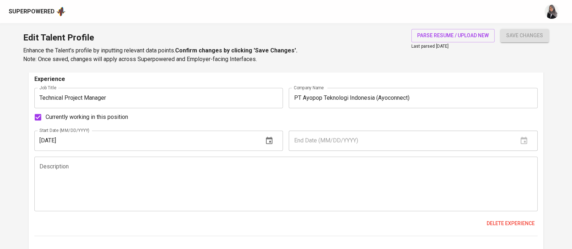
click at [153, 171] on textarea at bounding box center [285, 183] width 493 height 41
click at [349, 111] on div "Currently working in this position" at bounding box center [285, 117] width 503 height 15
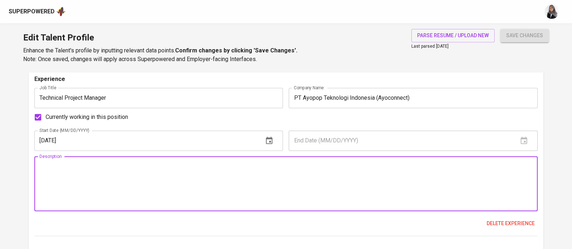
click at [128, 173] on textarea at bounding box center [285, 183] width 493 height 41
paste textarea "Directed end-to-end client projects for Ayoconnect’s payment gateway and PPOB s…"
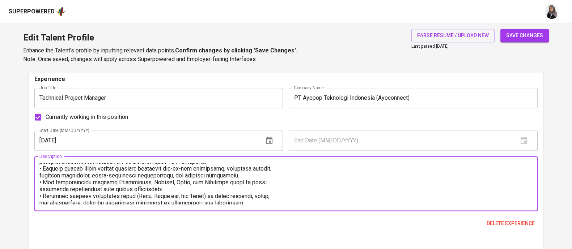
scroll to position [0, 0]
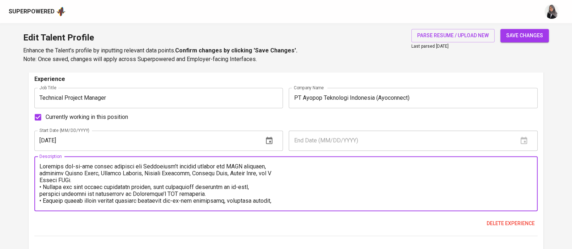
click at [40, 166] on textarea at bounding box center [285, 183] width 493 height 41
click at [290, 168] on textarea at bounding box center [285, 183] width 493 height 41
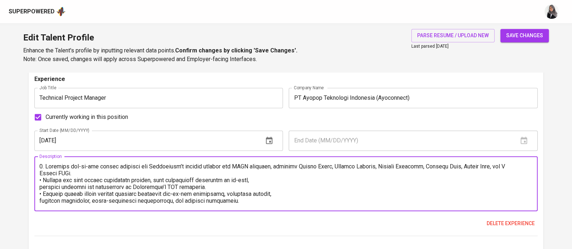
click at [39, 173] on textarea at bounding box center [285, 183] width 493 height 41
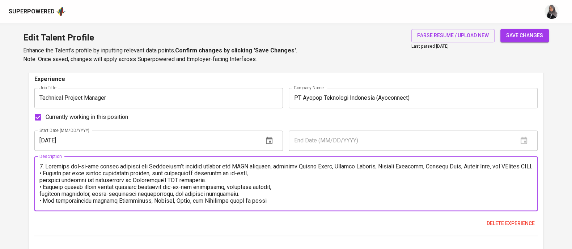
click at [41, 182] on textarea at bounding box center [285, 183] width 493 height 41
click at [299, 177] on textarea at bounding box center [285, 183] width 493 height 41
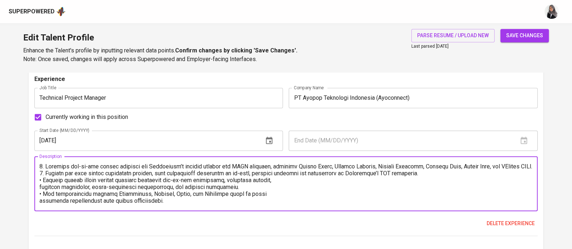
click at [41, 189] on textarea at bounding box center [285, 183] width 493 height 41
click at [298, 184] on textarea at bounding box center [285, 183] width 493 height 41
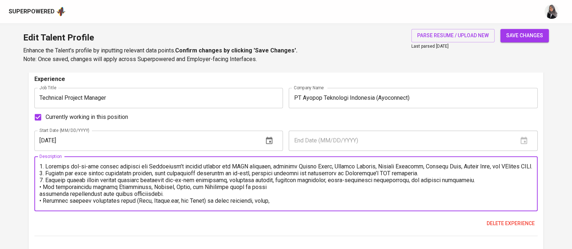
click at [42, 193] on textarea at bounding box center [285, 183] width 493 height 41
click at [295, 194] on textarea at bounding box center [285, 183] width 493 height 41
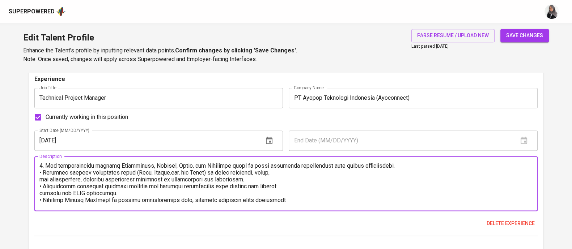
scroll to position [21, 0]
click at [42, 178] on textarea at bounding box center [285, 183] width 493 height 41
click at [311, 177] on textarea at bounding box center [285, 183] width 493 height 41
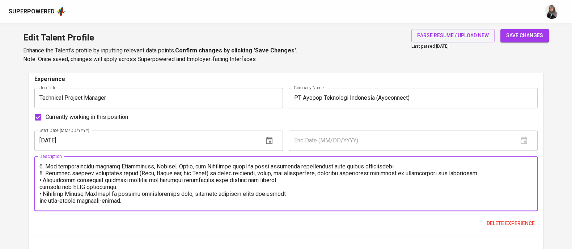
click at [42, 187] on textarea at bounding box center [285, 183] width 493 height 41
click at [293, 185] on textarea at bounding box center [285, 183] width 493 height 41
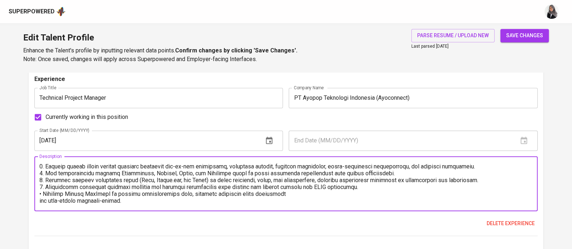
scroll to position [20, 0]
click at [41, 193] on textarea at bounding box center [285, 183] width 493 height 41
click at [301, 193] on textarea at bounding box center [285, 183] width 493 height 41
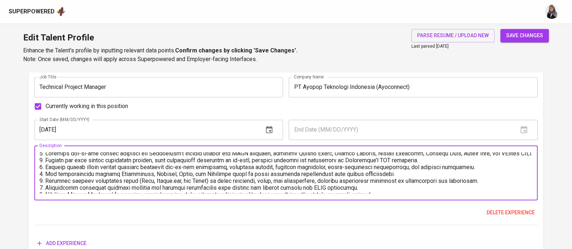
scroll to position [0, 0]
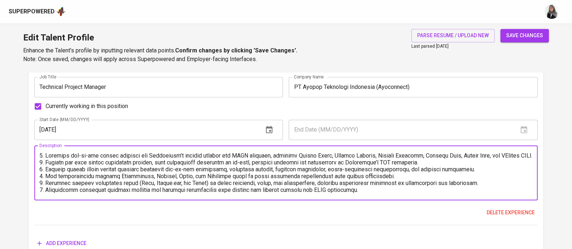
drag, startPoint x: 47, startPoint y: 155, endPoint x: 427, endPoint y: 167, distance: 380.6
click at [427, 167] on textarea at bounding box center [285, 172] width 493 height 41
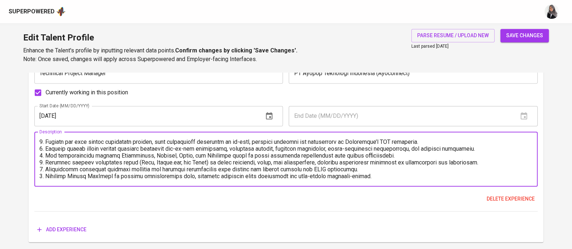
scroll to position [1210, 0]
drag, startPoint x: 371, startPoint y: 177, endPoint x: 355, endPoint y: 179, distance: 15.3
click at [355, 179] on div "Description" at bounding box center [285, 159] width 503 height 55
click at [369, 176] on textarea at bounding box center [285, 158] width 493 height 41
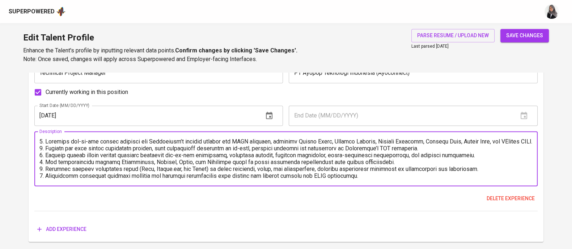
click at [40, 140] on textarea at bounding box center [285, 158] width 493 height 41
paste textarea "As an IT Project Manager at Ayoconnect, he directed end-to-end client projects …"
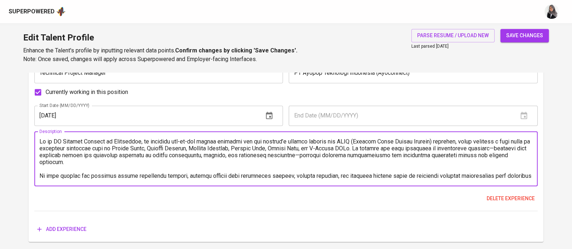
click at [117, 162] on textarea at bounding box center [285, 158] width 493 height 41
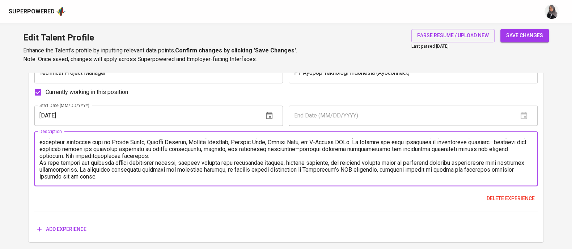
scroll to position [13, 0]
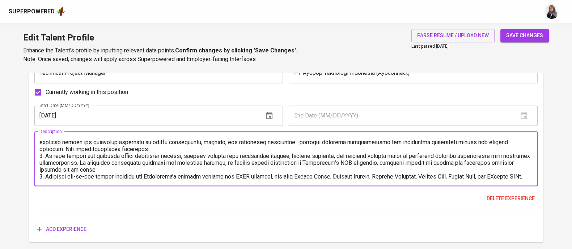
click at [70, 156] on textarea at bounding box center [285, 158] width 493 height 41
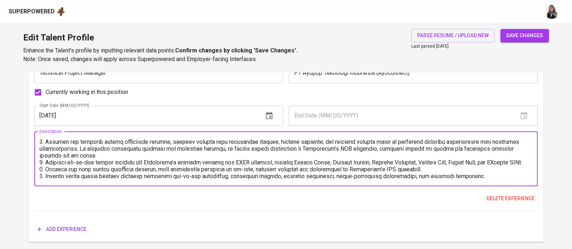
scroll to position [31, 0]
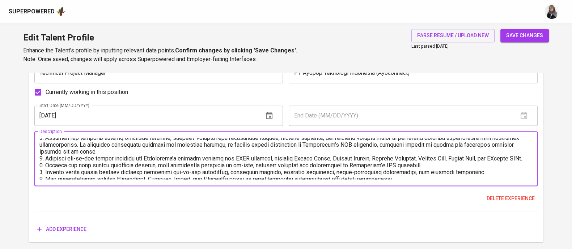
drag, startPoint x: 41, startPoint y: 157, endPoint x: 432, endPoint y: 171, distance: 391.1
click at [432, 171] on textarea at bounding box center [285, 158] width 493 height 41
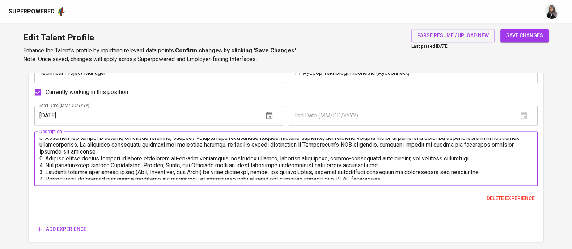
scroll to position [25, 0]
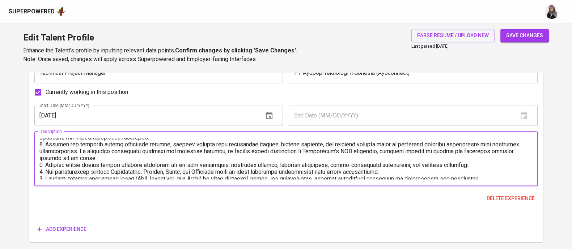
click at [42, 164] on textarea at bounding box center [285, 158] width 493 height 41
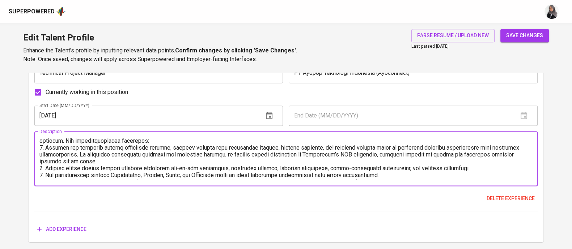
scroll to position [55, 0]
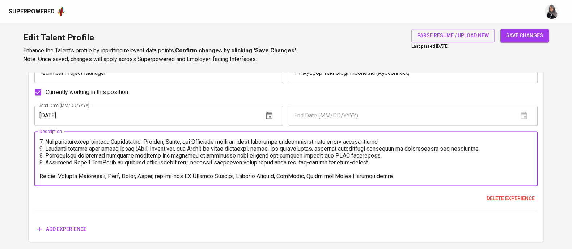
click at [402, 178] on textarea at bounding box center [285, 158] width 493 height 41
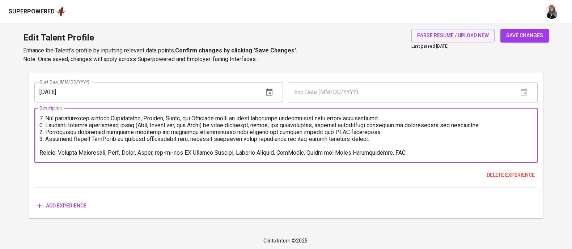
type textarea "As an IT Project Manager at Ayoconnect, he directed end-to-end client projects …"
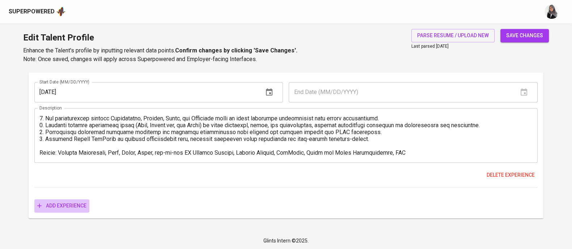
click at [74, 204] on span "Add experience" at bounding box center [61, 206] width 49 height 9
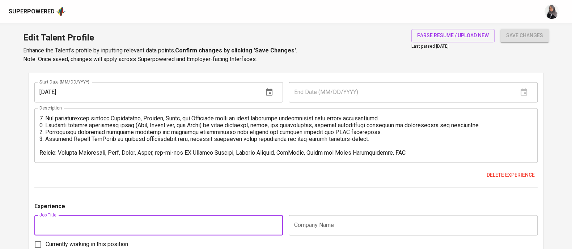
scroll to position [1333, 0]
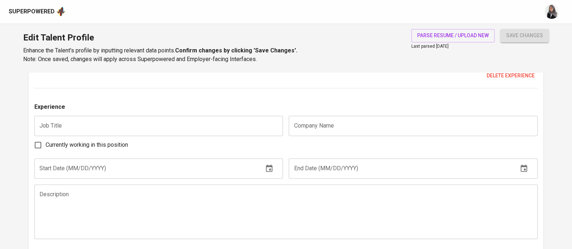
click at [316, 104] on div "Experience" at bounding box center [285, 109] width 503 height 13
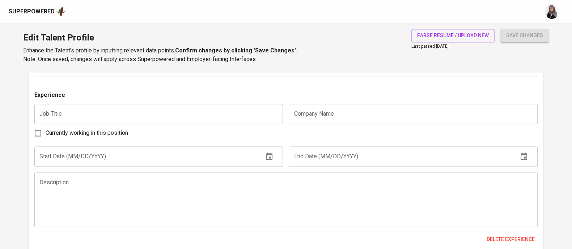
scroll to position [1405, 0]
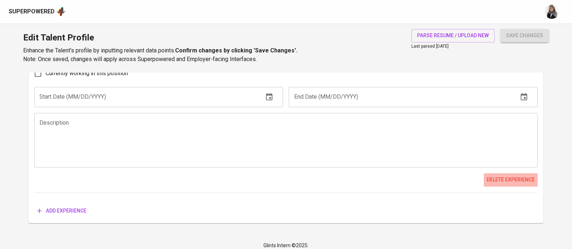
click at [505, 178] on span "Delete experience" at bounding box center [511, 180] width 48 height 9
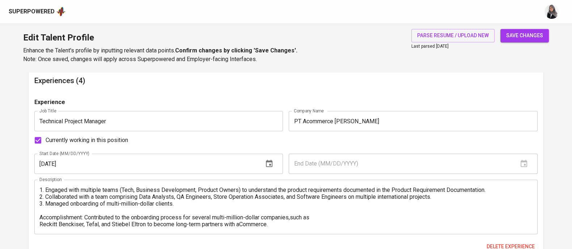
scroll to position [634, 0]
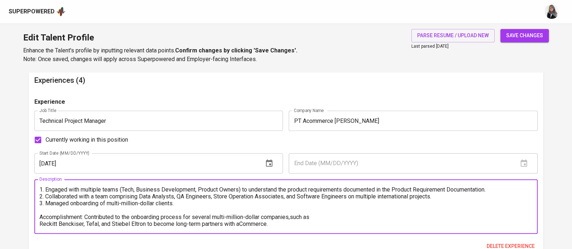
drag, startPoint x: 192, startPoint y: 205, endPoint x: 28, endPoint y: 189, distance: 165.1
click at [28, 189] on main "Talent Information Delete Talent Email   * muhammads1994@gmail.com Talent Email…" at bounding box center [286, 134] width 572 height 1393
paste textarea "Managed multiple international projects involving cross-functional teams from T…"
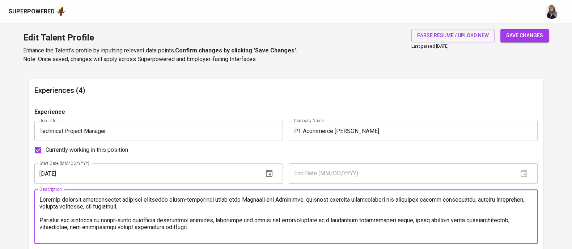
scroll to position [626, 0]
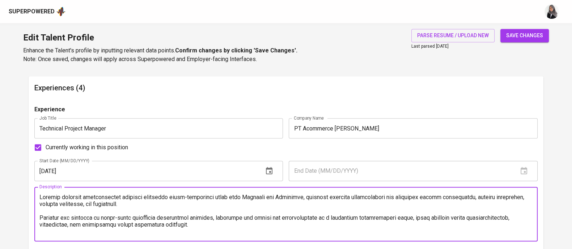
click at [40, 197] on textarea at bounding box center [285, 214] width 493 height 41
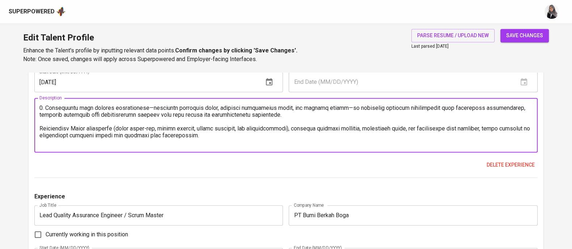
scroll to position [29, 0]
click at [40, 127] on textarea at bounding box center [285, 125] width 493 height 41
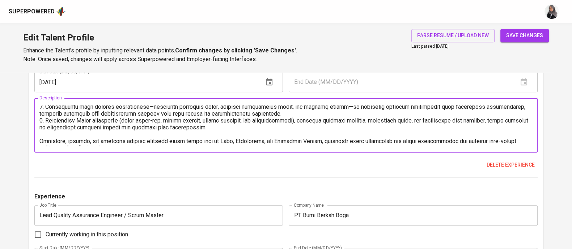
scroll to position [37, 0]
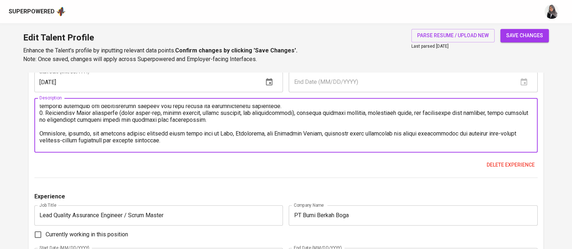
click at [41, 133] on textarea at bounding box center [285, 125] width 493 height 41
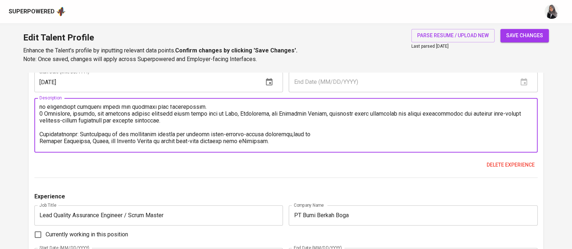
scroll to position [50, 0]
click at [324, 133] on textarea at bounding box center [285, 125] width 493 height 41
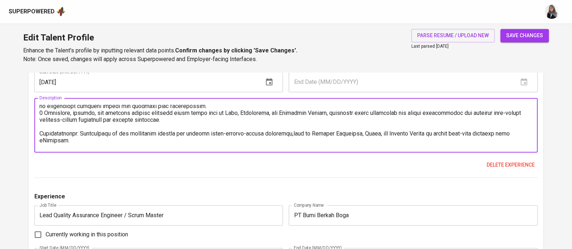
click at [295, 133] on textarea at bounding box center [285, 125] width 493 height 41
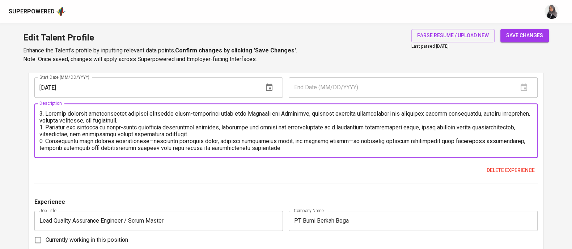
scroll to position [709, 0]
drag, startPoint x: 40, startPoint y: 114, endPoint x: 170, endPoint y: 118, distance: 130.0
click at [170, 118] on textarea at bounding box center [285, 131] width 493 height 41
paste textarea "As an IT Project Manager, his responsibilities included managing multiple inter…"
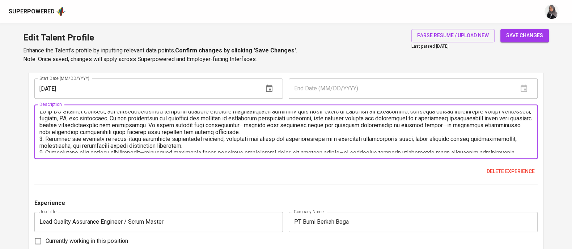
scroll to position [12, 0]
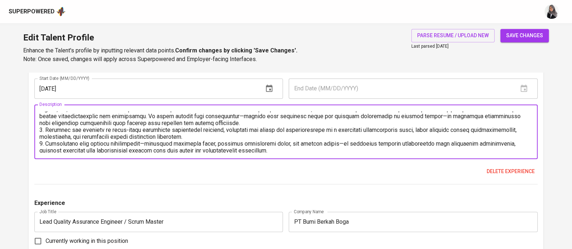
drag, startPoint x: 40, startPoint y: 138, endPoint x: 191, endPoint y: 134, distance: 151.7
click at [191, 134] on textarea at bounding box center [285, 131] width 493 height 41
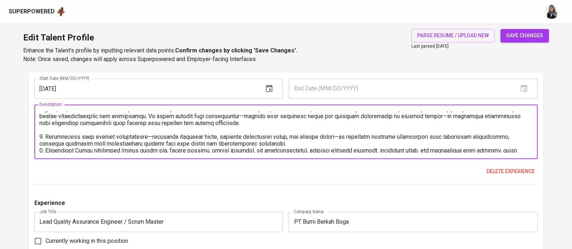
click at [308, 123] on textarea at bounding box center [285, 131] width 493 height 41
click at [130, 127] on textarea at bounding box center [285, 131] width 493 height 41
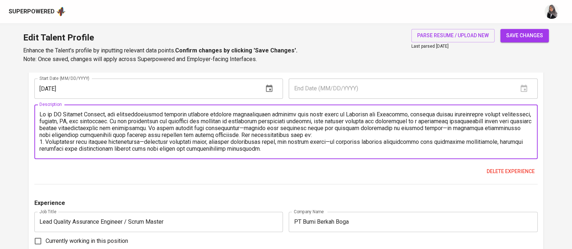
scroll to position [0, 0]
click at [368, 136] on textarea at bounding box center [285, 131] width 493 height 41
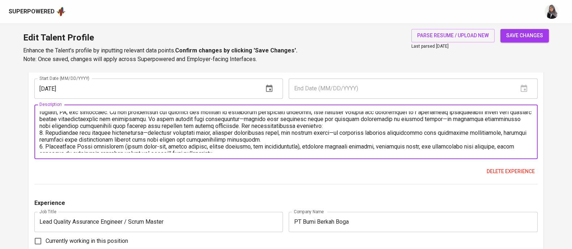
click at [42, 146] on textarea at bounding box center [285, 131] width 493 height 41
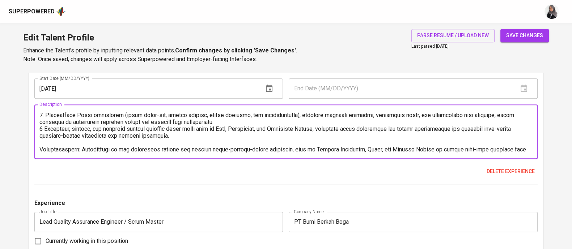
scroll to position [48, 0]
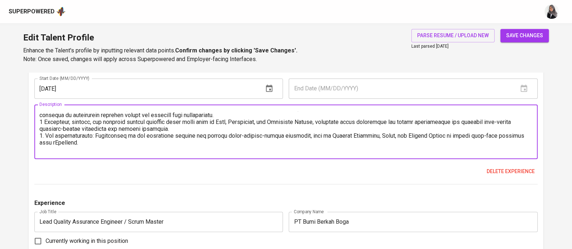
click at [73, 143] on textarea at bounding box center [285, 131] width 493 height 41
click at [54, 141] on textarea at bounding box center [285, 131] width 493 height 41
click at [84, 140] on textarea at bounding box center [285, 131] width 493 height 41
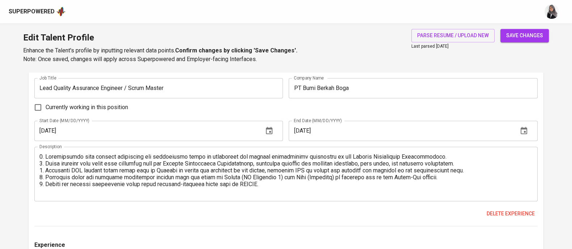
scroll to position [34, 0]
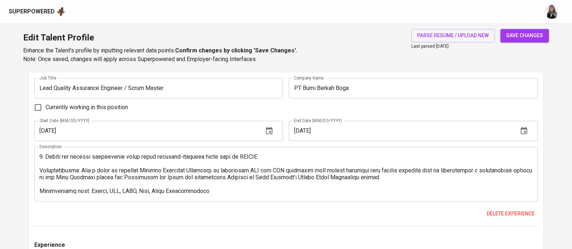
type textarea "As an IT Project Manager, his responsibilities included managing multiple inter…"
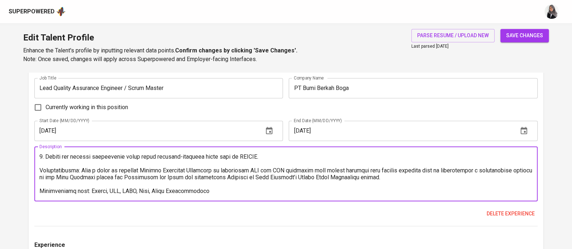
click at [87, 183] on textarea at bounding box center [285, 173] width 493 height 41
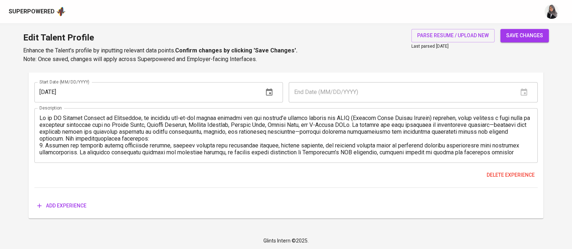
scroll to position [55, 0]
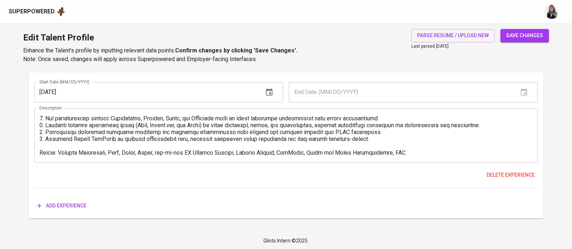
type textarea "1. Collaborated with product management and development teams to understand the…"
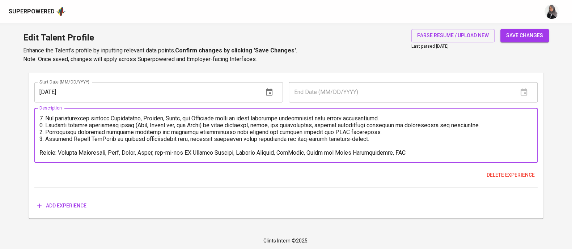
drag, startPoint x: 159, startPoint y: 151, endPoint x: 235, endPoint y: 151, distance: 76.7
click at [235, 151] on textarea at bounding box center [285, 135] width 493 height 41
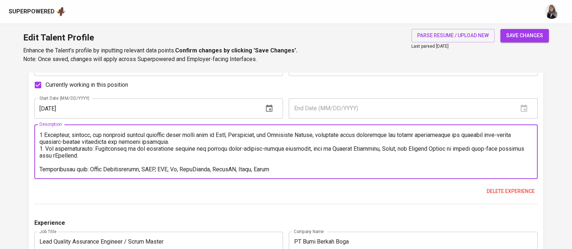
click at [282, 168] on textarea at bounding box center [285, 151] width 493 height 41
paste textarea "end-to-end IT Project Manager"
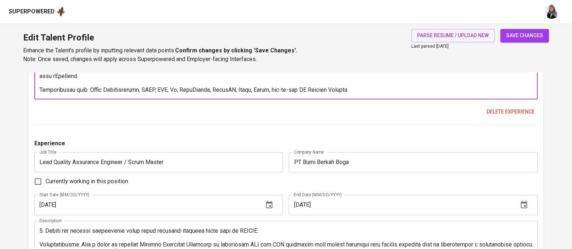
scroll to position [774, 0]
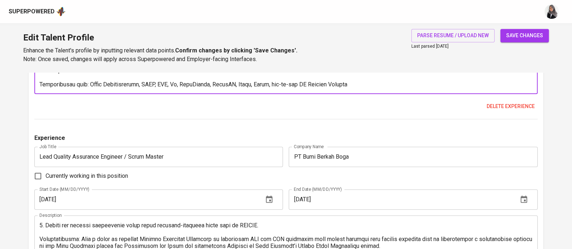
type textarea "As an IT Project Manager, his responsibilities included managing multiple inter…"
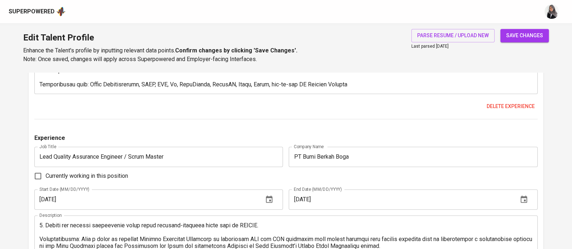
click at [376, 116] on div "Experience Job Title Technical Project Manager Job Title Company Name PT Acomme…" at bounding box center [285, 39] width 503 height 162
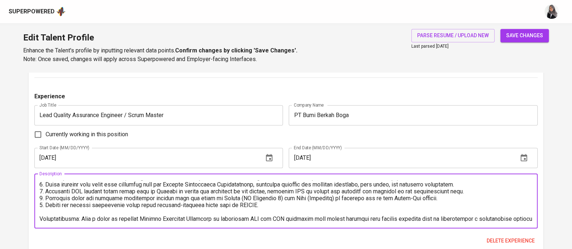
scroll to position [0, 0]
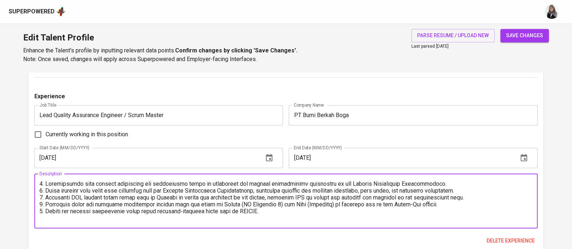
drag, startPoint x: 449, startPoint y: 198, endPoint x: 34, endPoint y: 170, distance: 415.3
click at [34, 170] on div "Experience Job Title Lead Quality Assurance Engineer / Scrum Master Job Title C…" at bounding box center [285, 173] width 503 height 162
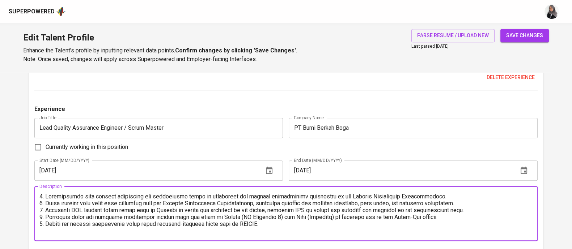
scroll to position [802, 0]
paste textarea "Collaborated with product management and development teams to analyze and deepl…"
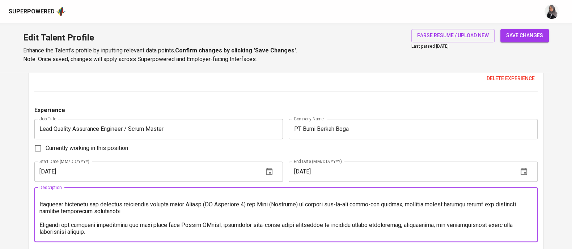
scroll to position [0, 0]
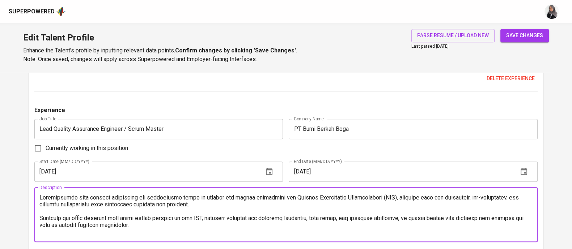
click at [42, 198] on textarea at bounding box center [285, 214] width 493 height 41
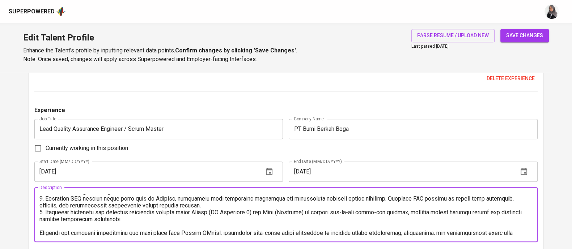
scroll to position [35, 0]
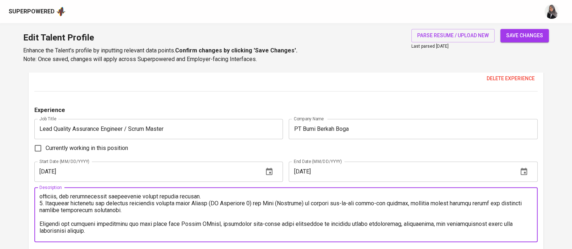
click at [42, 217] on textarea at bounding box center [285, 214] width 493 height 41
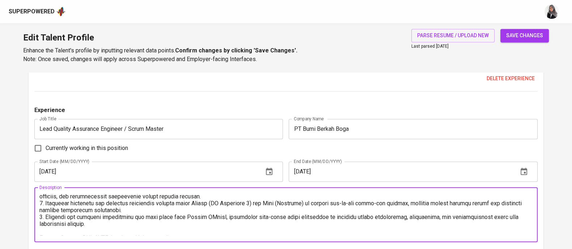
scroll to position [48, 0]
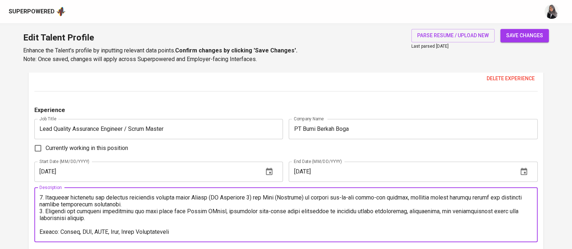
click at [108, 214] on textarea at bounding box center [285, 214] width 493 height 41
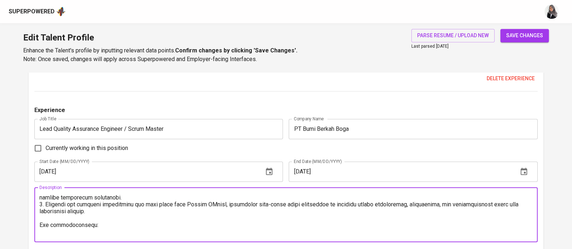
paste textarea "Accomplishments: Led and mentored a team of QA Engineers in conducting System I…"
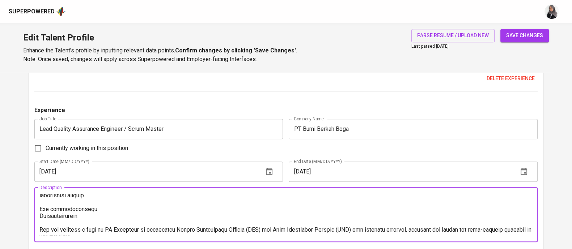
scroll to position [63, 0]
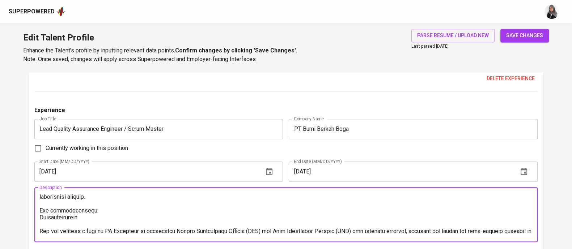
drag, startPoint x: 40, startPoint y: 217, endPoint x: 58, endPoint y: 216, distance: 17.4
click at [54, 216] on textarea at bounding box center [285, 214] width 493 height 41
click at [88, 219] on textarea at bounding box center [285, 214] width 493 height 41
drag, startPoint x: 88, startPoint y: 219, endPoint x: 60, endPoint y: 220, distance: 27.9
click at [60, 220] on textarea at bounding box center [285, 214] width 493 height 41
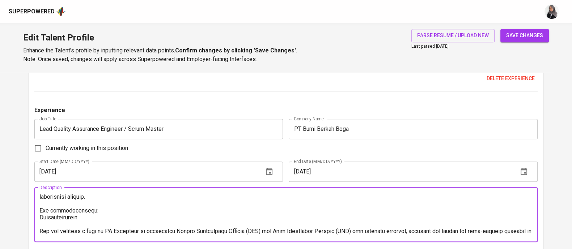
click at [91, 211] on textarea at bounding box center [285, 214] width 493 height 41
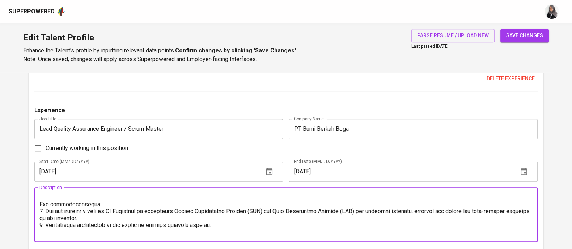
scroll to position [76, 0]
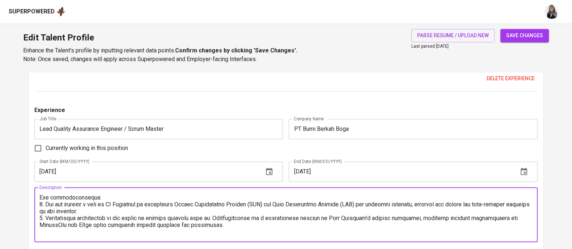
click at [244, 229] on textarea at bounding box center [285, 214] width 493 height 41
click at [244, 227] on textarea at bounding box center [285, 214] width 493 height 41
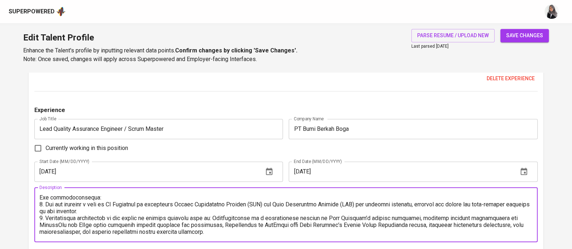
click at [229, 232] on textarea at bounding box center [285, 214] width 493 height 41
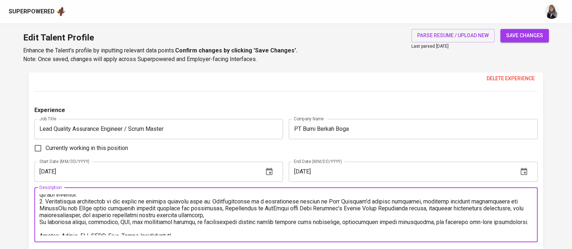
scroll to position [103, 0]
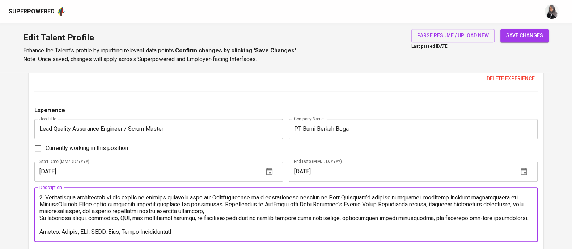
drag, startPoint x: 183, startPoint y: 227, endPoint x: 54, endPoint y: 226, distance: 128.8
click at [54, 226] on textarea at bounding box center [285, 214] width 493 height 41
click at [73, 226] on textarea at bounding box center [285, 214] width 493 height 41
click at [240, 221] on textarea at bounding box center [285, 214] width 493 height 41
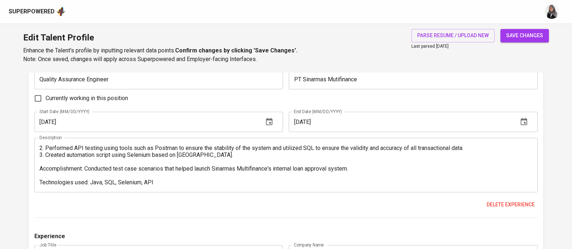
scroll to position [1030, 0]
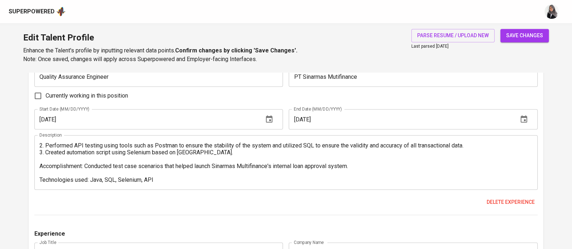
type textarea "1. Collaborated with product management and development teams to analyze and de…"
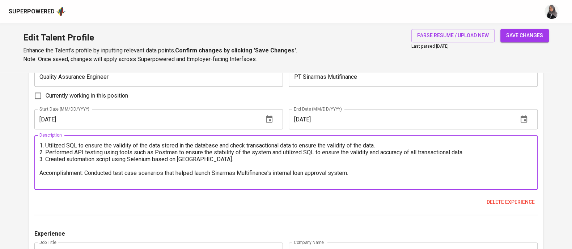
drag, startPoint x: 40, startPoint y: 141, endPoint x: 218, endPoint y: 159, distance: 178.9
click at [218, 159] on textarea "1. Utilized SQL to ensure the validity of the data stored in the database and c…" at bounding box center [285, 162] width 493 height 41
paste textarea "Designed, developed, and executed comprehensive test cases aligned with the Pro…"
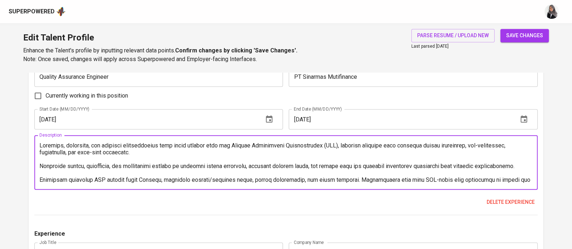
click at [41, 145] on textarea at bounding box center [285, 162] width 493 height 41
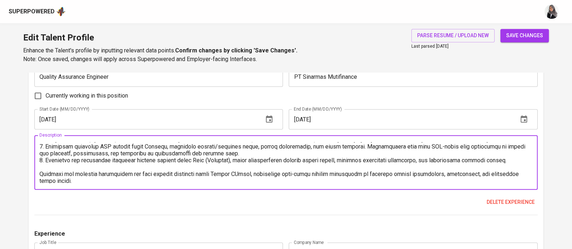
scroll to position [20, 0]
click at [41, 167] on textarea at bounding box center [285, 162] width 493 height 41
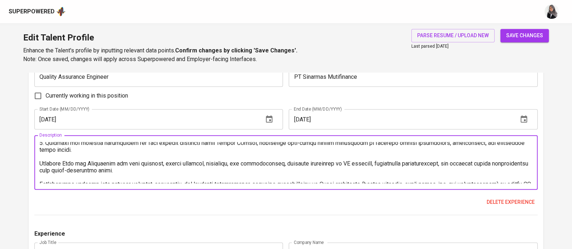
scroll to position [45, 0]
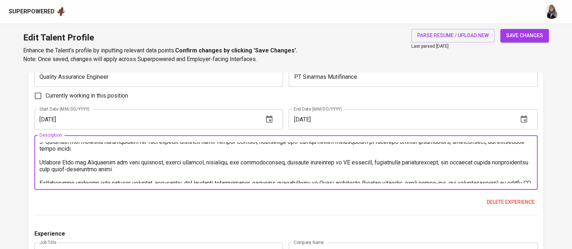
click at [41, 160] on textarea at bounding box center [285, 162] width 493 height 41
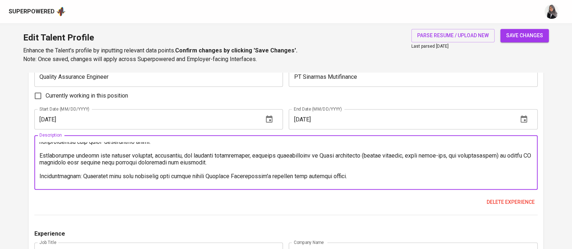
scroll to position [66, 0]
click at [42, 155] on textarea at bounding box center [285, 162] width 493 height 41
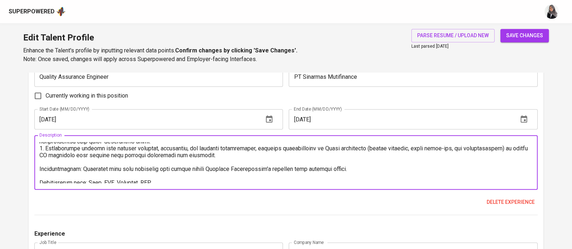
click at [42, 167] on textarea at bounding box center [285, 162] width 493 height 41
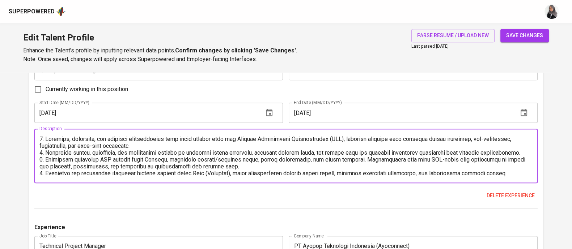
scroll to position [62, 0]
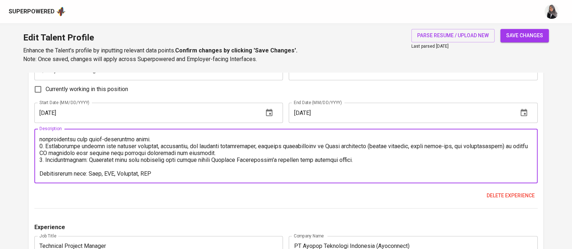
click at [87, 173] on textarea at bounding box center [285, 156] width 493 height 41
drag, startPoint x: 121, startPoint y: 174, endPoint x: 57, endPoint y: 171, distance: 64.1
click at [57, 171] on textarea at bounding box center [285, 156] width 493 height 41
click at [105, 173] on textarea at bounding box center [285, 156] width 493 height 41
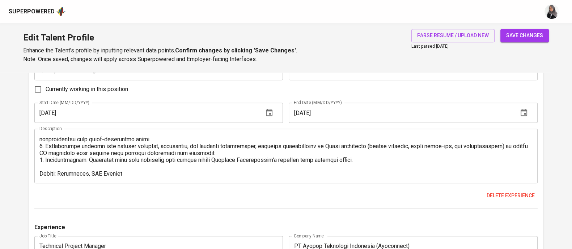
click at [127, 178] on div "Description" at bounding box center [285, 156] width 503 height 55
click at [127, 176] on div "Description" at bounding box center [285, 156] width 503 height 55
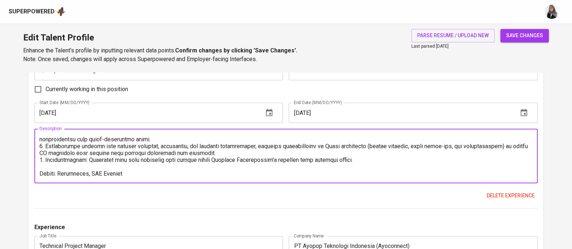
click at [127, 173] on textarea at bounding box center [285, 156] width 493 height 41
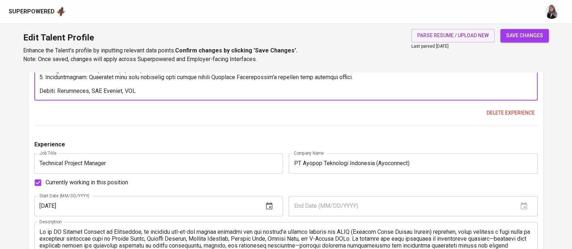
scroll to position [1234, 0]
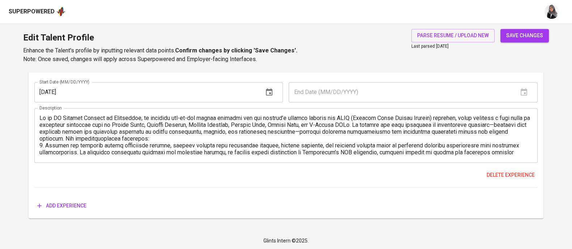
type textarea "1. Designed, developed, and executed comprehensive test cases aligned with the …"
click at [523, 39] on span "save changes" at bounding box center [524, 35] width 37 height 9
type input "Project Management"
type input "Software Development Life Cycle (SDLC)"
type input "Scrum"
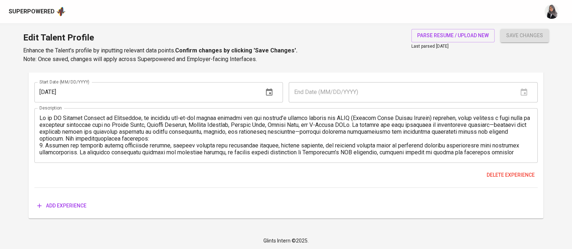
type input "SQL"
type input "Agile Methodologies"
type input "5"
type input "Automated Testing"
type input "Java"
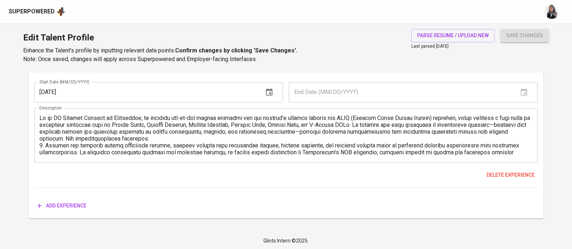
type input "Python"
type input "1"
type input "PT Ayopop Teknologi Indonesia (Ayoconnect)"
type input "06/01/2024"
type textarea "As an IT Project Manager at Ayoconnect, he directed end-to-end client projects …"
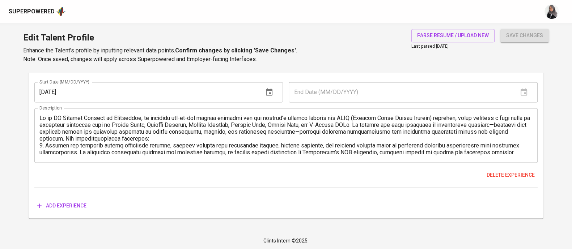
type input "Technical Project Manager"
type input "PT Acommerce Jaya Abadi"
checkbox input "true"
type input "[DATE]"
type textarea "As an IT Project Manager, his responsibilities included managing multiple inter…"
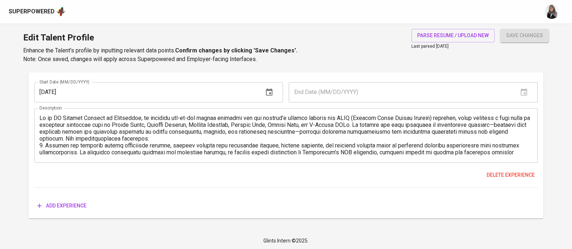
type input "Lead Quality Assurance Engineer / Scrum Master"
type input "PT Bumi Berkah Boga"
type input "12/01/2019"
type input "[DATE]"
type textarea "1. Collaborated with product management and development teams to analyze and de…"
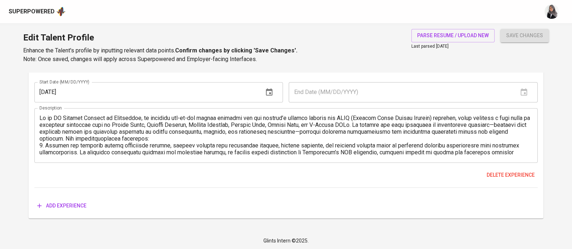
type input "Quality Assurance Engineer"
type input "PT Sinarmas Mutifinance"
checkbox input "false"
type input "01/01/2018"
type input "12/01/2019"
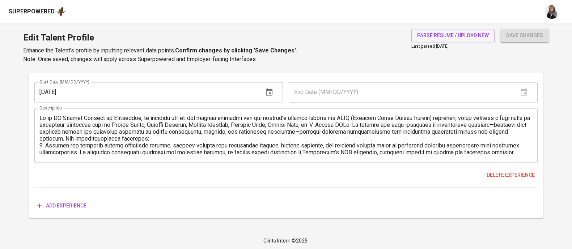
type textarea "1. Designed, developed, and executed comprehensive test cases aligned with the …"
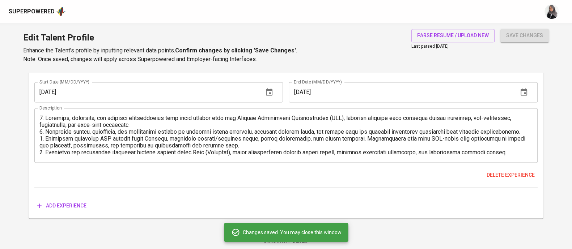
scroll to position [55, 0]
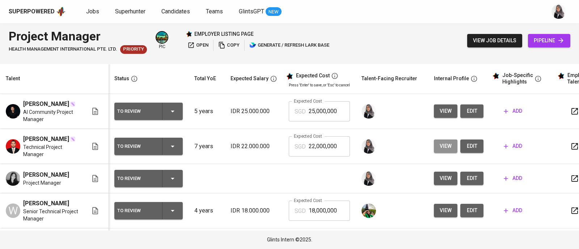
click at [444, 151] on span "view" at bounding box center [446, 146] width 12 height 9
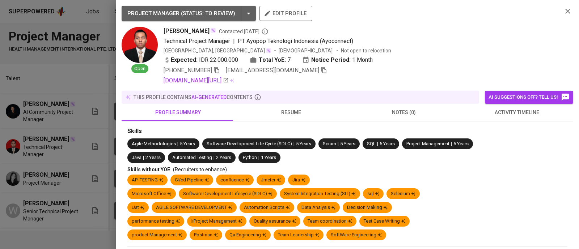
click at [86, 58] on div at bounding box center [289, 124] width 579 height 249
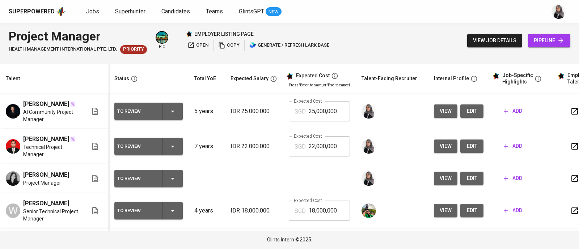
scroll to position [165, 0]
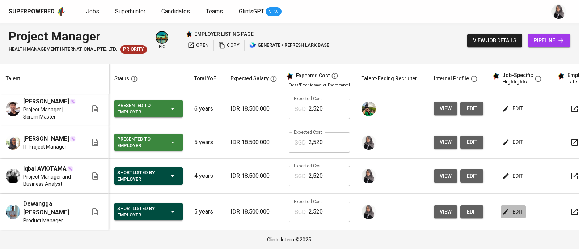
click at [504, 208] on span "edit" at bounding box center [513, 212] width 19 height 9
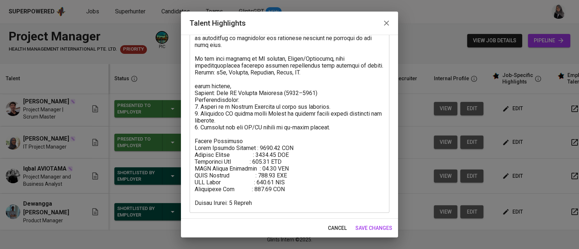
scroll to position [96, 0]
click at [388, 23] on icon "button" at bounding box center [386, 23] width 9 height 9
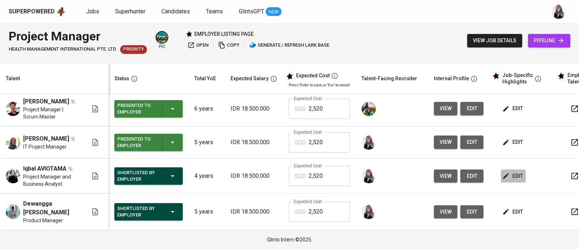
click at [516, 174] on span "edit" at bounding box center [513, 176] width 19 height 9
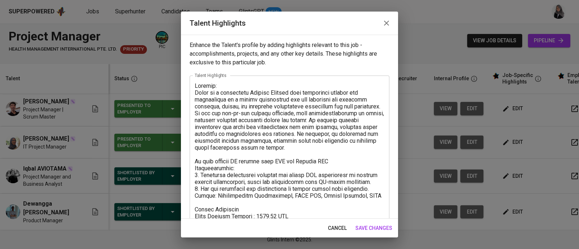
scroll to position [82, 0]
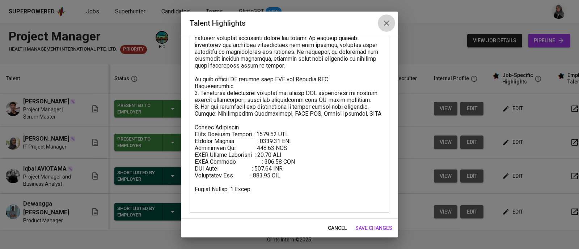
click at [384, 24] on icon "button" at bounding box center [386, 23] width 9 height 9
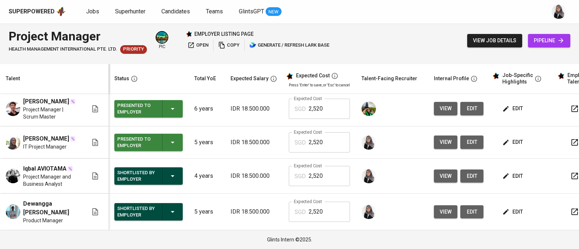
scroll to position [147, 0]
click at [512, 149] on button "edit" at bounding box center [513, 142] width 25 height 13
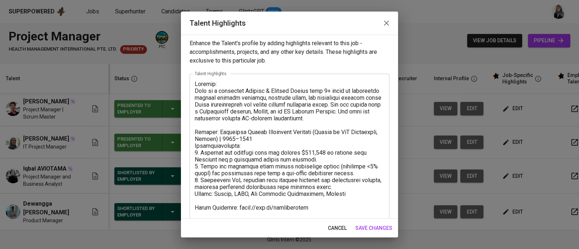
scroll to position [0, 0]
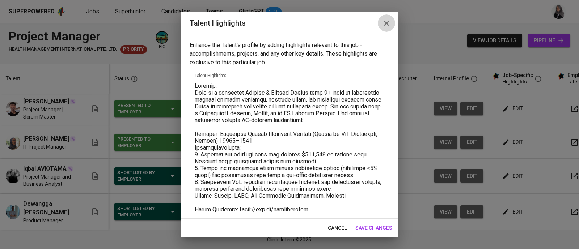
click at [387, 19] on icon "button" at bounding box center [386, 23] width 9 height 9
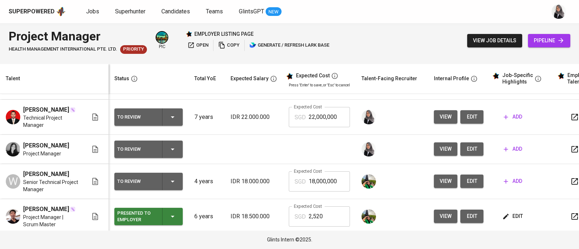
scroll to position [29, 0]
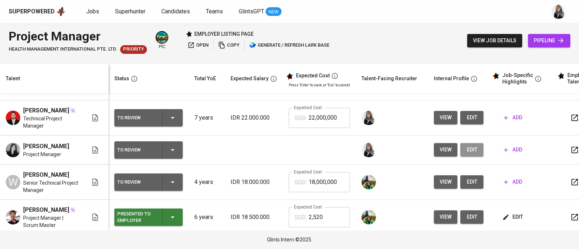
click at [467, 155] on span "edit" at bounding box center [472, 149] width 12 height 9
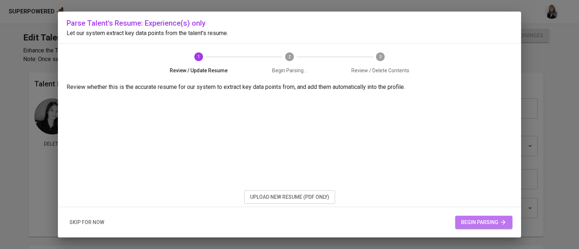
click at [489, 219] on span "begin parsing" at bounding box center [484, 222] width 46 height 9
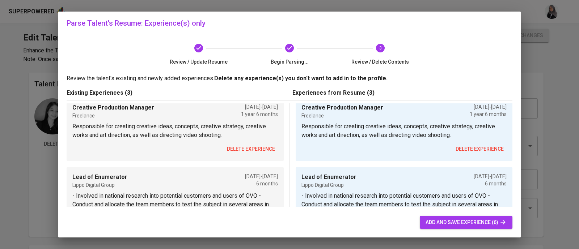
scroll to position [41, 0]
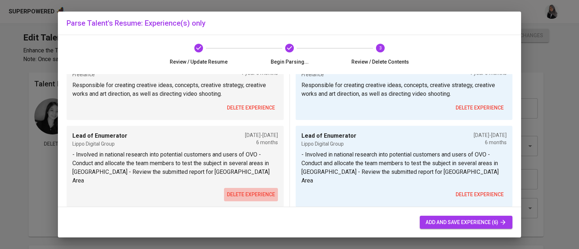
click at [254, 190] on span "delete experience" at bounding box center [251, 194] width 48 height 9
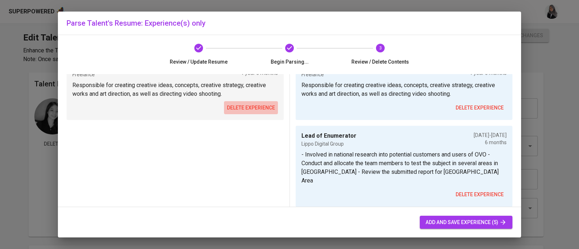
click at [241, 107] on span "delete experience" at bounding box center [251, 108] width 48 height 9
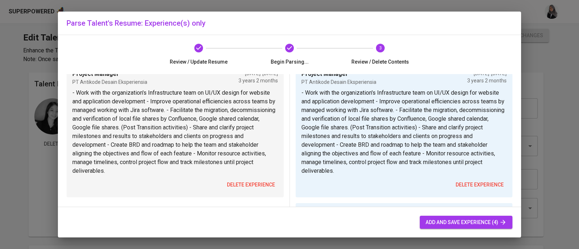
scroll to position [2, 0]
click at [246, 188] on span "delete experience" at bounding box center [251, 185] width 48 height 9
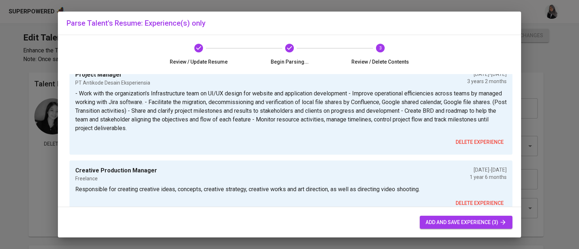
scroll to position [0, 0]
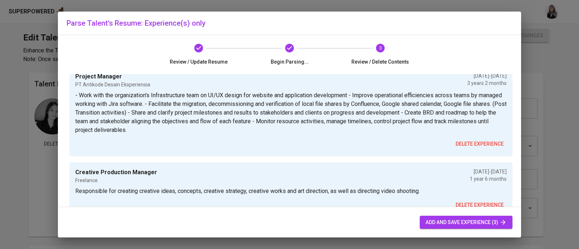
click at [460, 223] on span "add and save experience (3)" at bounding box center [466, 222] width 81 height 9
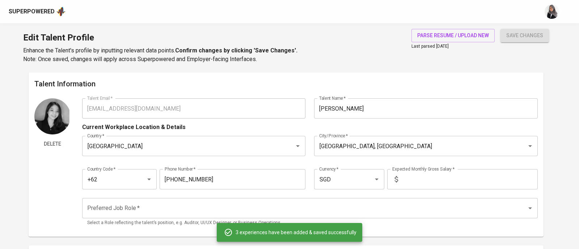
type input "[DATE]"
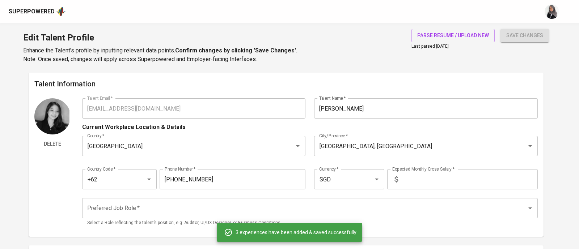
type input "[DATE]"
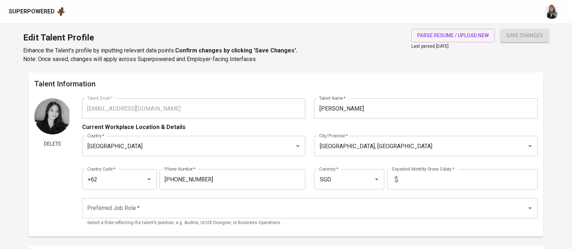
click at [536, 61] on div "save changes" at bounding box center [524, 46] width 48 height 35
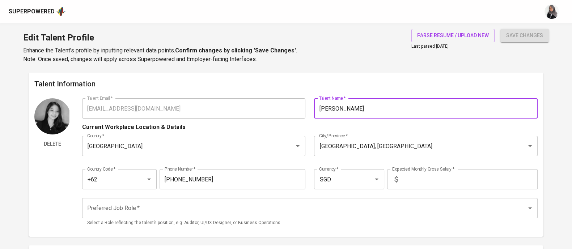
click at [384, 112] on input "[PERSON_NAME]" at bounding box center [425, 108] width 223 height 20
paste input "evayaya Alexandria"
click at [343, 109] on input "Nevayaya Alexandria" at bounding box center [425, 108] width 223 height 20
type input "Nevaya Alexandria"
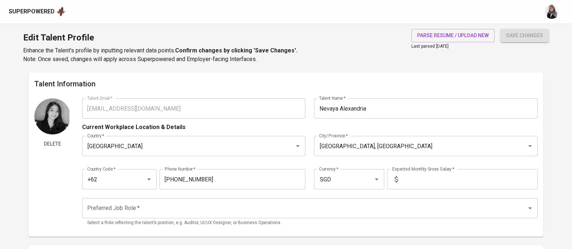
click at [304, 126] on div "Current Workplace Location & Details" at bounding box center [310, 125] width 456 height 13
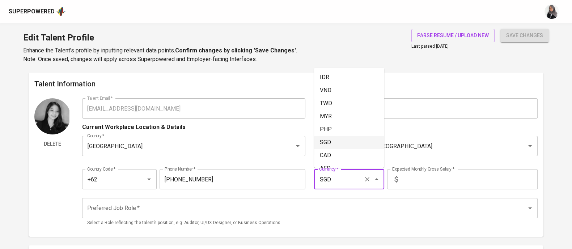
click at [346, 181] on input "SGD" at bounding box center [338, 180] width 43 height 14
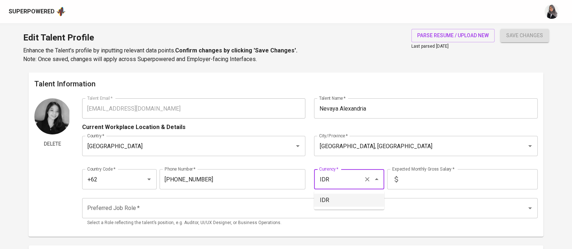
click at [342, 199] on li "IDR" at bounding box center [349, 200] width 70 height 13
type input "IDR"
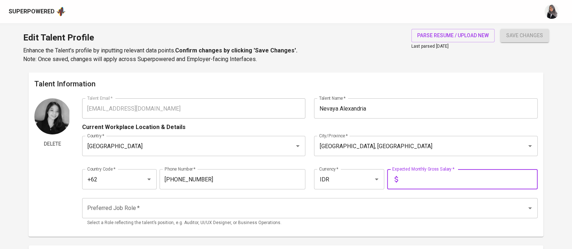
click at [426, 182] on input "text" at bounding box center [469, 179] width 137 height 20
type input "24.000.000"
click at [500, 29] on button "save changes" at bounding box center [524, 35] width 48 height 13
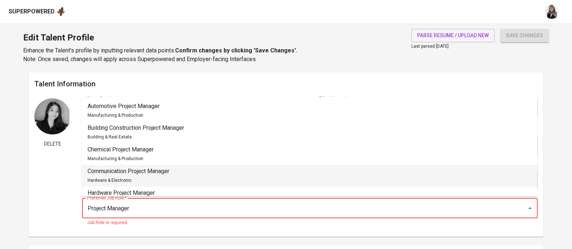
scroll to position [58, 0]
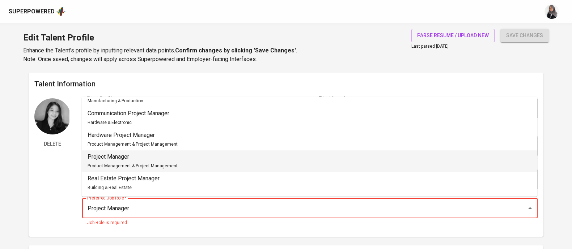
click at [142, 168] on span "Product Management & Project Management" at bounding box center [133, 166] width 90 height 5
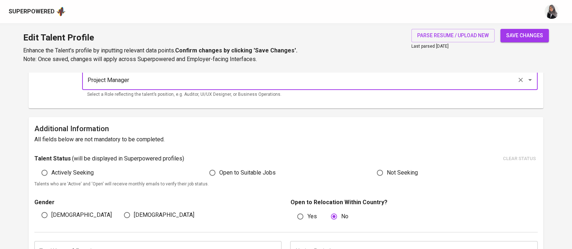
scroll to position [137, 0]
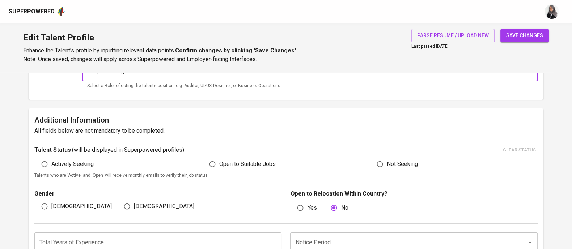
type input "Project Manager"
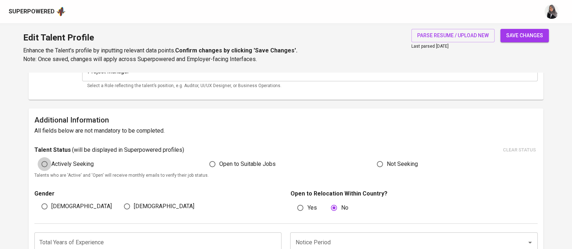
click at [40, 161] on input "Actively Seeking" at bounding box center [45, 164] width 14 height 14
radio input "true"
click at [130, 205] on input "[DEMOGRAPHIC_DATA]" at bounding box center [127, 207] width 14 height 14
radio input "true"
click at [373, 241] on input "Notice Period" at bounding box center [403, 243] width 220 height 14
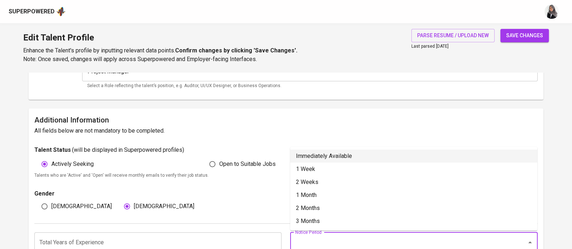
click at [357, 156] on li "Immediately Available" at bounding box center [413, 156] width 247 height 13
type input "Immediately Available"
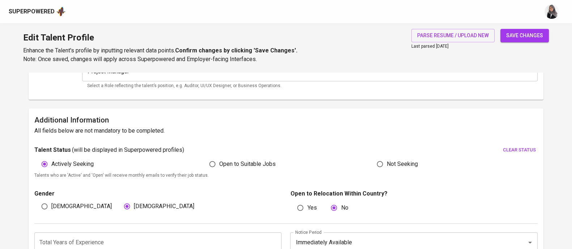
scroll to position [253, 0]
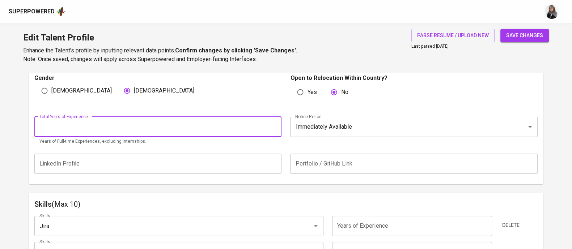
click at [164, 126] on input "number" at bounding box center [157, 127] width 247 height 20
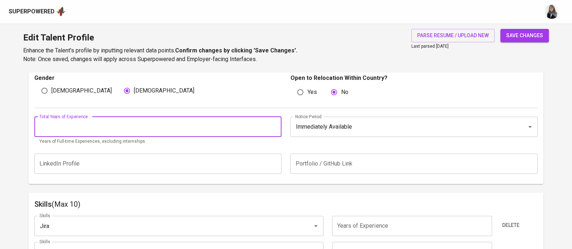
click at [117, 132] on input "number" at bounding box center [157, 127] width 247 height 20
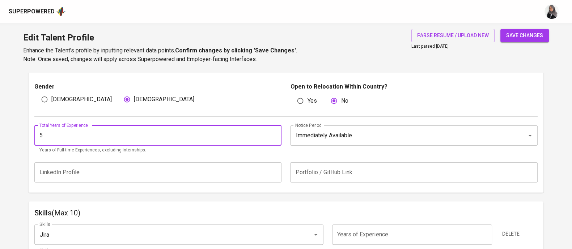
scroll to position [244, 0]
type input "5"
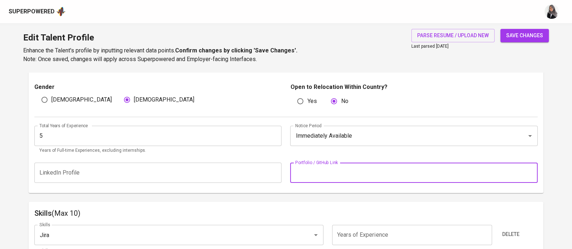
click at [335, 172] on input "text" at bounding box center [413, 173] width 247 height 20
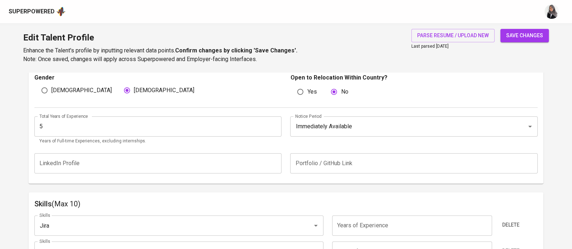
scroll to position [246, 0]
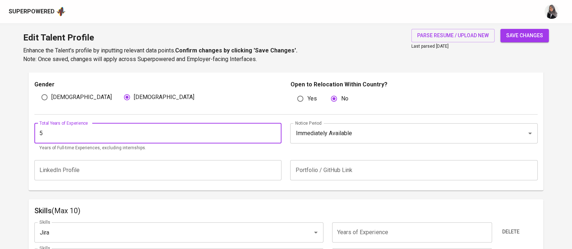
click at [67, 129] on input "5" at bounding box center [157, 133] width 247 height 20
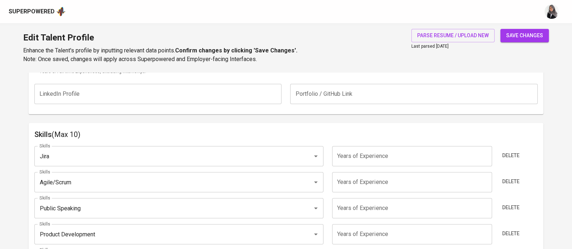
scroll to position [324, 0]
type input "2"
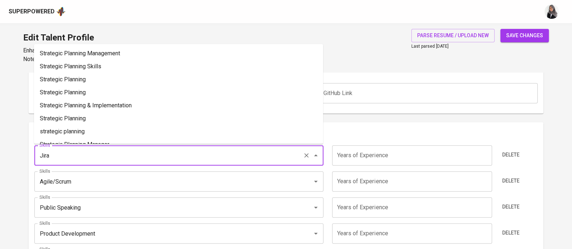
click at [123, 151] on input "Jira" at bounding box center [169, 156] width 262 height 14
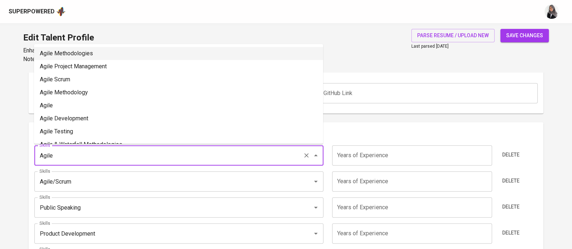
click at [119, 56] on li "Agile Methodologies" at bounding box center [178, 53] width 289 height 13
type input "Agile Methodologies"
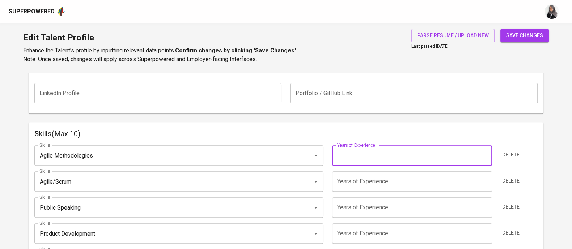
click at [372, 164] on input "number" at bounding box center [412, 155] width 160 height 20
type input "6"
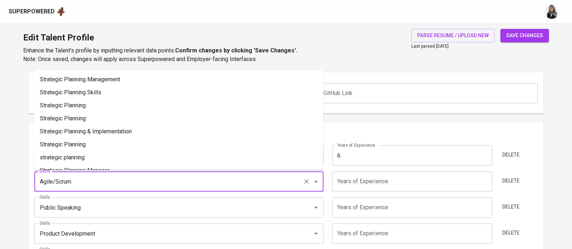
click at [176, 179] on input "Agile/Scrum" at bounding box center [169, 182] width 262 height 14
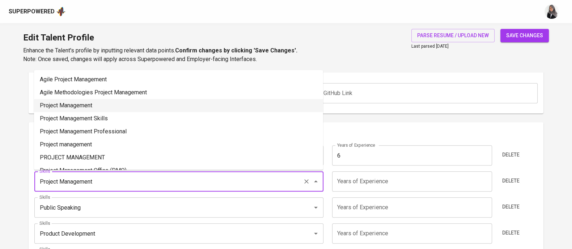
click at [109, 105] on li "Project Management" at bounding box center [178, 105] width 289 height 13
type input "Project Management"
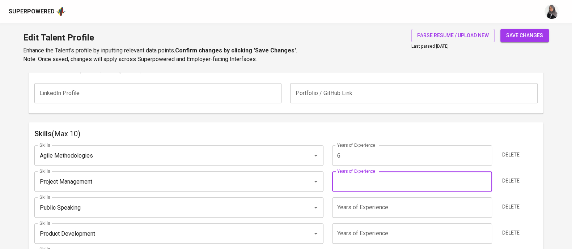
click at [386, 181] on input "number" at bounding box center [412, 182] width 160 height 20
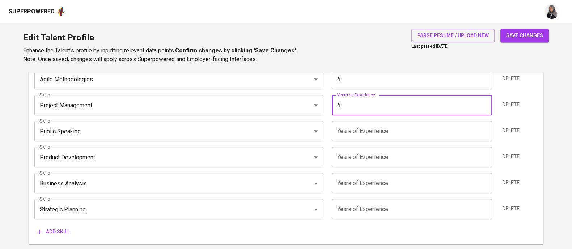
scroll to position [396, 0]
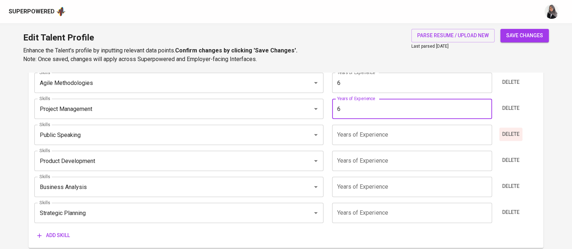
type input "6"
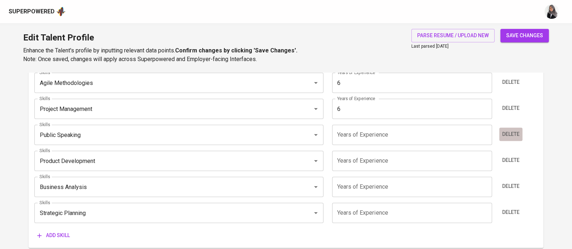
click at [510, 130] on span "Delete" at bounding box center [510, 134] width 17 height 9
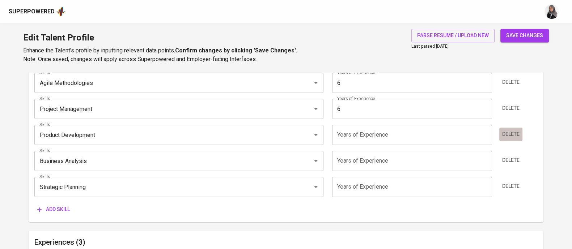
click at [510, 138] on span "Delete" at bounding box center [510, 134] width 17 height 9
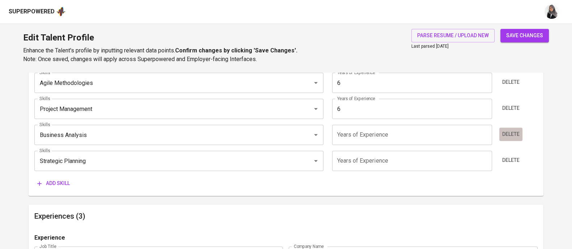
click at [512, 130] on span "Delete" at bounding box center [510, 134] width 17 height 9
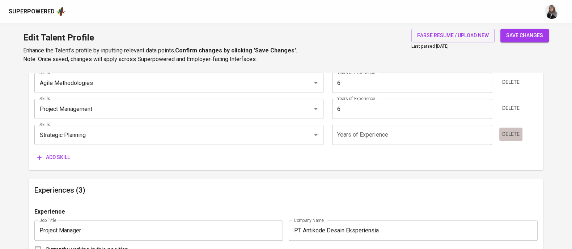
click at [509, 139] on button "Delete" at bounding box center [510, 134] width 23 height 13
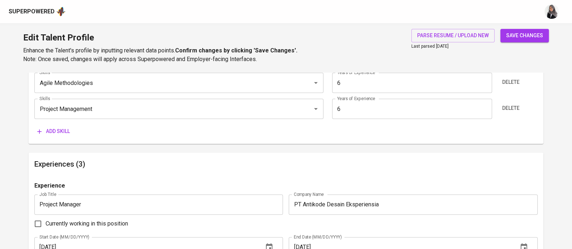
click at [55, 127] on span "Add skill" at bounding box center [53, 131] width 33 height 9
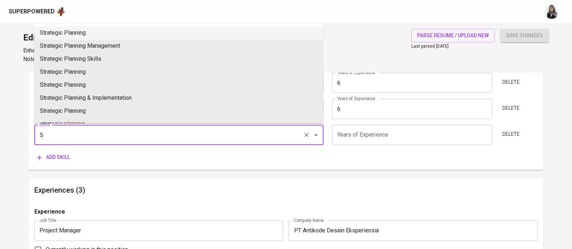
click at [100, 138] on input "S" at bounding box center [169, 135] width 262 height 14
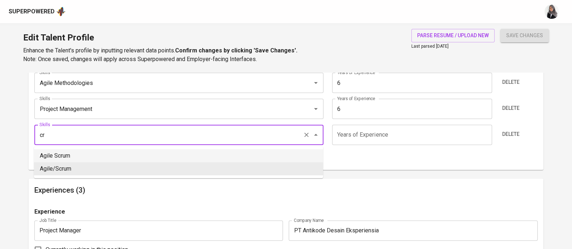
type input "c"
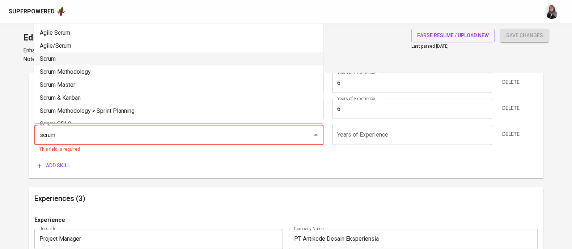
click at [113, 57] on li "Scrum" at bounding box center [178, 58] width 289 height 13
type input "Scrum"
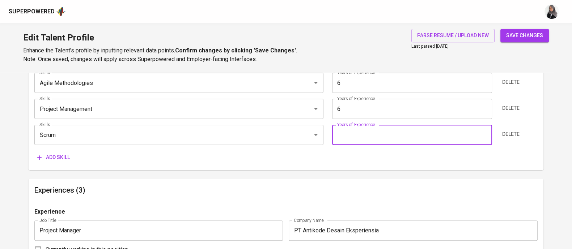
click at [384, 135] on input "number" at bounding box center [412, 135] width 160 height 20
type input "6"
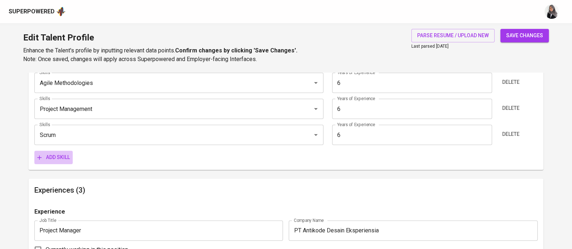
click at [58, 155] on span "Add skill" at bounding box center [53, 157] width 33 height 9
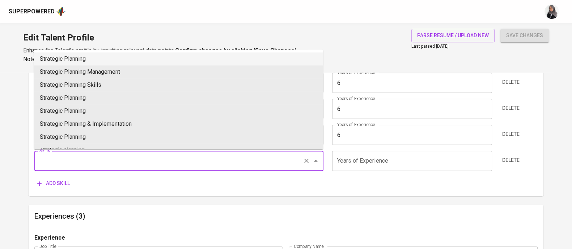
click at [83, 156] on input "Skills" at bounding box center [169, 161] width 262 height 14
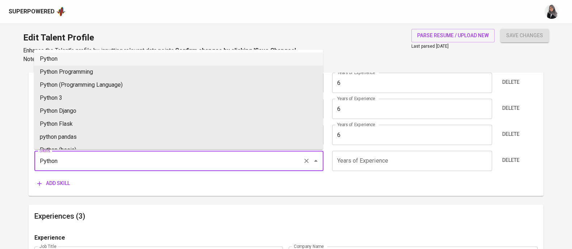
click at [96, 54] on li "Python" at bounding box center [178, 58] width 289 height 13
type input "Python"
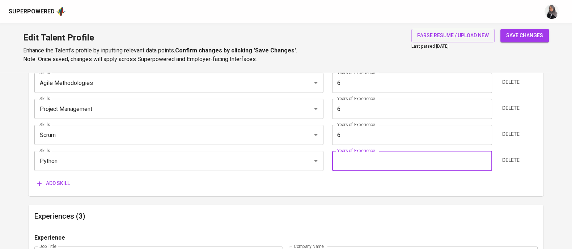
click at [369, 161] on input "number" at bounding box center [412, 161] width 160 height 20
type input "2"
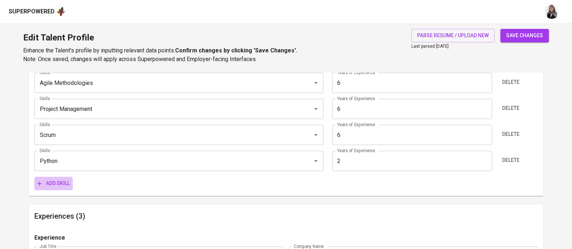
click at [54, 179] on span "Add skill" at bounding box center [53, 183] width 33 height 9
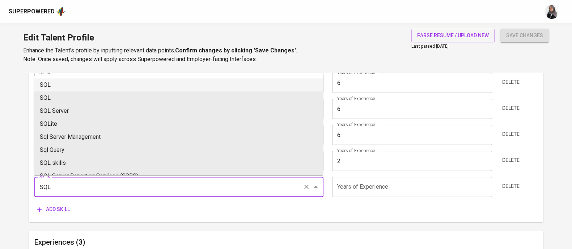
click at [92, 85] on li "SQL" at bounding box center [178, 85] width 289 height 13
type input "SQL"
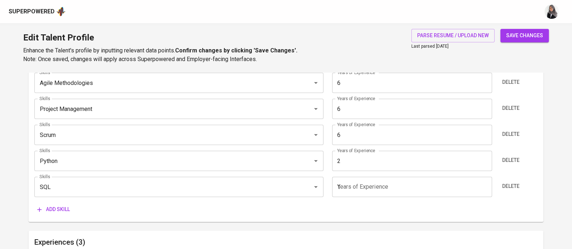
click at [368, 187] on input "1" at bounding box center [412, 187] width 160 height 20
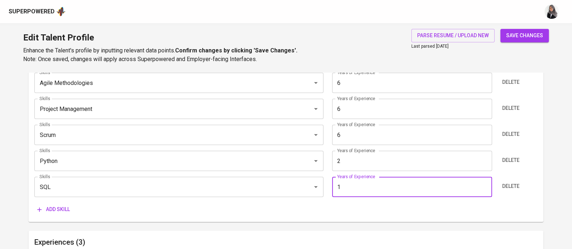
type input "1"
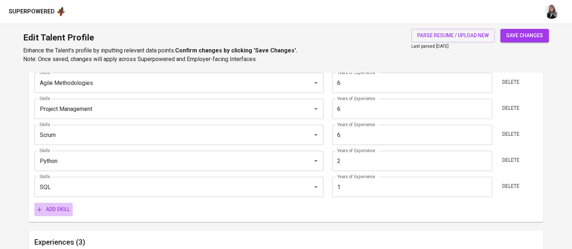
click at [41, 208] on icon "button" at bounding box center [39, 209] width 7 height 7
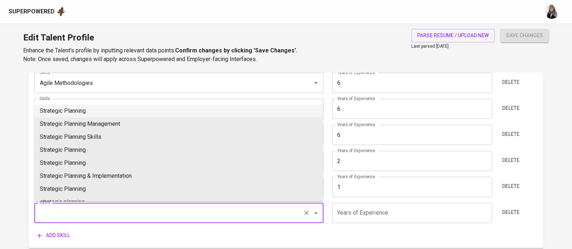
click at [80, 214] on input "Skills" at bounding box center [169, 213] width 262 height 14
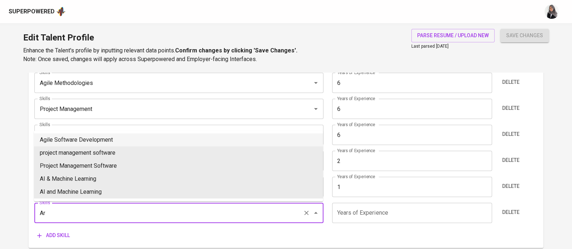
scroll to position [0, 0]
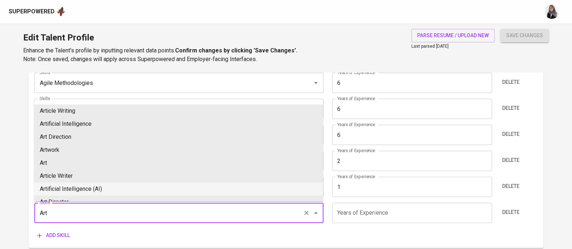
click at [85, 192] on li "Artificial Intelligence (AI)" at bounding box center [178, 189] width 289 height 13
type input "Artificial Intelligence (AI)"
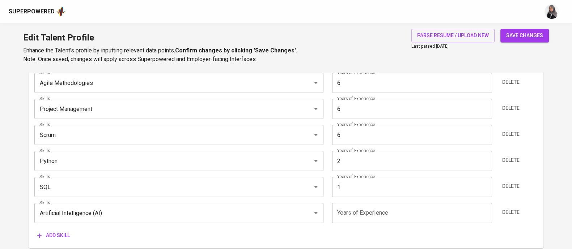
click at [371, 216] on input "number" at bounding box center [412, 213] width 160 height 20
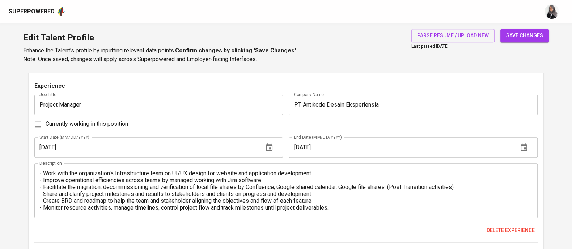
scroll to position [1008, 0]
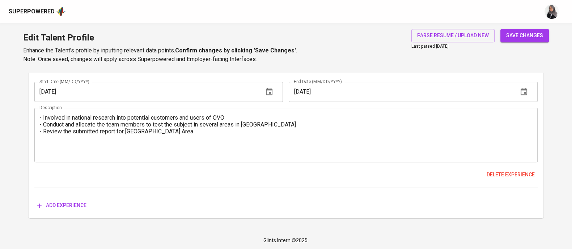
type input "2"
click at [73, 201] on span "Add experience" at bounding box center [61, 205] width 49 height 9
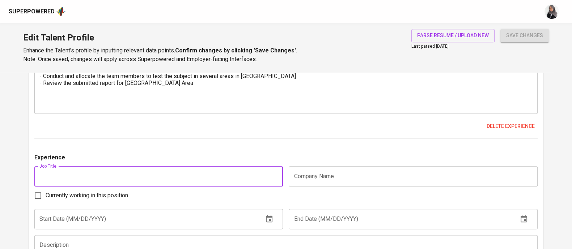
scroll to position [1059, 0]
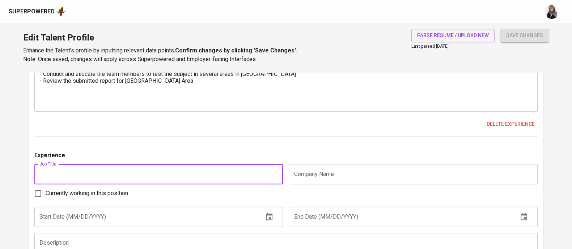
click at [86, 172] on input "text" at bounding box center [158, 174] width 249 height 20
type input "Product Manager"
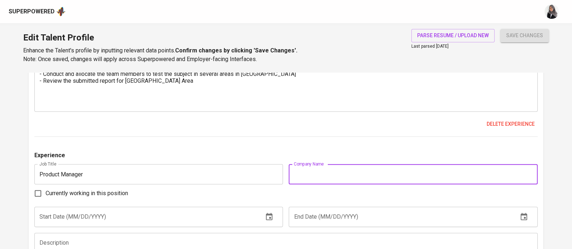
click at [304, 168] on input "text" at bounding box center [413, 174] width 249 height 20
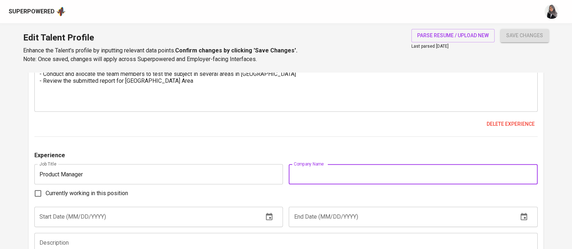
click at [346, 175] on input "text" at bounding box center [413, 174] width 249 height 20
paste input "Confiction Labs"
type input "Confiction Labs"
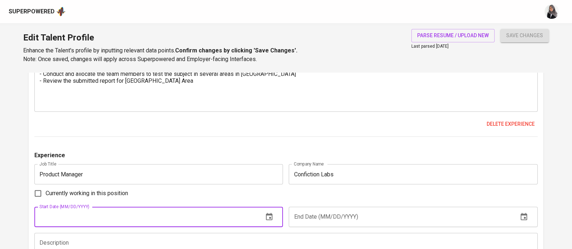
click at [146, 210] on input "text" at bounding box center [145, 217] width 223 height 20
click at [37, 193] on input "Currently working in this position" at bounding box center [37, 193] width 15 height 15
checkbox input "true"
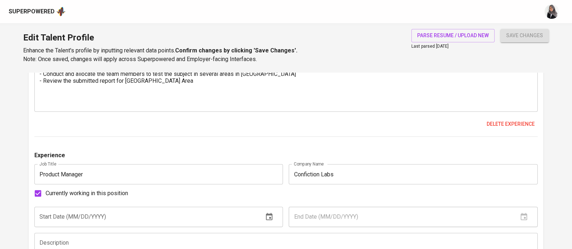
scroll to position [1067, 0]
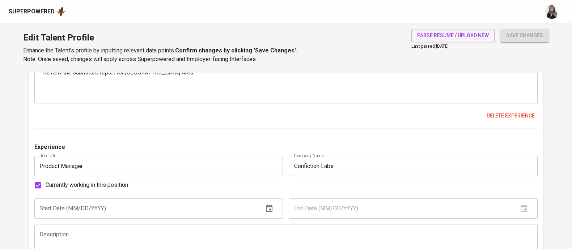
click at [63, 205] on input "text" at bounding box center [145, 209] width 223 height 20
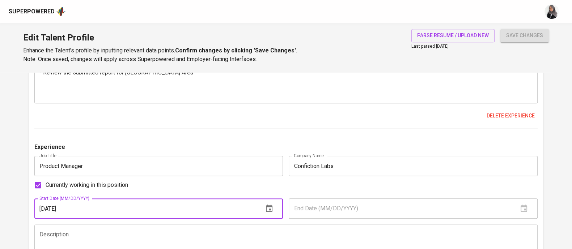
type input "01/01/2024"
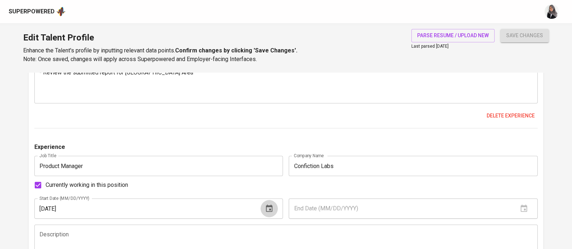
click at [269, 204] on icon "button" at bounding box center [269, 208] width 9 height 9
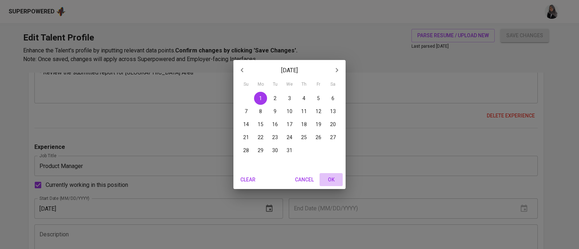
click at [333, 176] on span "OK" at bounding box center [330, 180] width 17 height 9
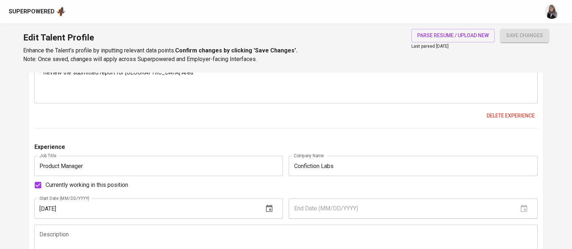
scroll to position [1133, 0]
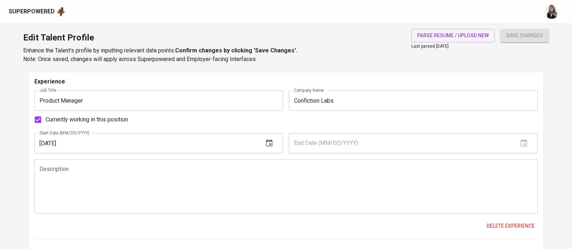
click at [445, 118] on div "Currently working in this position" at bounding box center [285, 119] width 503 height 15
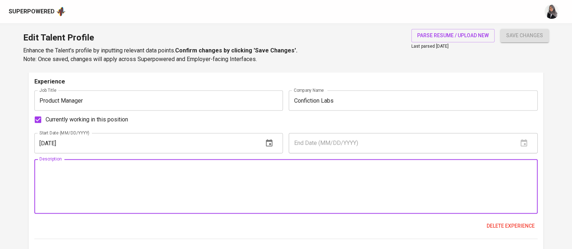
click at [166, 176] on textarea at bounding box center [285, 186] width 493 height 41
paste textarea "Planned and prioritized product development by managing and refining the produc…"
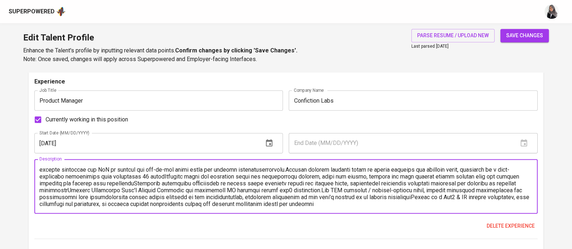
scroll to position [0, 0]
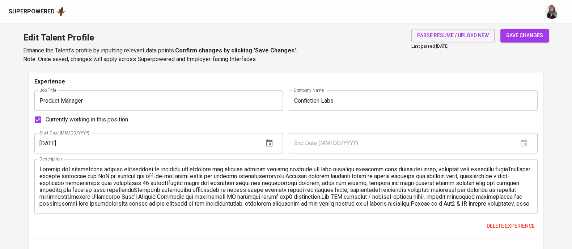
click at [39, 168] on div "Description" at bounding box center [285, 186] width 503 height 55
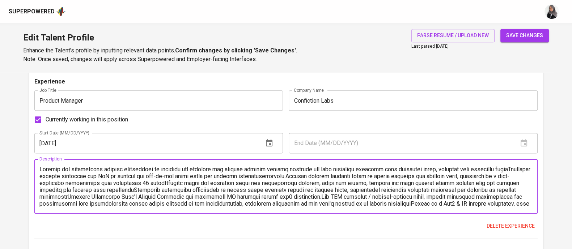
click at [40, 168] on textarea at bounding box center [285, 186] width 493 height 41
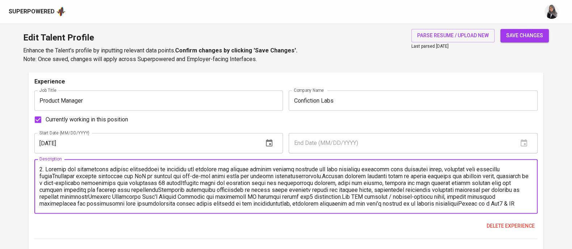
click at [306, 168] on textarea at bounding box center [285, 186] width 493 height 41
click at [52, 176] on textarea at bounding box center [285, 186] width 493 height 41
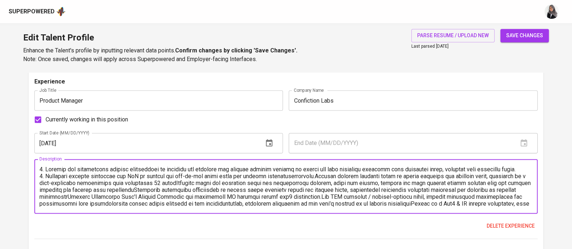
click at [300, 182] on textarea at bounding box center [285, 186] width 493 height 41
click at [334, 183] on textarea at bounding box center [285, 186] width 493 height 41
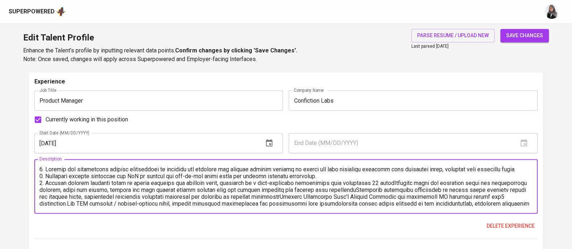
click at [316, 189] on textarea at bounding box center [285, 186] width 493 height 41
click at [407, 189] on textarea at bounding box center [285, 186] width 493 height 41
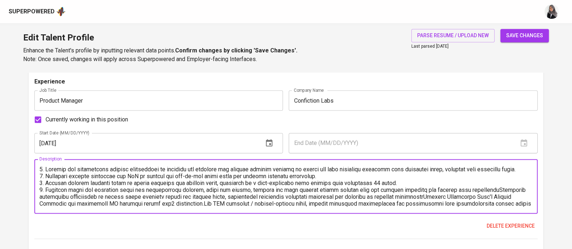
click at [322, 195] on textarea at bounding box center [285, 186] width 493 height 41
click at [498, 198] on textarea at bounding box center [285, 186] width 493 height 41
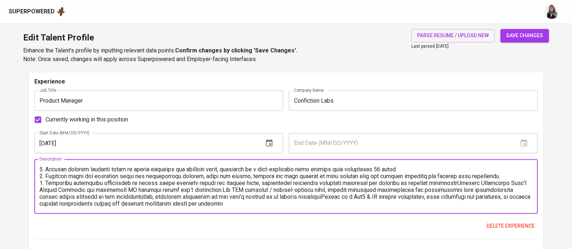
scroll to position [20, 0]
click at [323, 182] on textarea at bounding box center [285, 186] width 493 height 41
click at [354, 183] on textarea at bounding box center [285, 186] width 493 height 41
click at [472, 182] on textarea at bounding box center [285, 186] width 493 height 41
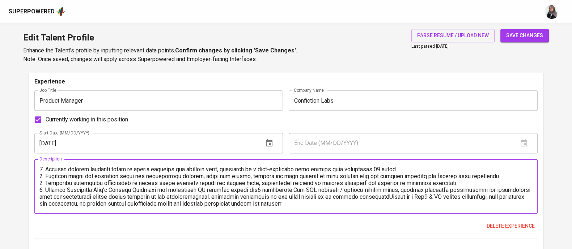
click at [304, 190] on textarea at bounding box center [285, 186] width 493 height 41
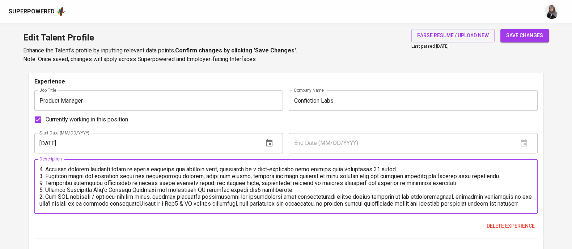
click at [300, 190] on textarea at bounding box center [285, 186] width 493 height 41
click at [320, 197] on textarea at bounding box center [285, 186] width 493 height 41
click at [111, 203] on textarea at bounding box center [285, 186] width 493 height 41
click at [136, 202] on textarea at bounding box center [285, 186] width 493 height 41
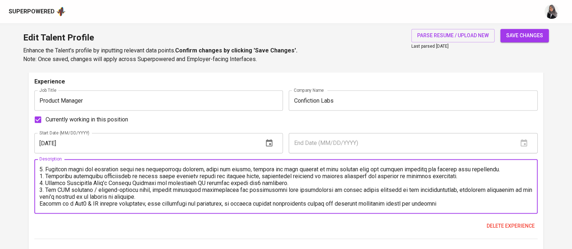
scroll to position [27, 0]
click at [315, 204] on textarea at bounding box center [285, 186] width 493 height 41
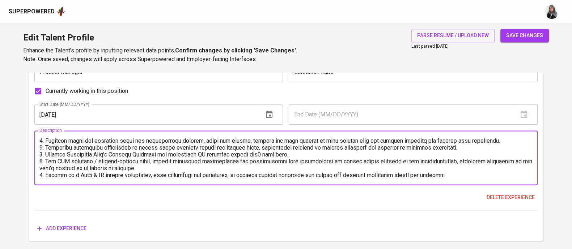
scroll to position [1162, 0]
click at [474, 174] on textarea at bounding box center [285, 157] width 493 height 41
click at [431, 174] on textarea at bounding box center [285, 157] width 493 height 41
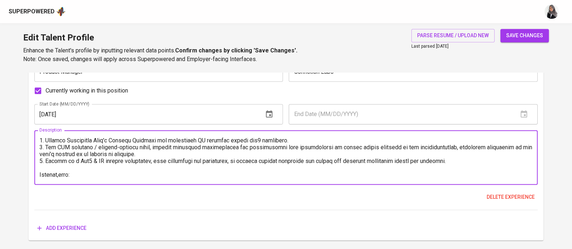
scroll to position [48, 0]
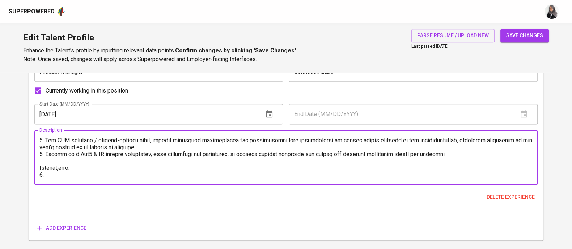
paste textarea "Successfully launched the Fict Zero NFT projoject: Achieved a sell-out within 2…"
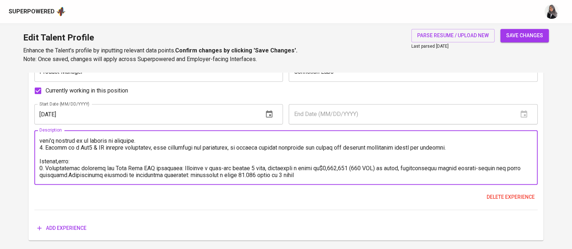
scroll to position [55, 0]
click at [59, 162] on textarea at bounding box center [285, 157] width 493 height 41
click at [173, 169] on textarea at bounding box center [285, 157] width 493 height 41
click at [67, 174] on textarea at bounding box center [285, 157] width 493 height 41
click at [321, 173] on textarea at bounding box center [285, 157] width 493 height 41
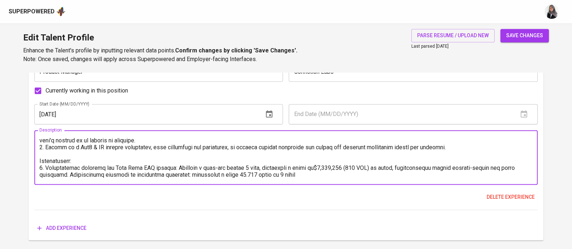
scroll to position [62, 0]
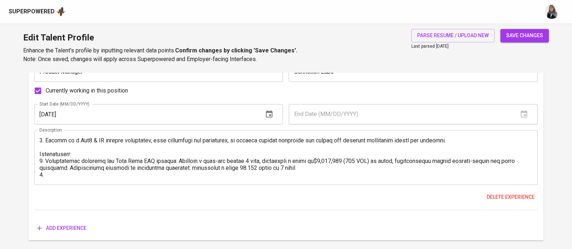
click at [76, 175] on textarea at bounding box center [285, 157] width 493 height 41
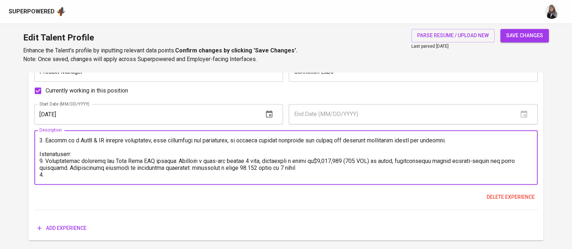
click at [69, 168] on textarea at bounding box center [285, 157] width 493 height 41
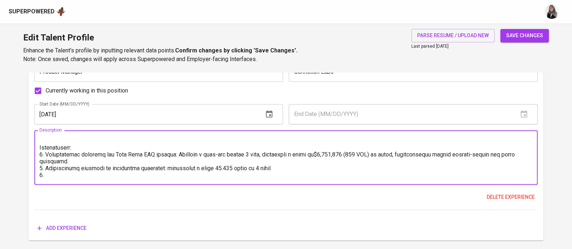
scroll to position [69, 0]
click at [54, 174] on textarea at bounding box center [285, 157] width 493 height 41
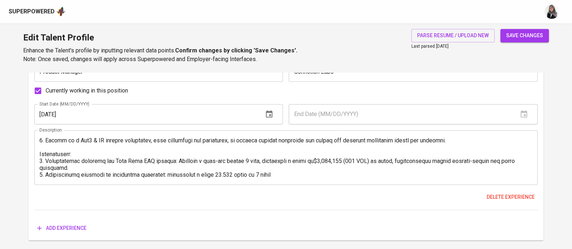
click at [470, 171] on textarea at bounding box center [285, 157] width 493 height 41
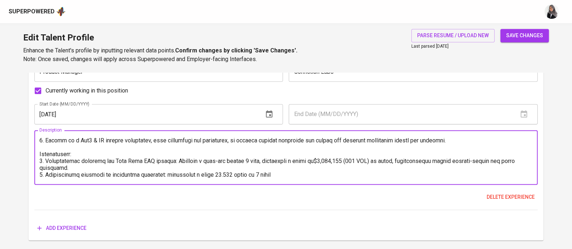
paste textarea "S u c c e s s f u l l y l a u n c h e d X P S R N F T : L e d t h e X P S R N F…"
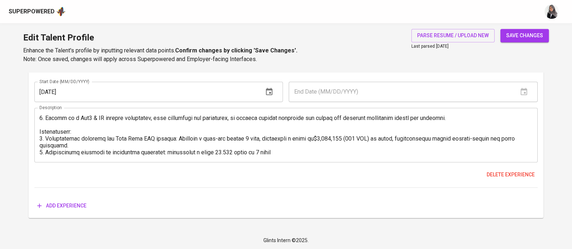
click at [430, 145] on textarea at bounding box center [285, 135] width 493 height 41
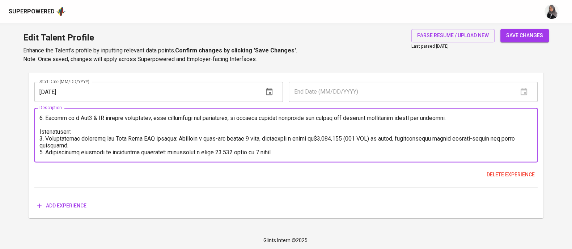
click at [50, 154] on textarea at bounding box center [285, 135] width 493 height 41
paste textarea "Successfully launched XPSR NFT: Led the XPSR NFT deposit campaign, strategicall…"
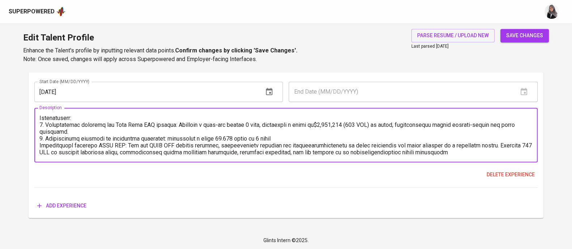
scroll to position [76, 0]
click at [41, 144] on textarea at bounding box center [285, 135] width 493 height 41
click at [323, 145] on textarea at bounding box center [285, 135] width 493 height 41
click at [129, 152] on textarea at bounding box center [285, 135] width 493 height 41
click at [133, 152] on textarea at bounding box center [285, 135] width 493 height 41
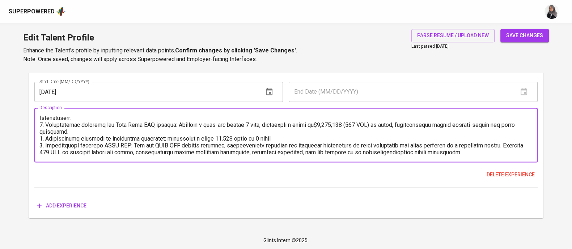
click at [245, 151] on textarea at bounding box center [285, 135] width 493 height 41
click at [404, 151] on textarea at bounding box center [285, 135] width 493 height 41
click at [499, 153] on textarea at bounding box center [285, 135] width 493 height 41
click at [500, 149] on textarea at bounding box center [285, 135] width 493 height 41
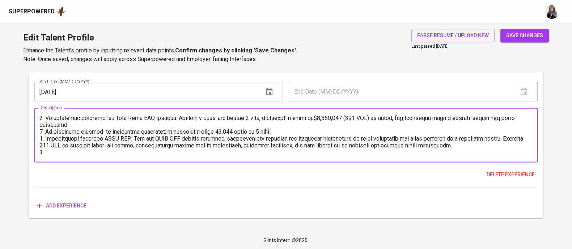
paste textarea "Successfully spearheaded rapid development of an AI agent in a month, accelerat…"
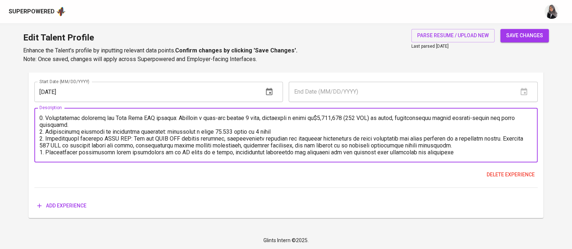
click at [320, 152] on textarea at bounding box center [285, 135] width 493 height 41
click at [481, 152] on textarea at bounding box center [285, 135] width 493 height 41
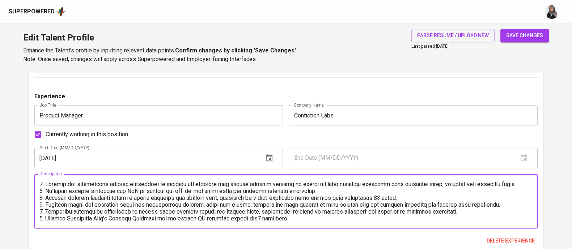
scroll to position [1118, 0]
type textarea "1. Planned and prioritized product development by managing and refining the pro…"
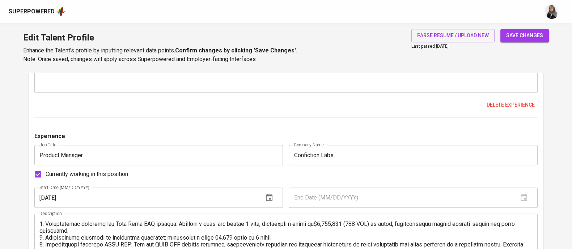
scroll to position [1184, 0]
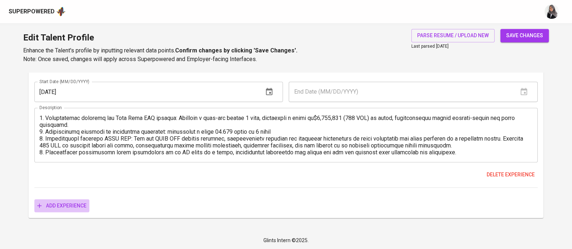
click at [75, 203] on span "Add experience" at bounding box center [61, 206] width 49 height 9
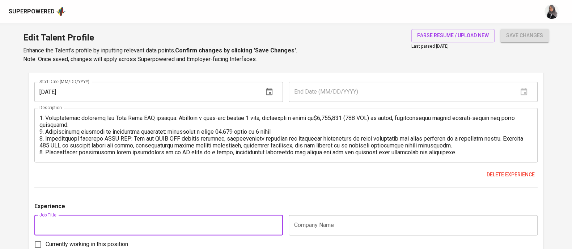
click at [121, 217] on input "text" at bounding box center [158, 225] width 249 height 20
type input "Product Manager"
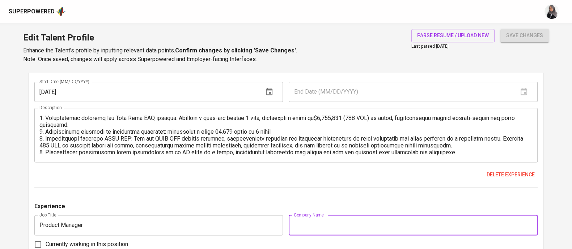
click at [314, 218] on input "text" at bounding box center [413, 225] width 249 height 20
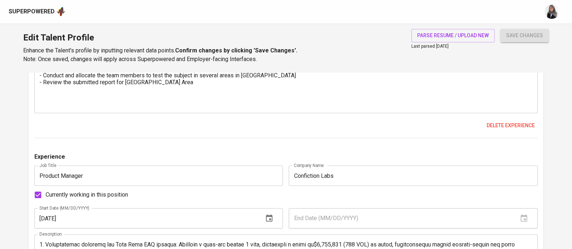
scroll to position [1050, 0]
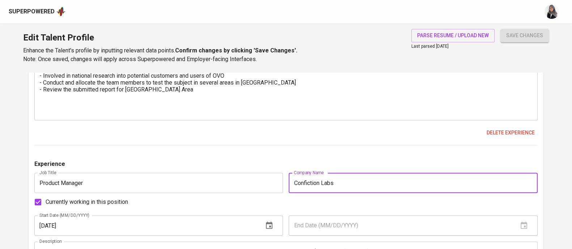
drag, startPoint x: 345, startPoint y: 180, endPoint x: 290, endPoint y: 183, distance: 54.7
click at [290, 183] on input "Confiction Labs" at bounding box center [413, 183] width 249 height 20
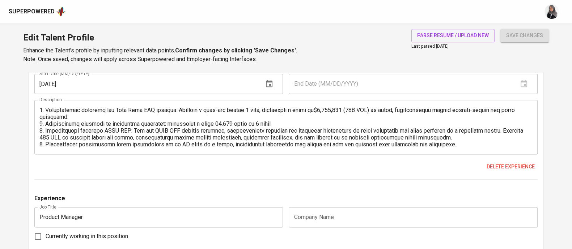
scroll to position [1192, 0]
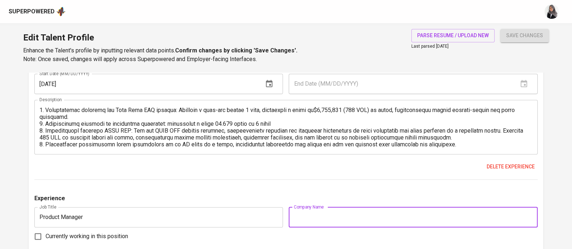
click at [321, 209] on input "text" at bounding box center [413, 217] width 249 height 20
paste input "Confiction Labs"
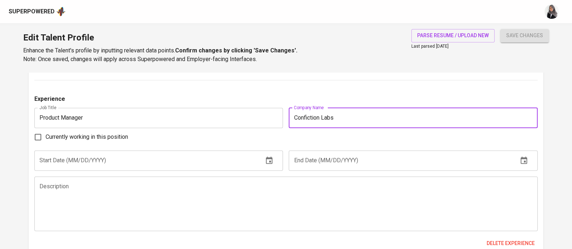
type input "Confiction Labs"
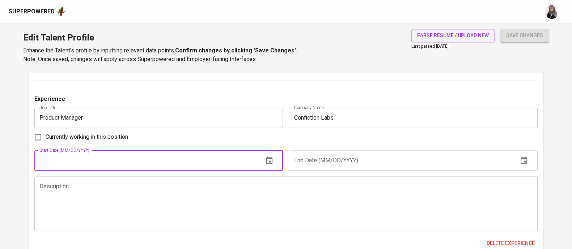
click at [100, 156] on input "text" at bounding box center [145, 161] width 223 height 20
type input "[DATE]"
click at [328, 157] on input "text" at bounding box center [400, 161] width 223 height 20
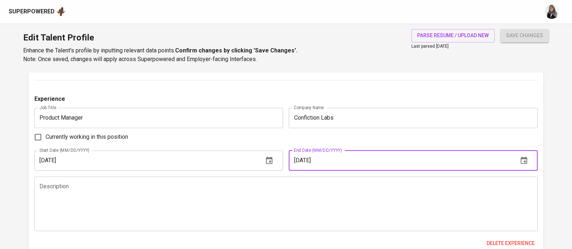
type input "[DATE]"
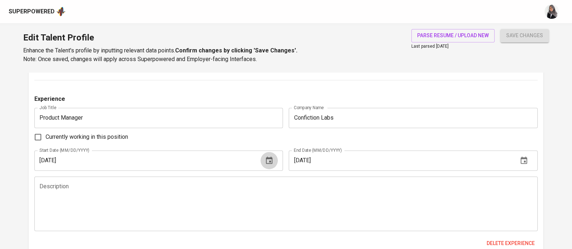
click at [267, 162] on icon "button" at bounding box center [269, 160] width 9 height 9
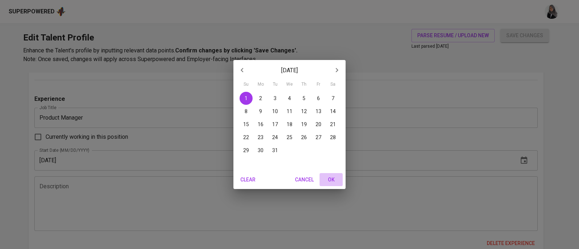
click at [341, 182] on button "OK" at bounding box center [331, 179] width 23 height 13
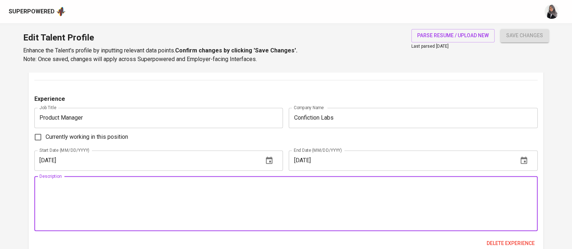
click at [78, 214] on textarea at bounding box center [285, 203] width 493 height 41
paste textarea "Developed a roadmap for diverse IP-based productsCreated a long-term vision for…"
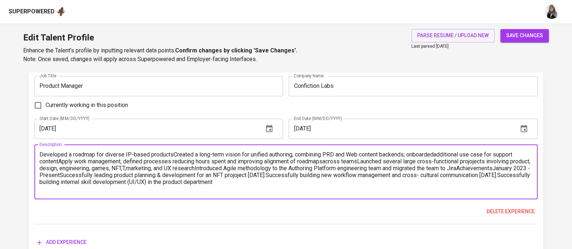
scroll to position [1324, 0]
click at [41, 151] on textarea "Developed a roadmap for diverse IP-based productsCreated a long-term vision for…" at bounding box center [285, 171] width 493 height 41
click at [178, 153] on textarea "1. Developed a roadmap for diverse IP-based productsCreated a long-term vision …" at bounding box center [285, 171] width 493 height 41
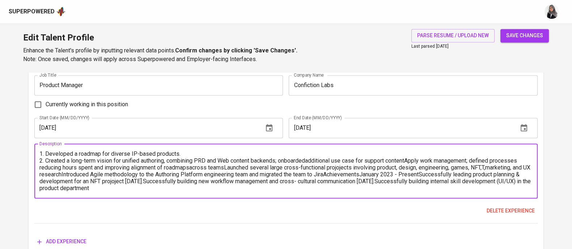
click at [305, 161] on textarea "1. Developed a roadmap for diverse IP-based products. 2. Created a long-term vi…" at bounding box center [285, 171] width 493 height 41
click at [412, 162] on textarea "1. Developed a roadmap for diverse IP-based products. 2. Created a long-term vi…" at bounding box center [285, 171] width 493 height 41
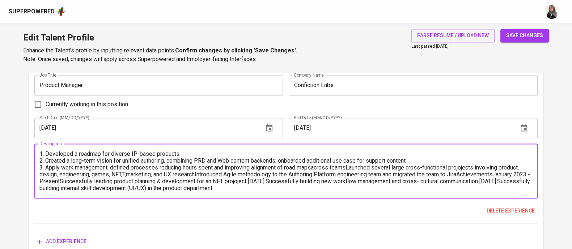
click at [300, 168] on textarea "1. Developed a roadmap for diverse IP-based products. 2. Created a long-term vi…" at bounding box center [285, 171] width 493 height 41
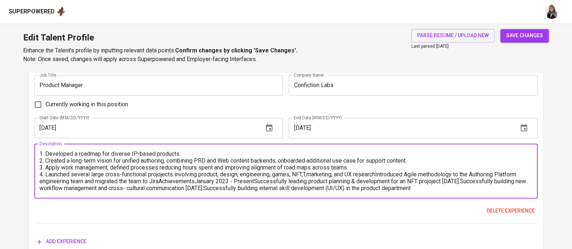
click at [174, 175] on textarea "1. Developed a roadmap for diverse IP-based products. 2. Created a long-term vi…" at bounding box center [285, 171] width 493 height 41
click at [307, 173] on textarea "1. Developed a roadmap for diverse IP-based products. 2. Created a long-term vi…" at bounding box center [285, 171] width 493 height 41
click at [374, 174] on textarea "1. Developed a roadmap for diverse IP-based products. 2. Created a long-term vi…" at bounding box center [285, 171] width 493 height 41
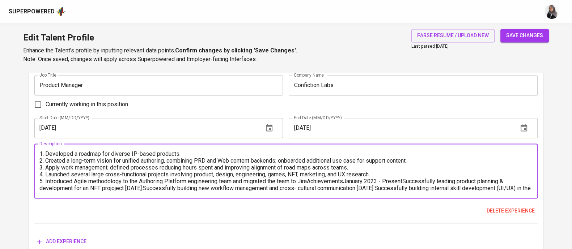
click at [314, 183] on textarea "1. Developed a roadmap for diverse IP-based products. 2. Created a long-term vi…" at bounding box center [285, 171] width 493 height 41
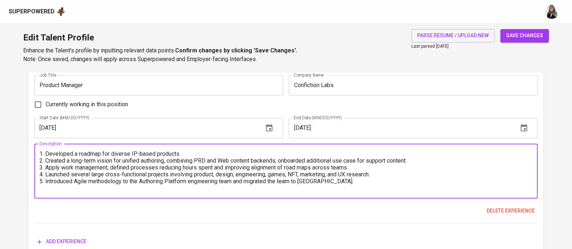
scroll to position [7, 0]
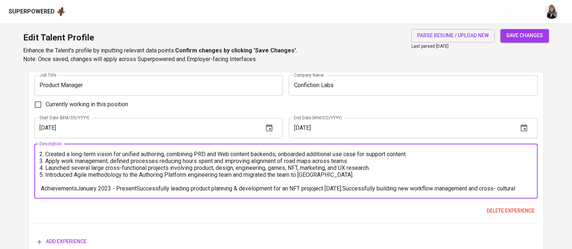
click at [77, 190] on textarea "1. Developed a roadmap for diverse IP-based products. 2. Created a long-term vi…" at bounding box center [285, 171] width 493 height 41
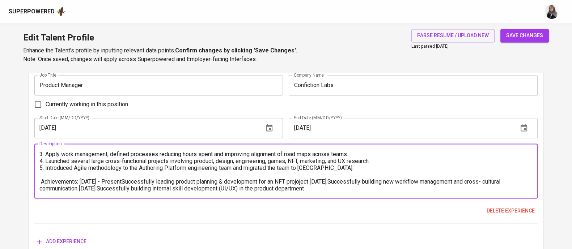
drag, startPoint x: 81, startPoint y: 188, endPoint x: 118, endPoint y: 179, distance: 37.2
click at [118, 179] on textarea "1. Developed a roadmap for diverse IP-based products. 2. Created a long-term vi…" at bounding box center [285, 171] width 493 height 41
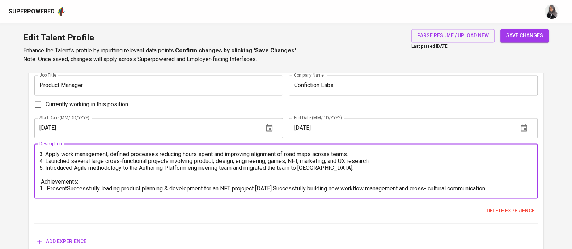
click at [41, 181] on textarea "1. Developed a roadmap for diverse IP-based products. 2. Created a long-term vi…" at bounding box center [285, 171] width 493 height 41
click at [67, 188] on textarea "1. Developed a roadmap for diverse IP-based products. 2. Created a long-term vi…" at bounding box center [285, 171] width 493 height 41
click at [236, 188] on textarea "1. Developed a roadmap for diverse IP-based products. 2. Created a long-term vi…" at bounding box center [285, 171] width 493 height 41
click at [276, 188] on textarea "1. Developed a roadmap for diverse IP-based products. 2. Created a long-term vi…" at bounding box center [285, 171] width 493 height 41
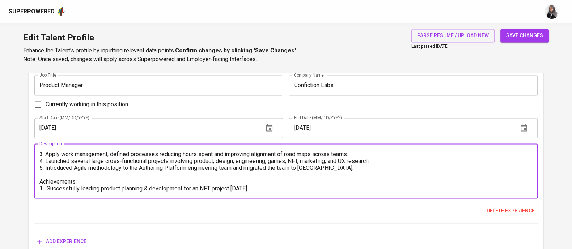
scroll to position [20, 0]
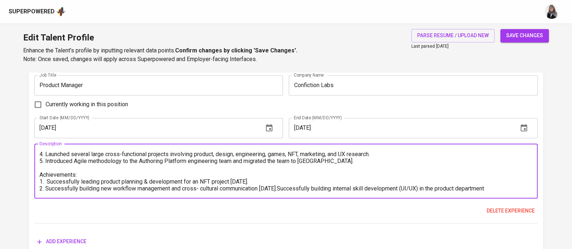
click at [308, 189] on textarea "1. Developed a roadmap for diverse IP-based products. 2. Created a long-term vi…" at bounding box center [285, 171] width 493 height 41
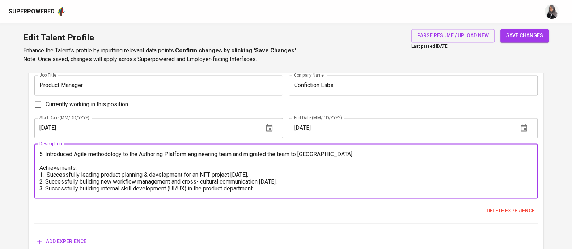
scroll to position [27, 0]
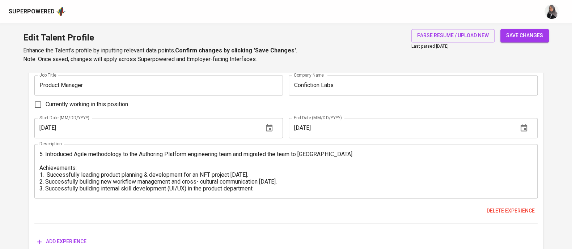
click at [446, 172] on textarea "1. Developed a roadmap for diverse IP-based products. 2. Created a long-term vi…" at bounding box center [285, 171] width 493 height 41
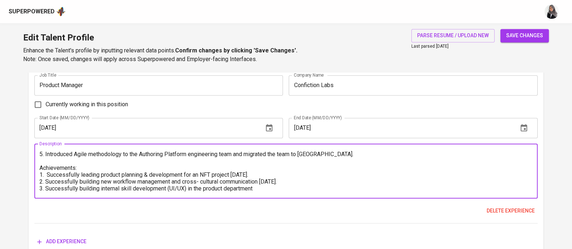
click at [267, 189] on textarea "1. Developed a roadmap for diverse IP-based products. 2. Created a long-term vi…" at bounding box center [285, 171] width 493 height 41
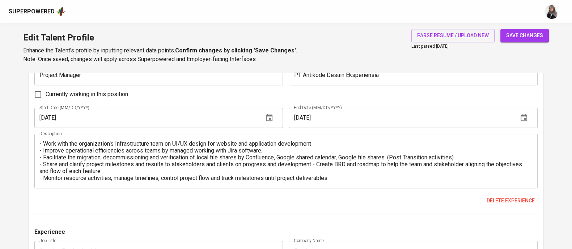
scroll to position [629, 0]
type textarea "1. Developed a roadmap for diverse IP-based products. 2. Created a long-term vi…"
click at [439, 88] on div "Currently working in this position" at bounding box center [285, 95] width 503 height 15
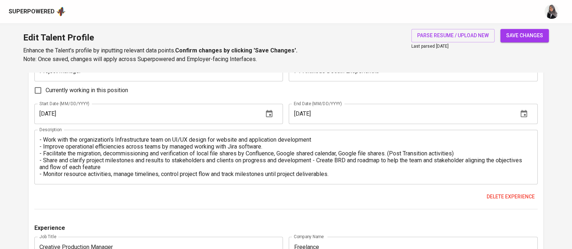
scroll to position [635, 0]
click at [438, 84] on div "Currently working in this position" at bounding box center [285, 89] width 503 height 15
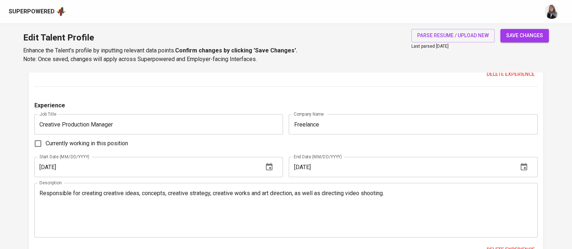
scroll to position [873, 0]
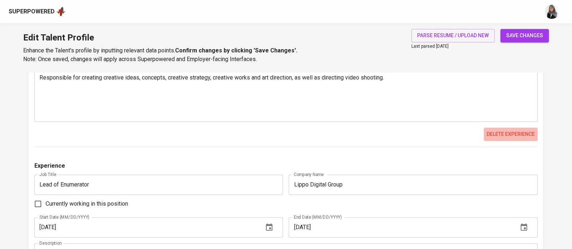
click at [518, 132] on span "Delete experience" at bounding box center [511, 134] width 48 height 9
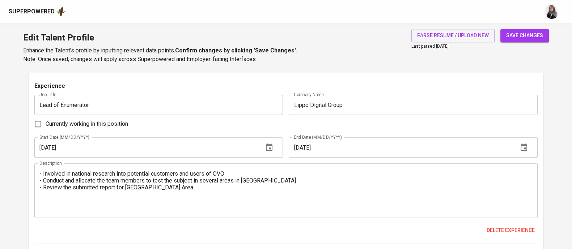
scroll to position [778, 0]
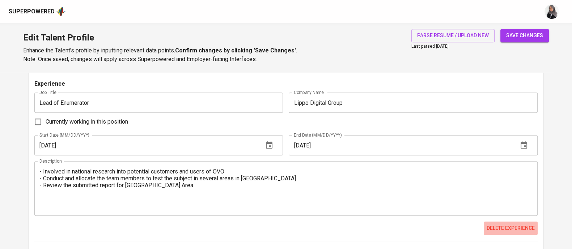
click at [502, 227] on span "Delete experience" at bounding box center [511, 228] width 48 height 9
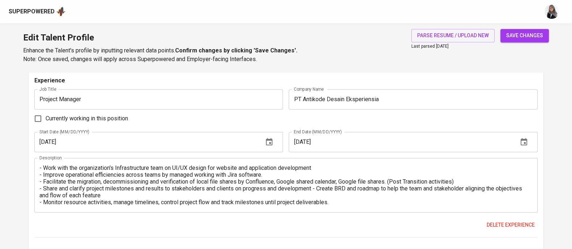
scroll to position [621, 0]
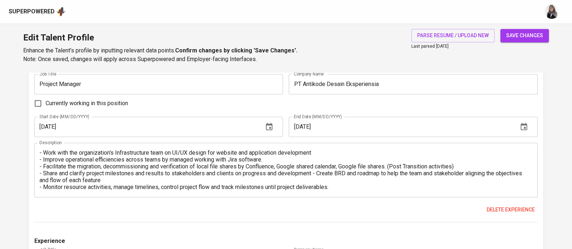
click at [458, 12] on div "Superpowered" at bounding box center [275, 11] width 532 height 11
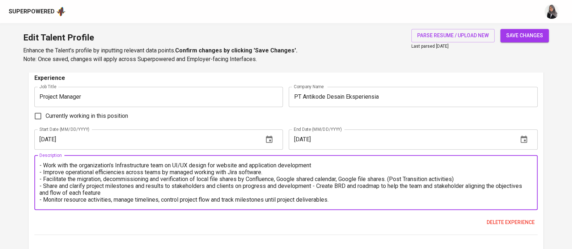
click at [206, 187] on textarea "- Work with the organization's Infrastructure team on UI/UX design for website …" at bounding box center [285, 182] width 493 height 41
paste textarea "Collaborated with the Infrastructure team on UI/UX design for website and appli…"
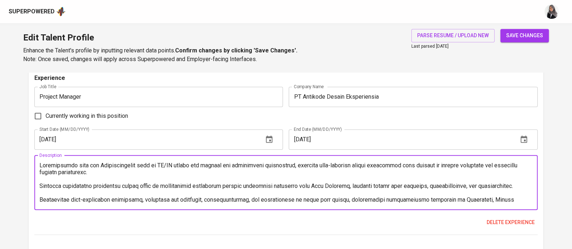
scroll to position [583, 0]
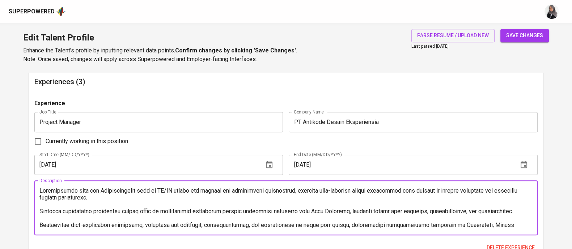
click at [40, 189] on textarea at bounding box center [285, 207] width 493 height 41
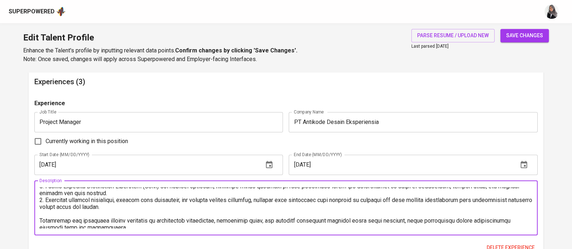
scroll to position [55, 0]
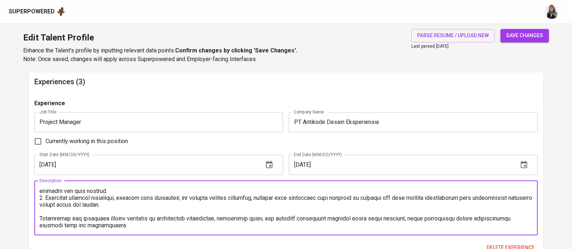
click at [47, 211] on textarea at bounding box center [285, 207] width 493 height 41
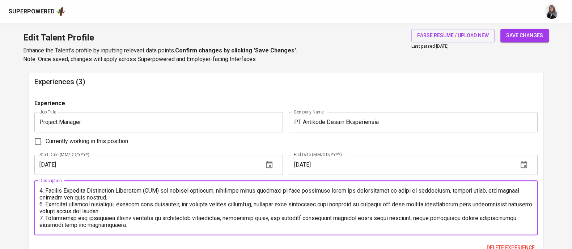
scroll to position [48, 0]
click at [143, 225] on textarea at bounding box center [285, 207] width 493 height 41
click at [96, 217] on textarea at bounding box center [285, 207] width 493 height 41
click at [132, 218] on textarea at bounding box center [285, 207] width 493 height 41
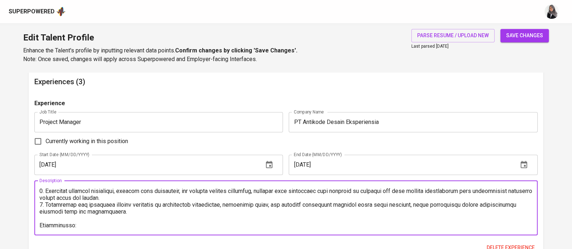
scroll to position [69, 0]
paste textarea "Successfully launched 'We The Fest 2022' website with CMS integrated system wit…"
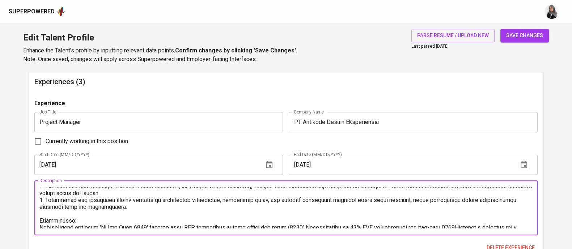
scroll to position [66, 0]
click at [40, 225] on textarea at bounding box center [285, 207] width 493 height 41
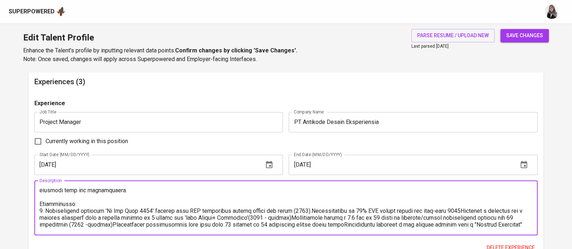
scroll to position [83, 0]
click at [314, 209] on textarea at bounding box center [285, 207] width 493 height 41
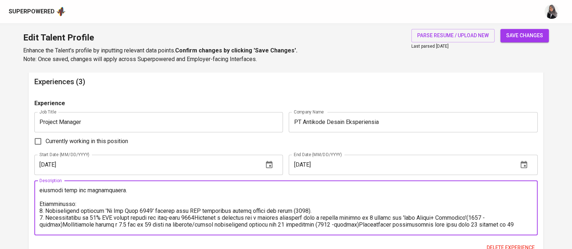
click at [309, 218] on textarea at bounding box center [285, 207] width 493 height 41
click at [467, 217] on textarea at bounding box center [285, 207] width 493 height 41
click at [60, 223] on textarea at bounding box center [285, 207] width 493 height 41
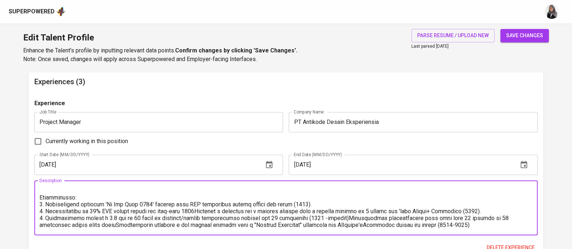
scroll to position [96, 0]
click at [296, 211] on textarea at bounding box center [285, 207] width 493 height 41
click at [337, 211] on textarea at bounding box center [285, 207] width 493 height 41
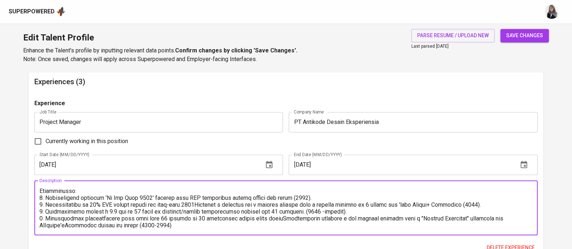
click at [335, 210] on textarea at bounding box center [285, 207] width 493 height 41
click at [223, 220] on textarea at bounding box center [285, 207] width 493 height 41
click at [265, 219] on textarea at bounding box center [285, 207] width 493 height 41
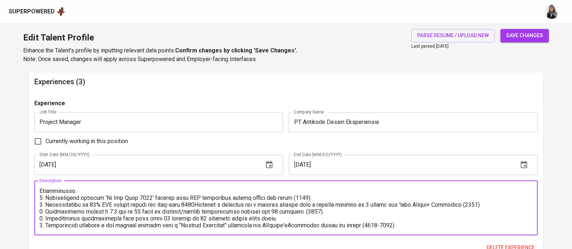
click at [303, 224] on textarea at bounding box center [285, 207] width 493 height 41
click at [418, 218] on textarea at bounding box center [285, 207] width 493 height 41
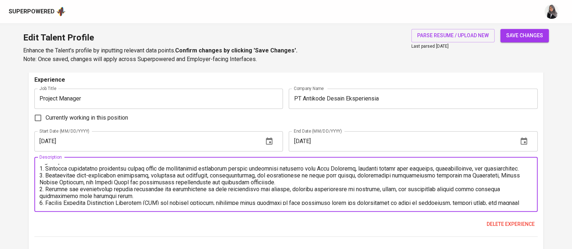
scroll to position [0, 0]
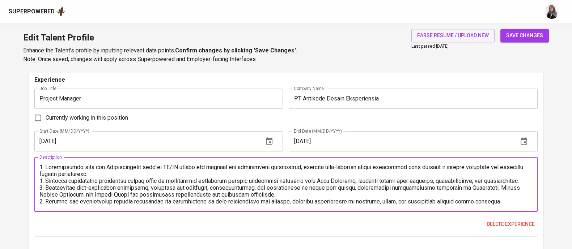
type textarea "1. Collaborated with the Infrastructure team on UI/UX design for website and ap…"
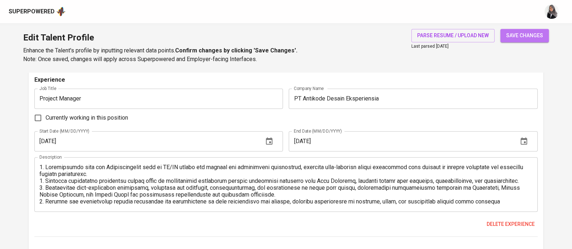
click at [524, 32] on span "save changes" at bounding box center [524, 35] width 37 height 9
type input "Scrum"
type input "Agile Methodologies"
type input "Artificial Intelligence (AI)"
type input "Python"
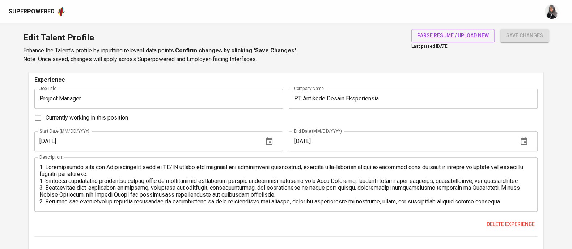
type input "2"
type input "SQL"
type input "1"
type input "Product Manager"
type input "Confiction Labs"
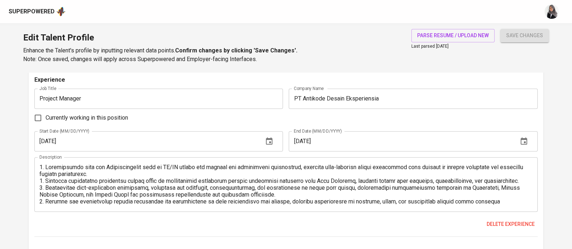
checkbox input "true"
type input "[DATE]"
type textarea "1. Planned and prioritized product development by managing and refining the pro…"
checkbox input "false"
type input "[DATE]"
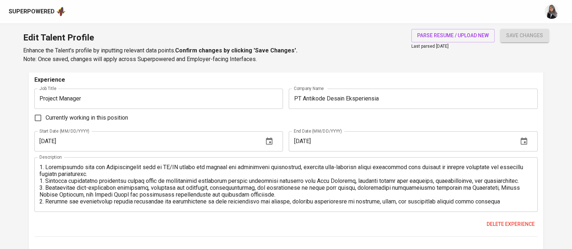
type input "[DATE]"
type textarea "1. Developed a roadmap for diverse IP-based products. 2. Created a long-term vi…"
type input "Project Manager"
type input "PT Antikode Desain Eksperiensia"
type input "[DATE]"
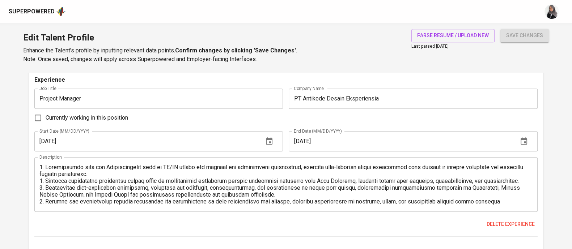
type input "[DATE]"
type textarea "1. Collaborated with the Infrastructure team on UI/UX design for website and ap…"
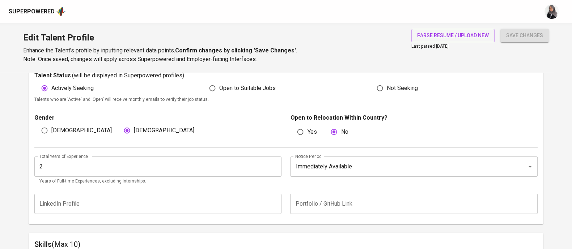
scroll to position [211, 0]
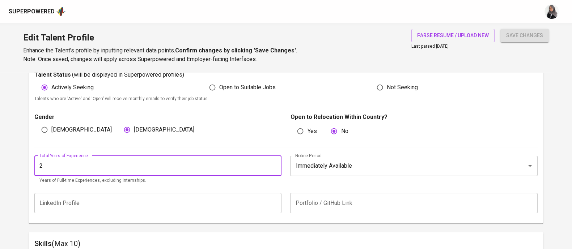
click at [89, 174] on input "2" at bounding box center [157, 166] width 247 height 20
type input "5"
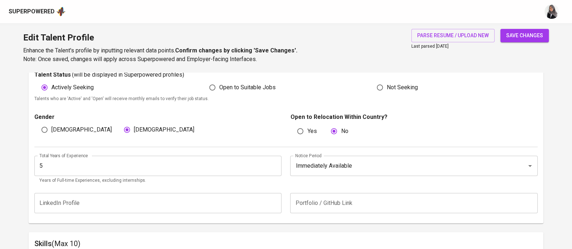
click at [511, 37] on span "save changes" at bounding box center [524, 35] width 37 height 9
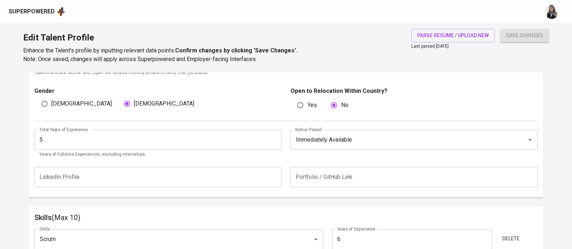
scroll to position [234, 0]
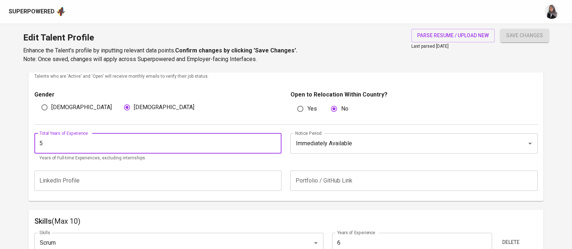
click at [125, 137] on input "5" at bounding box center [157, 144] width 247 height 20
type input "6"
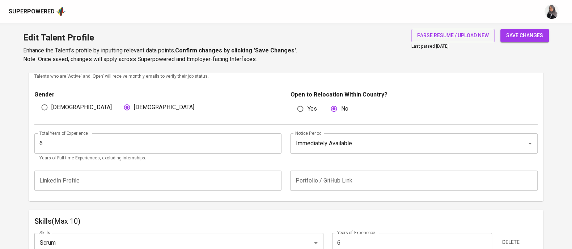
click at [535, 34] on span "save changes" at bounding box center [524, 35] width 37 height 9
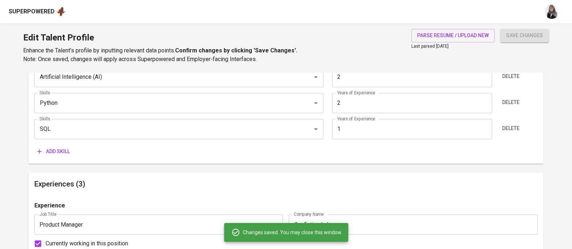
scroll to position [478, 0]
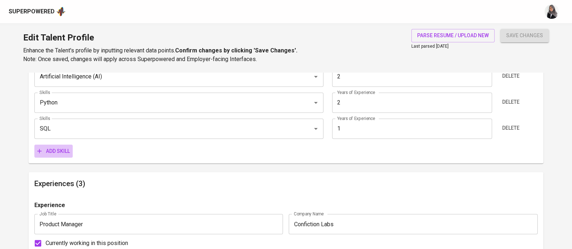
click at [56, 149] on span "Add skill" at bounding box center [53, 151] width 33 height 9
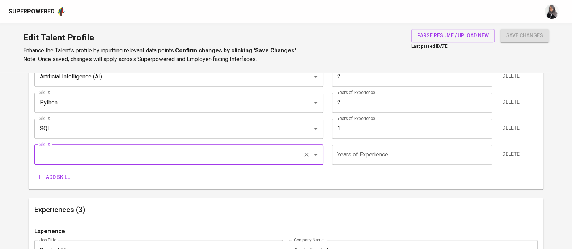
scroll to position [505, 0]
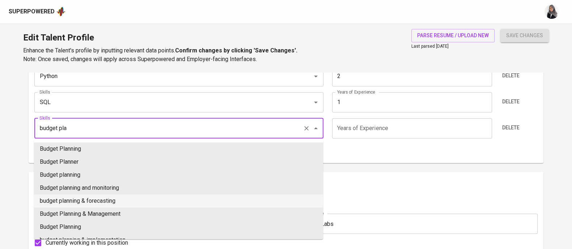
click at [134, 199] on li "budget planning & forecasting" at bounding box center [178, 201] width 289 height 13
type input "budget planning & forecasting"
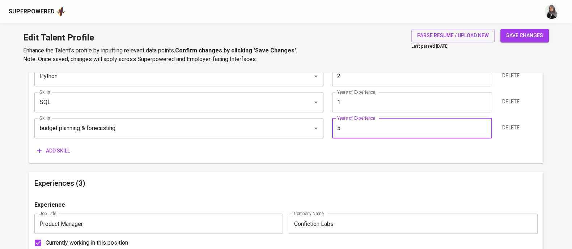
click at [376, 122] on input "5" at bounding box center [412, 128] width 160 height 20
type input "5"
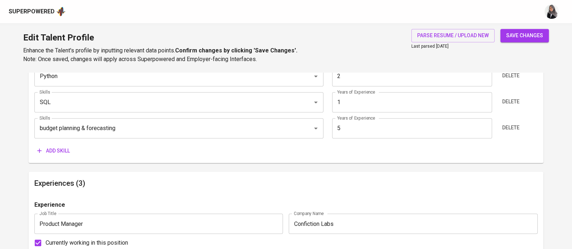
click at [52, 151] on span "Add skill" at bounding box center [53, 151] width 33 height 9
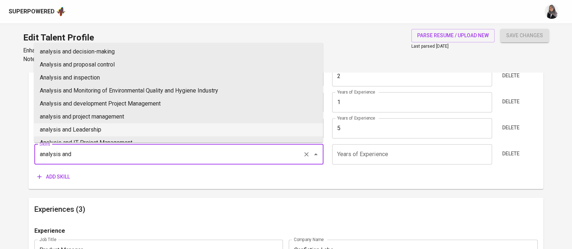
scroll to position [0, 0]
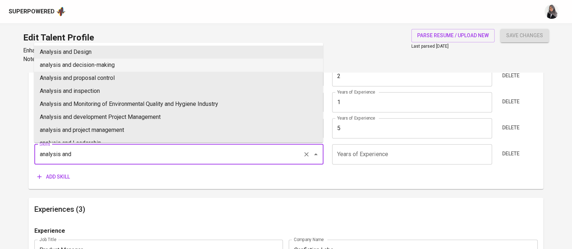
click at [130, 64] on li "analysis and decision-making" at bounding box center [178, 65] width 289 height 13
type input "analysis and decision-making"
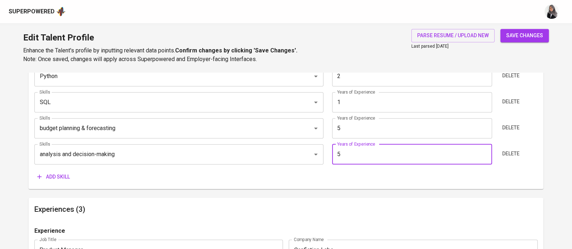
click at [374, 156] on input "5" at bounding box center [412, 154] width 160 height 20
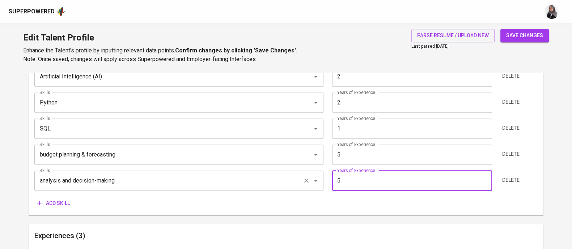
scroll to position [479, 0]
type input "5"
click at [60, 198] on span "Add skill" at bounding box center [53, 202] width 33 height 9
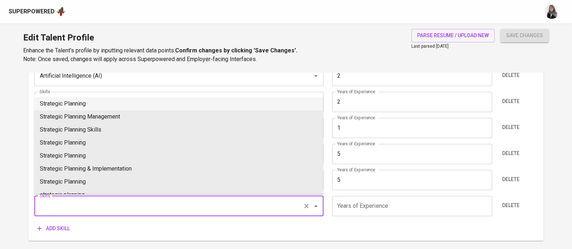
click at [79, 202] on input "Skills" at bounding box center [169, 206] width 262 height 14
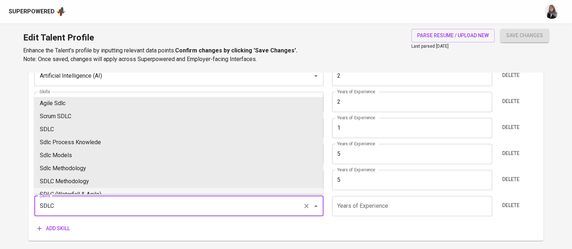
scroll to position [18, 0]
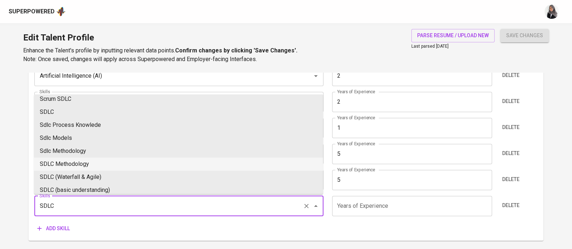
click at [118, 165] on li "SDLC Methodology" at bounding box center [178, 164] width 289 height 13
type input "SDLC Methodology"
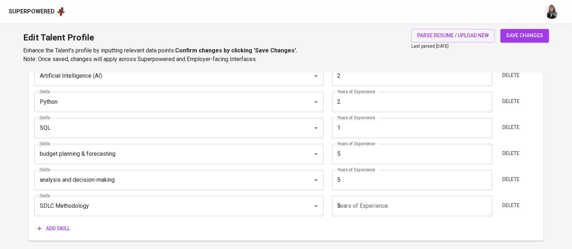
click at [380, 205] on input "5" at bounding box center [412, 206] width 160 height 20
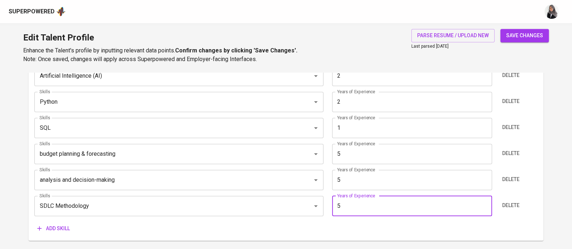
type input "5"
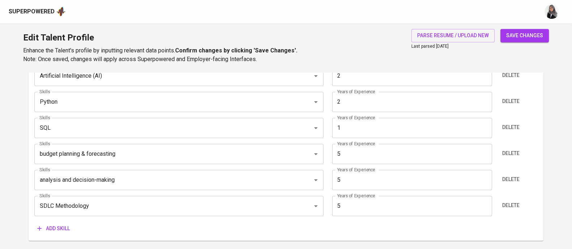
click at [512, 31] on span "save changes" at bounding box center [524, 35] width 37 height 9
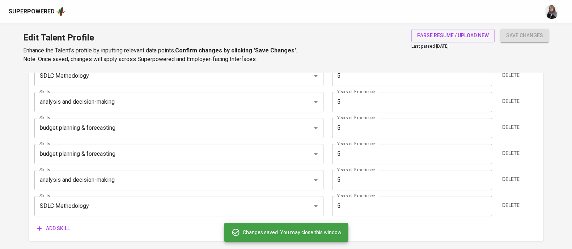
type input "Agile Methodologies"
type input "Scrum"
type input "SDLC Methodology"
type input "5"
type input "analysis and decision-making"
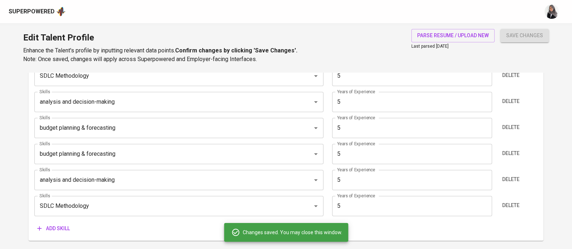
type input "5"
type input "budget planning & forecasting"
type input "5"
type input "Python"
type input "2"
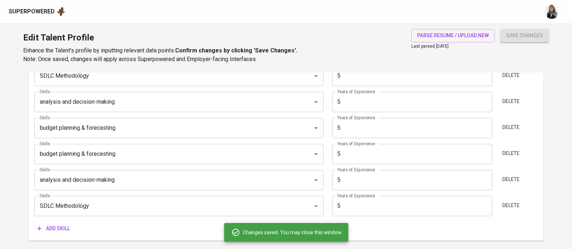
type input "Artificial Intelligence (AI)"
type input "2"
type input "SQL"
type input "1"
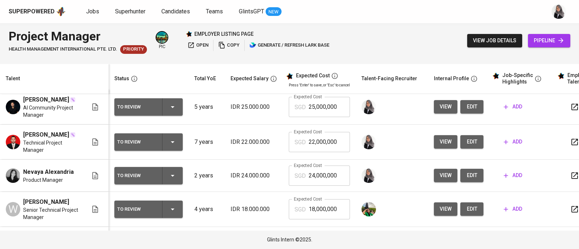
scroll to position [4, 0]
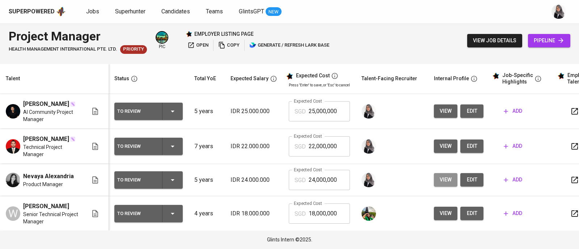
click at [447, 185] on span "view" at bounding box center [446, 180] width 12 height 9
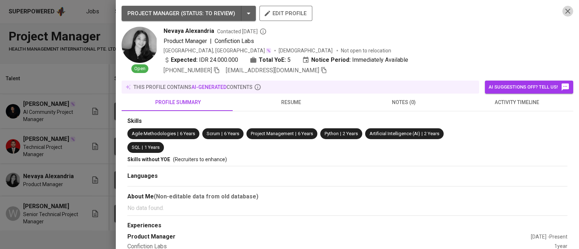
click at [563, 12] on icon "button" at bounding box center [567, 11] width 9 height 9
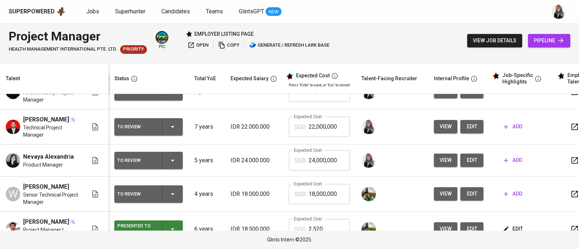
scroll to position [21, 0]
click at [443, 165] on span "view" at bounding box center [446, 160] width 12 height 9
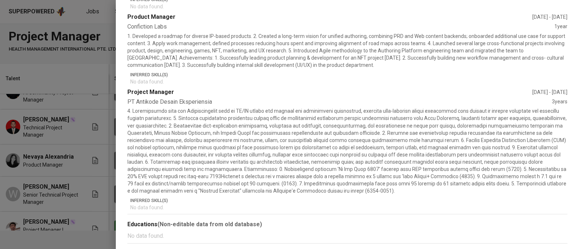
scroll to position [0, 0]
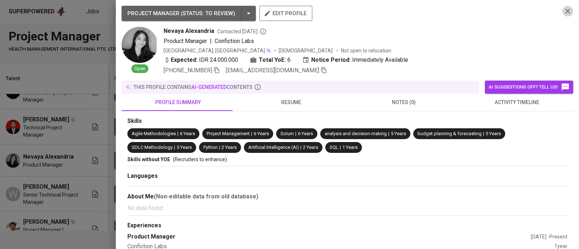
click at [563, 7] on icon "button" at bounding box center [567, 11] width 9 height 9
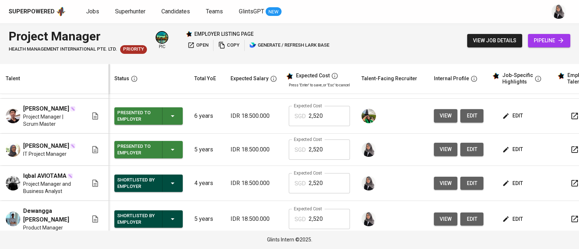
scroll to position [161, 0]
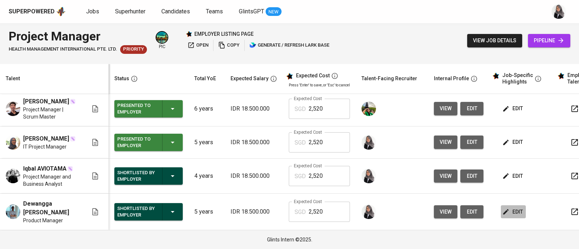
click at [512, 210] on span "edit" at bounding box center [513, 212] width 19 height 9
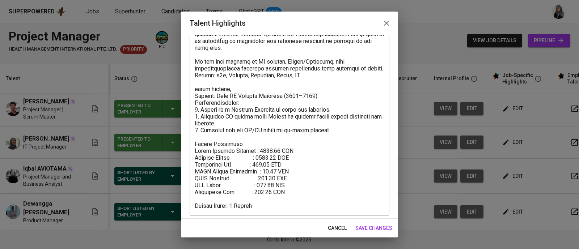
scroll to position [92, 0]
click at [385, 26] on icon "button" at bounding box center [386, 23] width 9 height 9
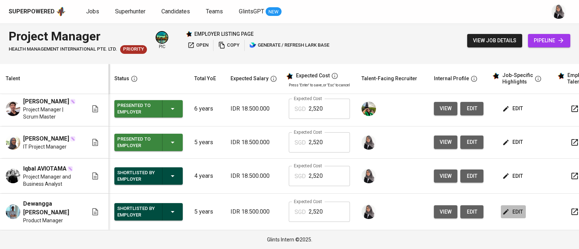
click at [508, 211] on span "edit" at bounding box center [513, 212] width 19 height 9
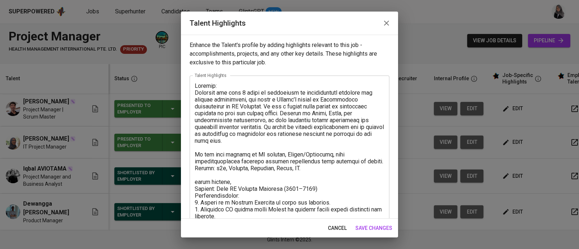
scroll to position [96, 0]
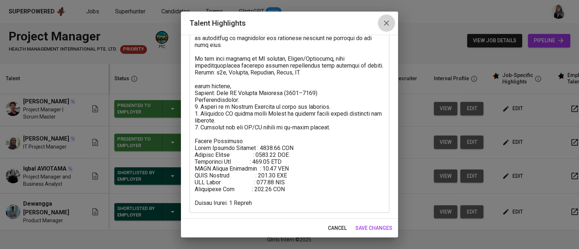
click at [383, 21] on icon "button" at bounding box center [386, 23] width 9 height 9
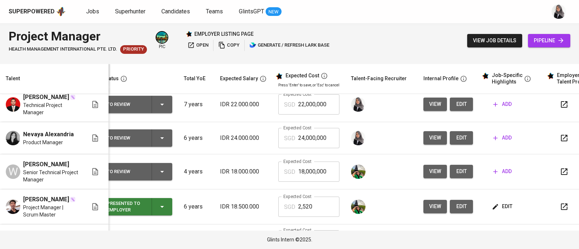
scroll to position [41, 10]
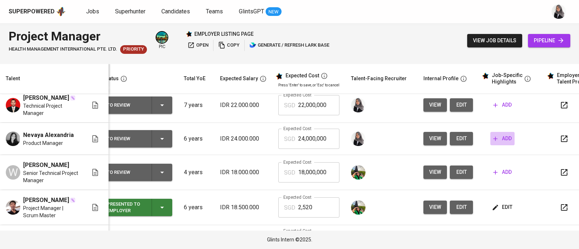
click at [501, 143] on span "add" at bounding box center [502, 138] width 18 height 9
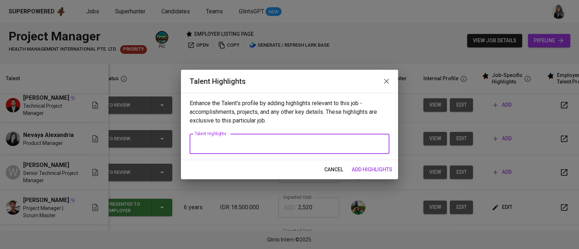
click at [235, 145] on textarea at bounding box center [290, 144] width 190 height 7
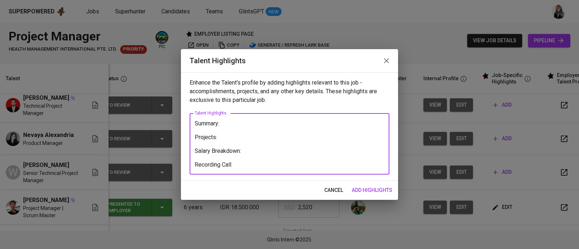
paste textarea "[URL][DOMAIN_NAME]"
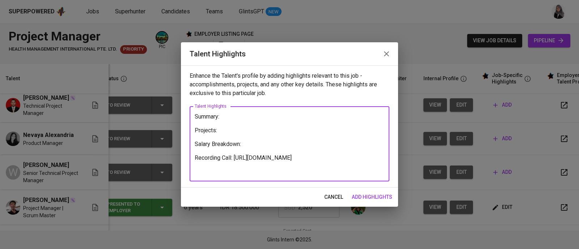
click at [228, 119] on textarea "Summary: Projects: Salary Breakdown: Recording Call: [URL][DOMAIN_NAME]" at bounding box center [290, 144] width 190 height 62
type textarea "Summary: Projects: Salary Breakdown: Recording Call: [URL][DOMAIN_NAME]"
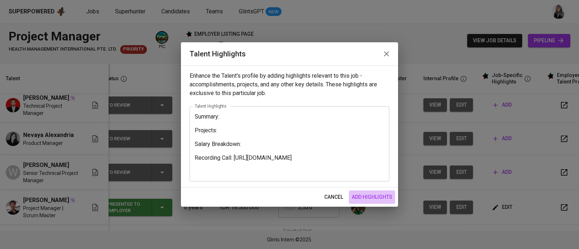
click at [374, 194] on span "add highlights" at bounding box center [372, 197] width 41 height 9
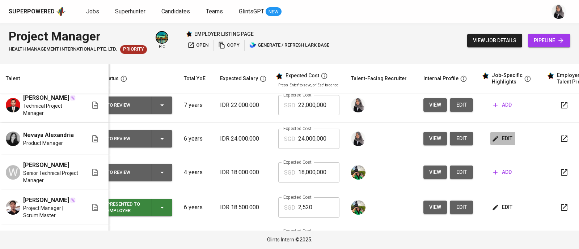
click at [498, 143] on span "edit" at bounding box center [502, 138] width 19 height 9
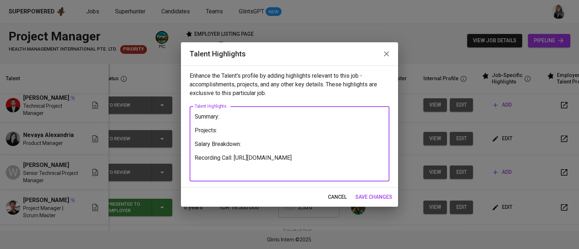
click at [207, 124] on textarea "Summary: Projects: Salary Breakdown: Recording Call: https://glints.sg.larksuit…" at bounding box center [290, 144] width 190 height 62
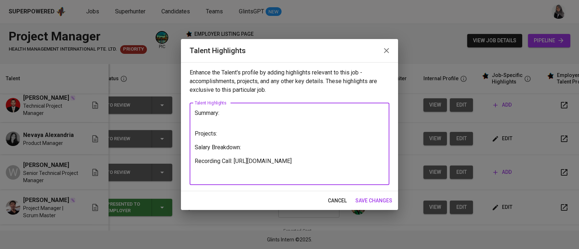
paste textarea "She has more than 5 years of proven experience in software development projects…"
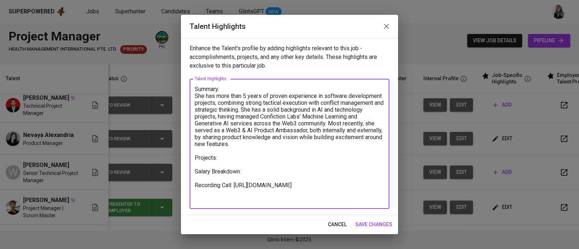
type textarea "Summary: She has more than 5 years of proven experience in software development…"
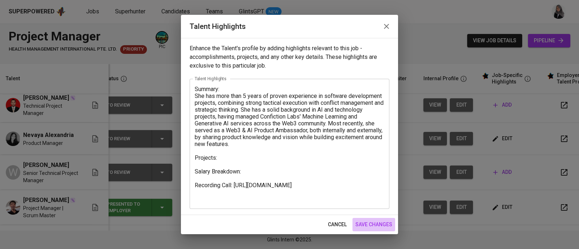
click at [384, 228] on span "save changes" at bounding box center [373, 224] width 37 height 9
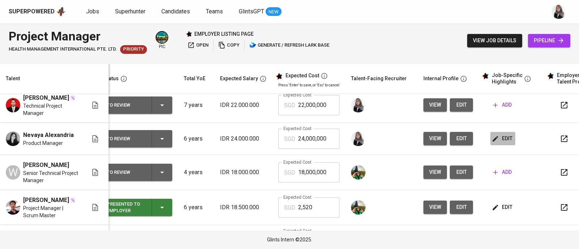
click at [499, 143] on span "edit" at bounding box center [502, 138] width 19 height 9
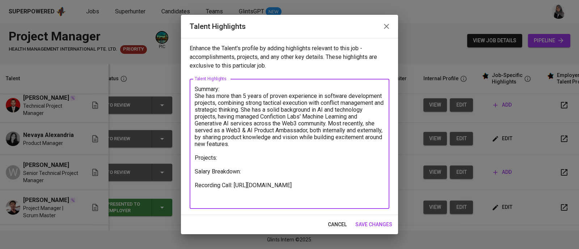
click at [238, 158] on textarea "Summary: She has more than 5 years of proven experience in software development…" at bounding box center [290, 144] width 190 height 117
paste textarea "https://glints.sg.larksuite.com/file/TBW3bB2cXoPA3dxTCHYlkxbvgGh?from=from_copy…"
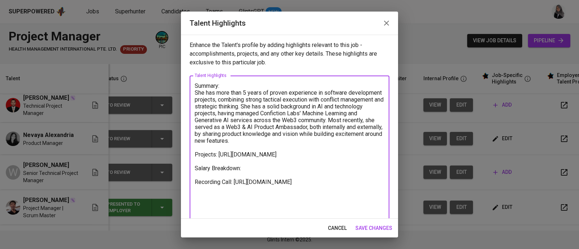
click at [244, 182] on textarea "Summary: She has more than 5 years of proven experience in software development…" at bounding box center [290, 148] width 190 height 131
type textarea "Summary: She has more than 5 years of proven experience in software development…"
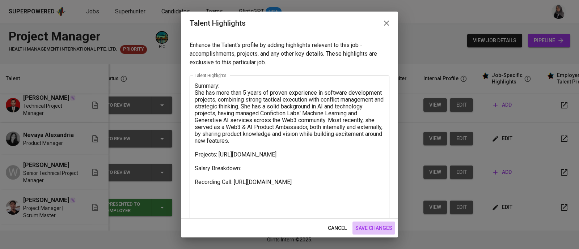
click at [361, 223] on button "save changes" at bounding box center [373, 228] width 43 height 13
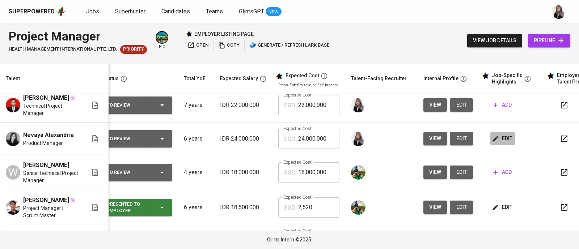
click at [501, 143] on span "edit" at bounding box center [502, 138] width 19 height 9
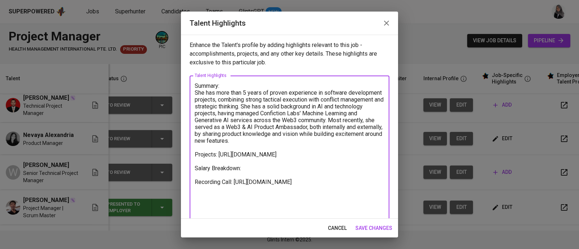
click at [373, 140] on textarea "Summary: She has more than 5 years of proven experience in software development…" at bounding box center [290, 148] width 190 height 131
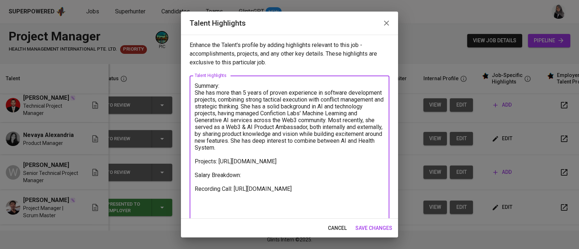
click at [229, 147] on textarea "Summary: She has more than 5 years of proven experience in software development…" at bounding box center [290, 152] width 190 height 138
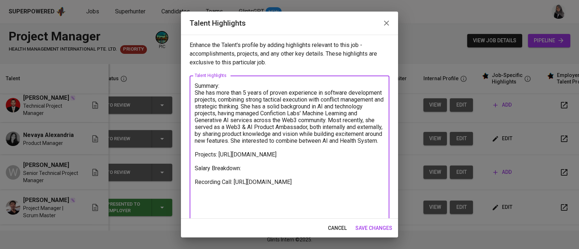
scroll to position [13, 0]
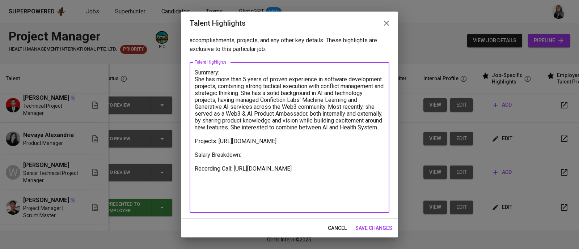
type textarea "Summary: She has more than 5 years of proven experience in software development…"
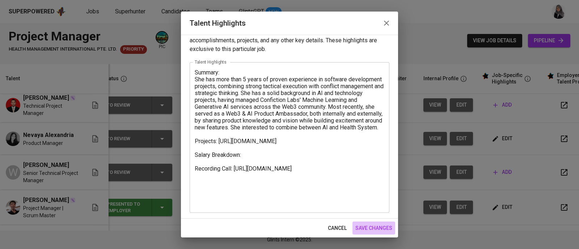
click at [379, 225] on span "save changes" at bounding box center [373, 228] width 37 height 9
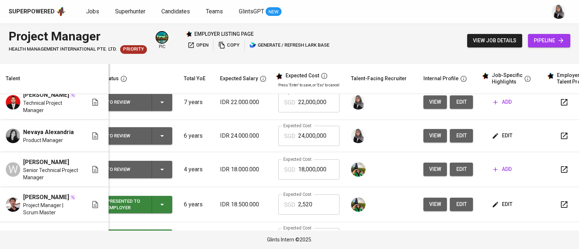
scroll to position [161, 10]
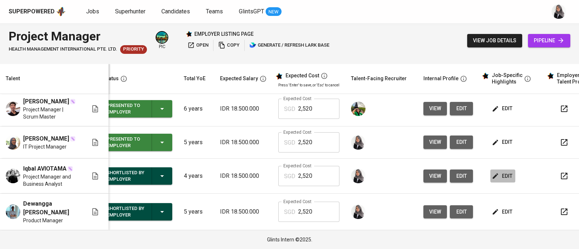
click at [503, 175] on span "edit" at bounding box center [502, 176] width 19 height 9
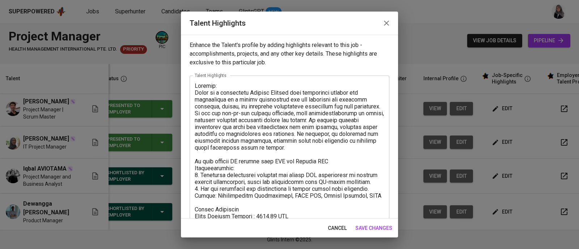
scroll to position [82, 0]
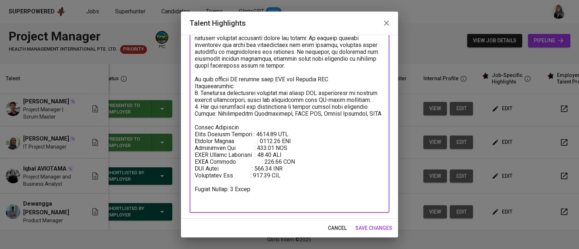
drag, startPoint x: 195, startPoint y: 147, endPoint x: 291, endPoint y: 189, distance: 104.5
click at [291, 189] on textarea at bounding box center [290, 103] width 190 height 206
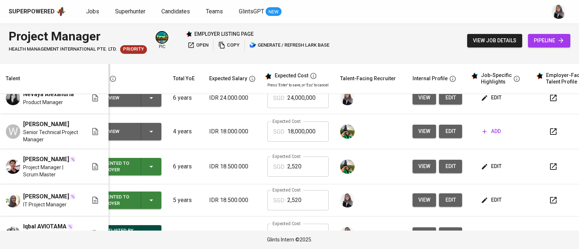
scroll to position [0, 21]
click at [487, 102] on span "edit" at bounding box center [491, 97] width 19 height 9
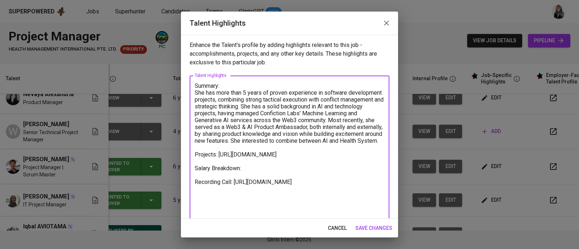
click at [254, 192] on textarea "Summary: She has more than 5 years of proven experience in software development…" at bounding box center [290, 152] width 190 height 138
paste textarea "Total Monthly Package : 2520.44 SGD Monthly Salary : 1850.00 SGD Employment Tax…"
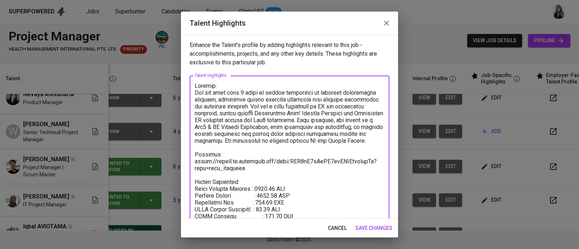
scroll to position [21, 0]
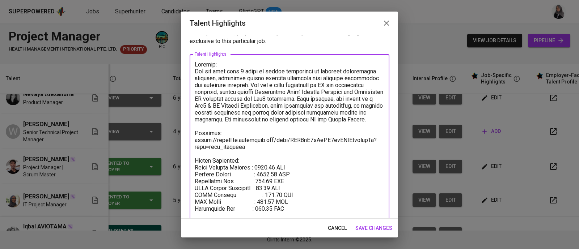
drag, startPoint x: 258, startPoint y: 172, endPoint x: 279, endPoint y: 175, distance: 20.6
click at [279, 175] on textarea at bounding box center [290, 154] width 190 height 186
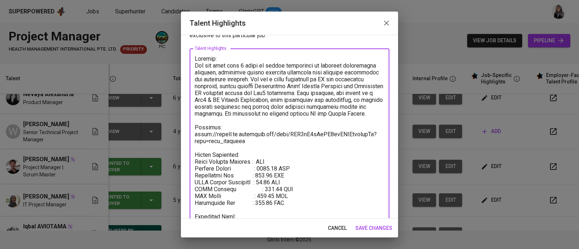
scroll to position [62, 0]
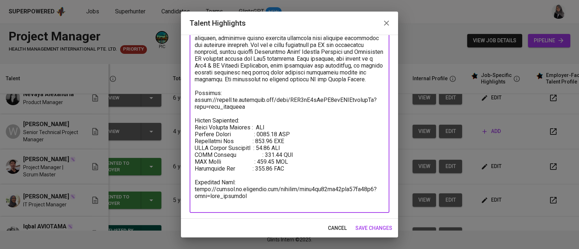
type textarea "Summary: She has more than 5 years of proven experience in software development…"
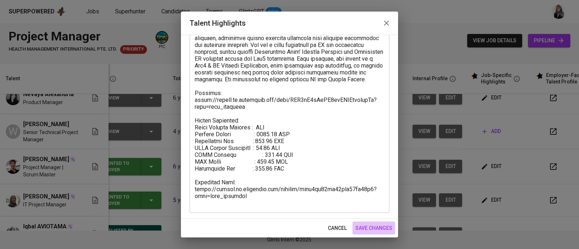
click at [383, 233] on button "save changes" at bounding box center [373, 228] width 43 height 13
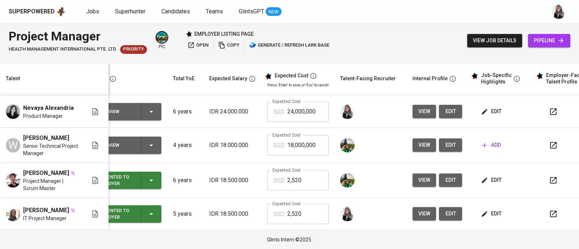
scroll to position [67, 21]
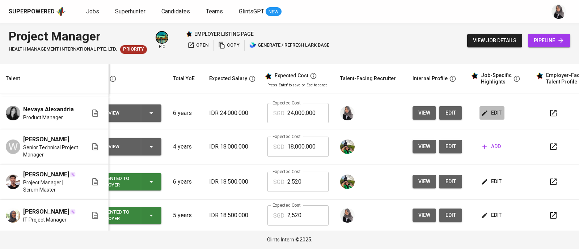
click at [493, 118] on span "edit" at bounding box center [491, 113] width 19 height 9
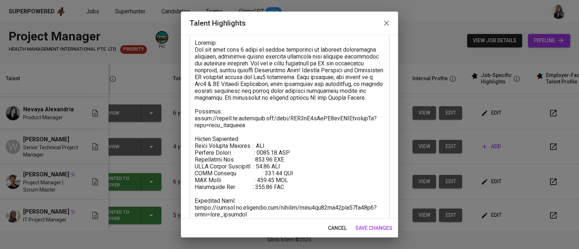
scroll to position [43, 0]
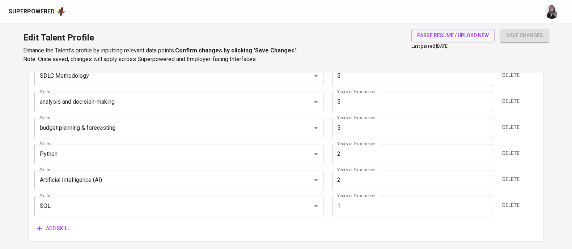
scroll to position [479, 0]
